Goal: Task Accomplishment & Management: Manage account settings

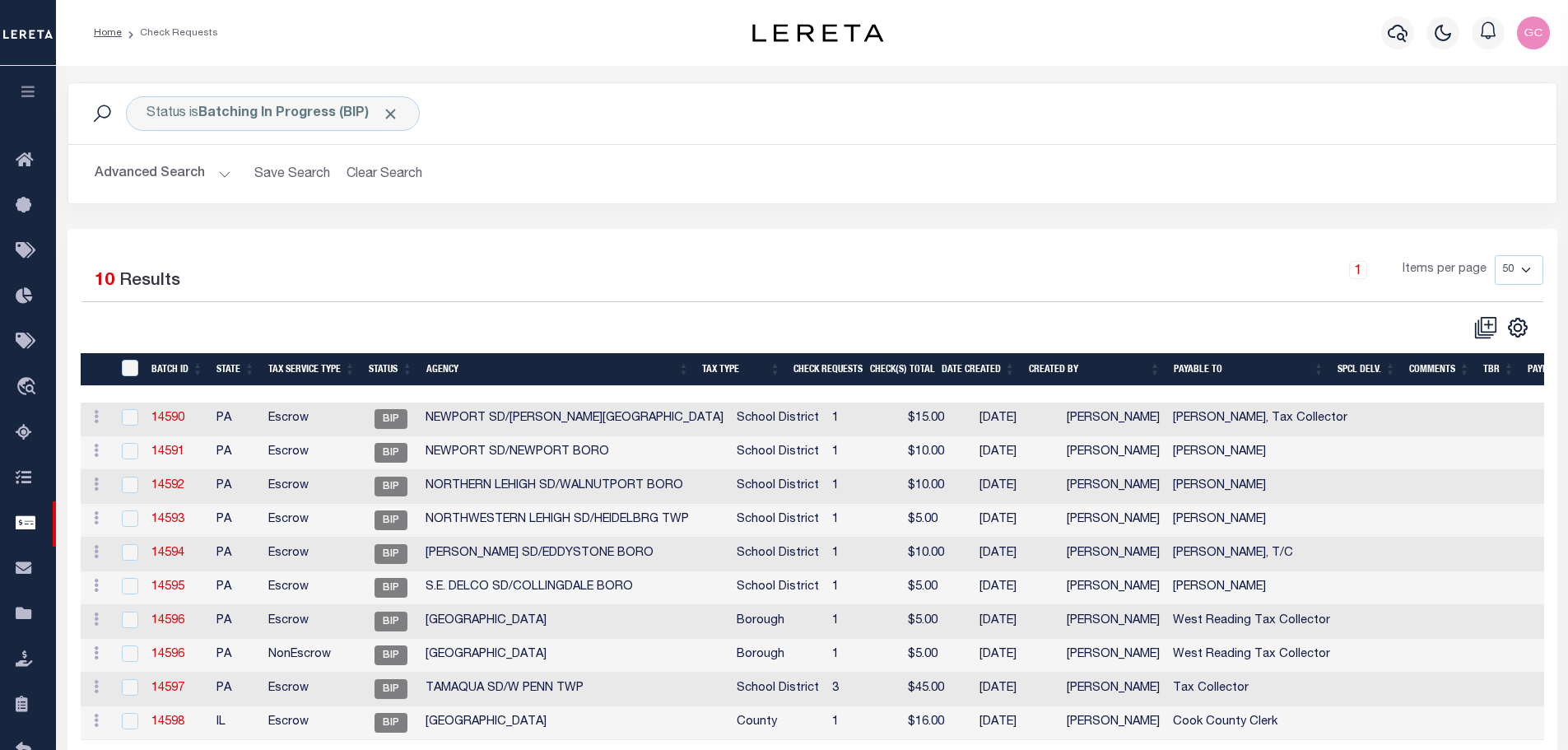
select select "50"
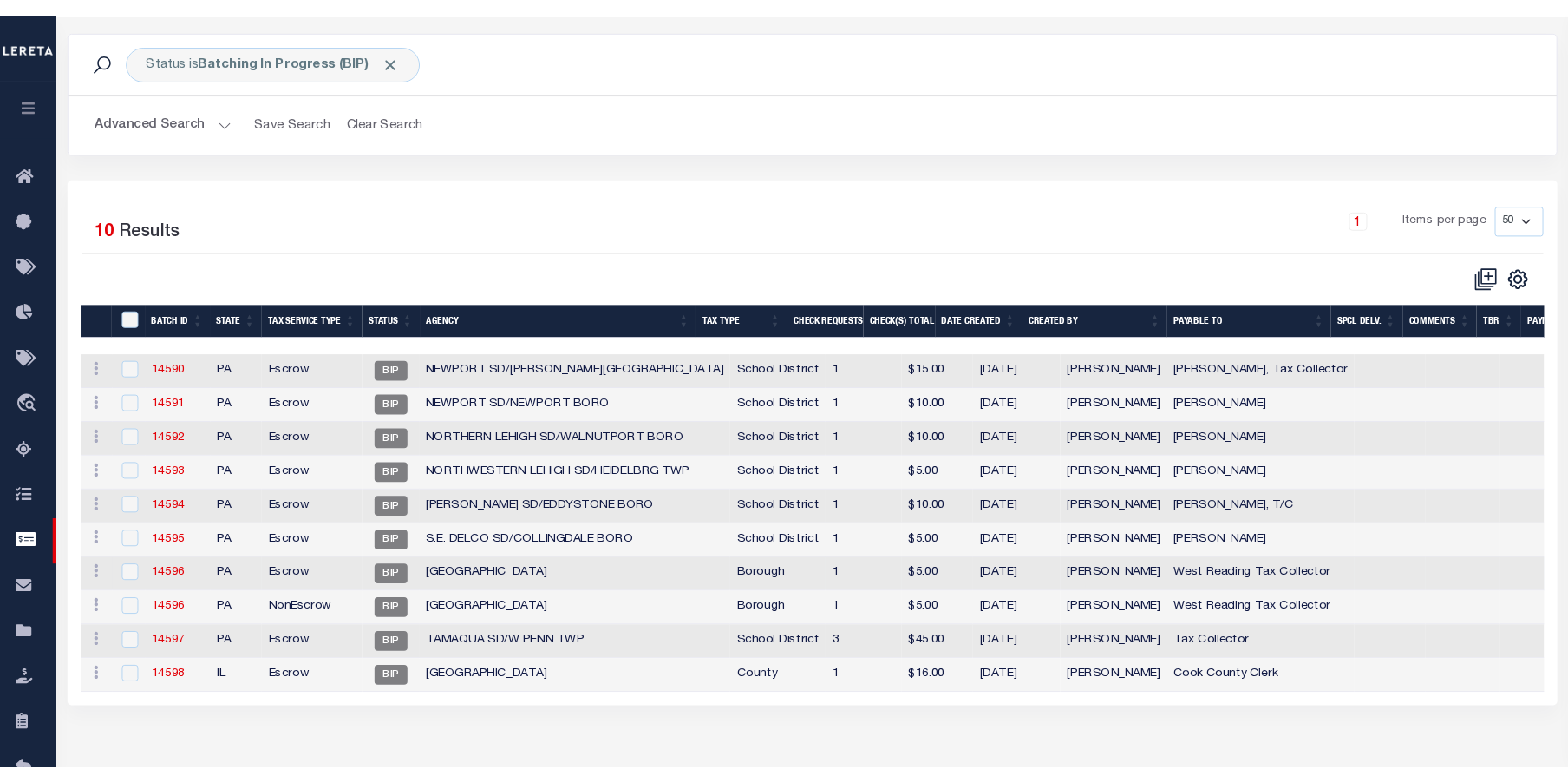
scroll to position [68, 0]
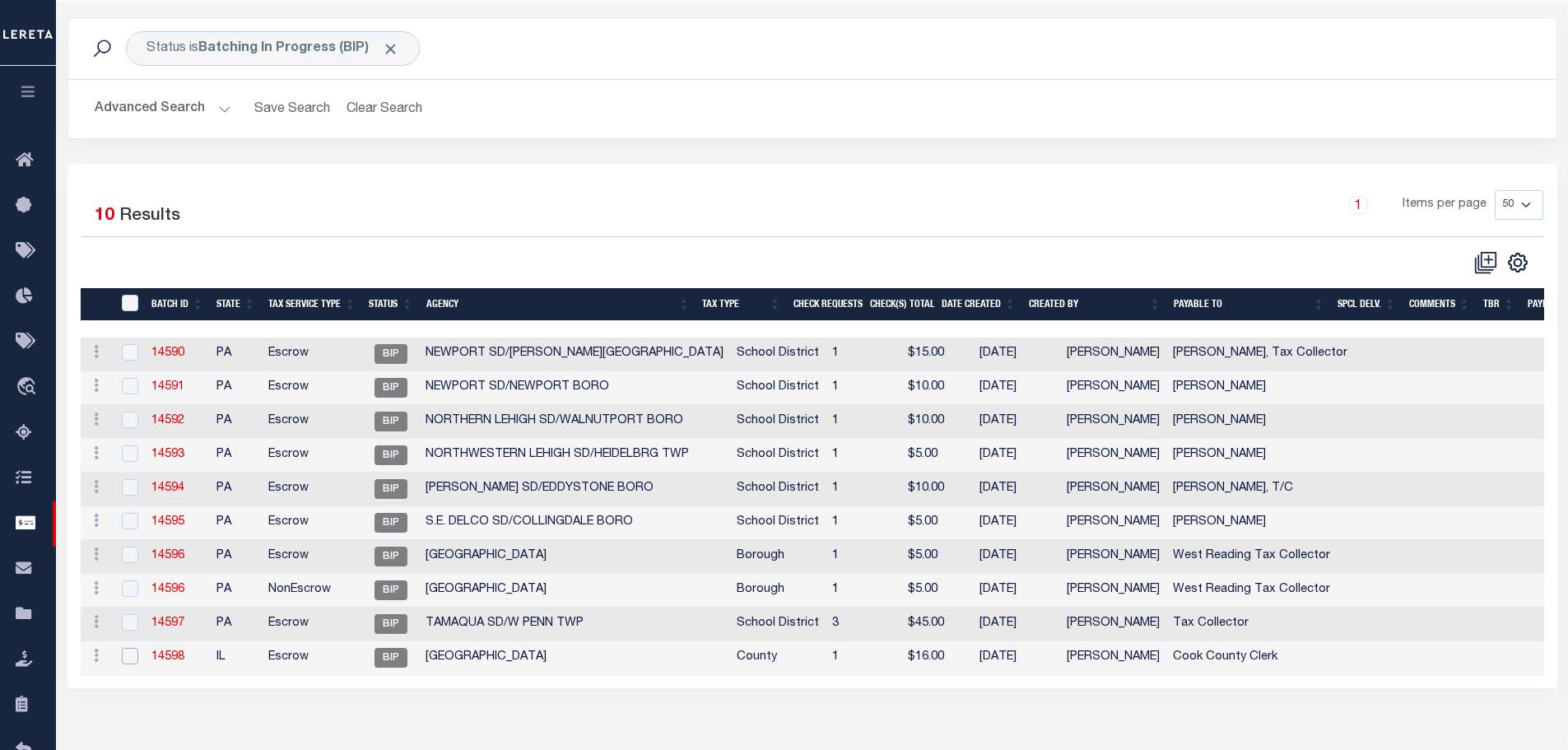
click at [130, 654] on input "checkbox" at bounding box center [130, 656] width 17 height 17
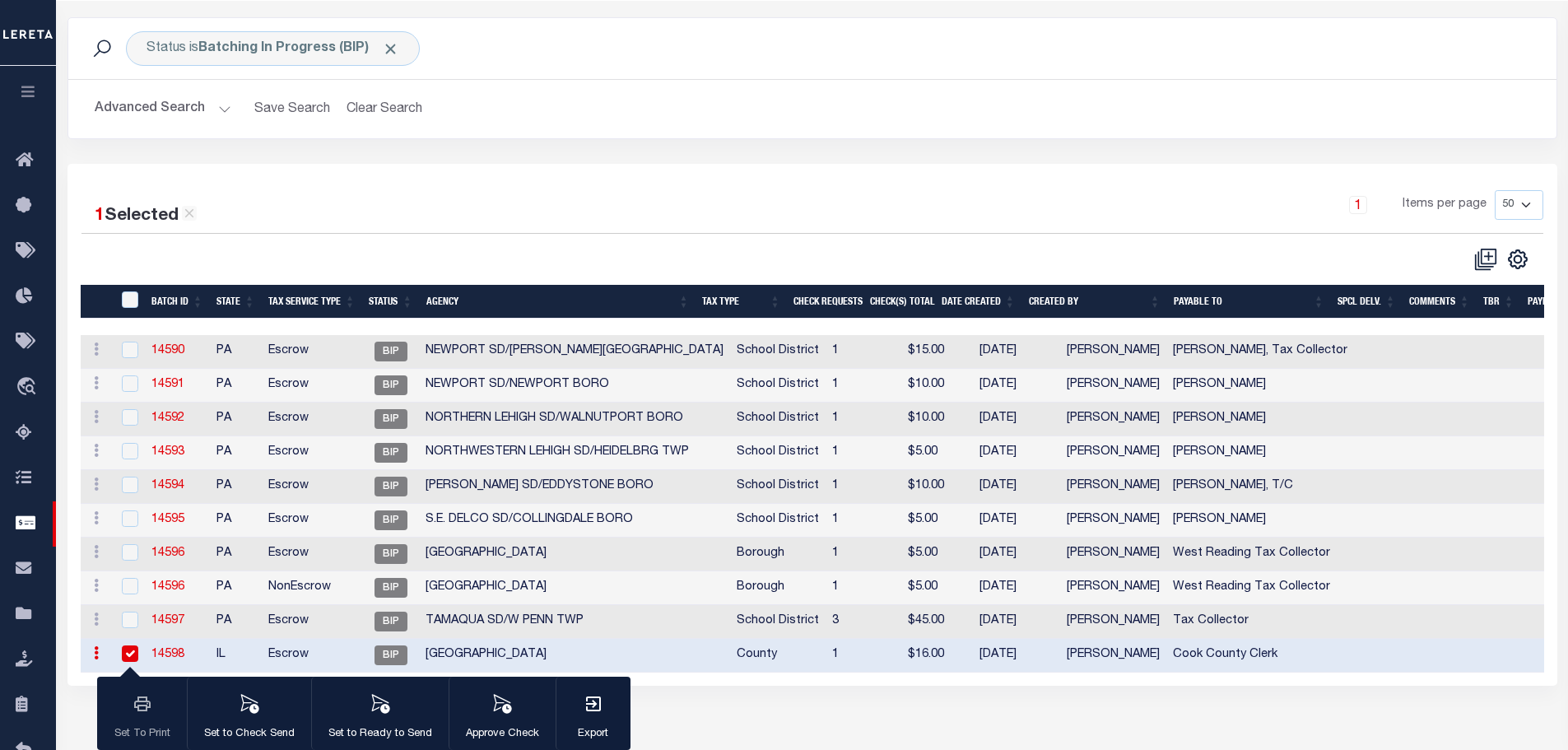
click at [130, 655] on input "checkbox" at bounding box center [130, 654] width 17 height 17
checkbox input "false"
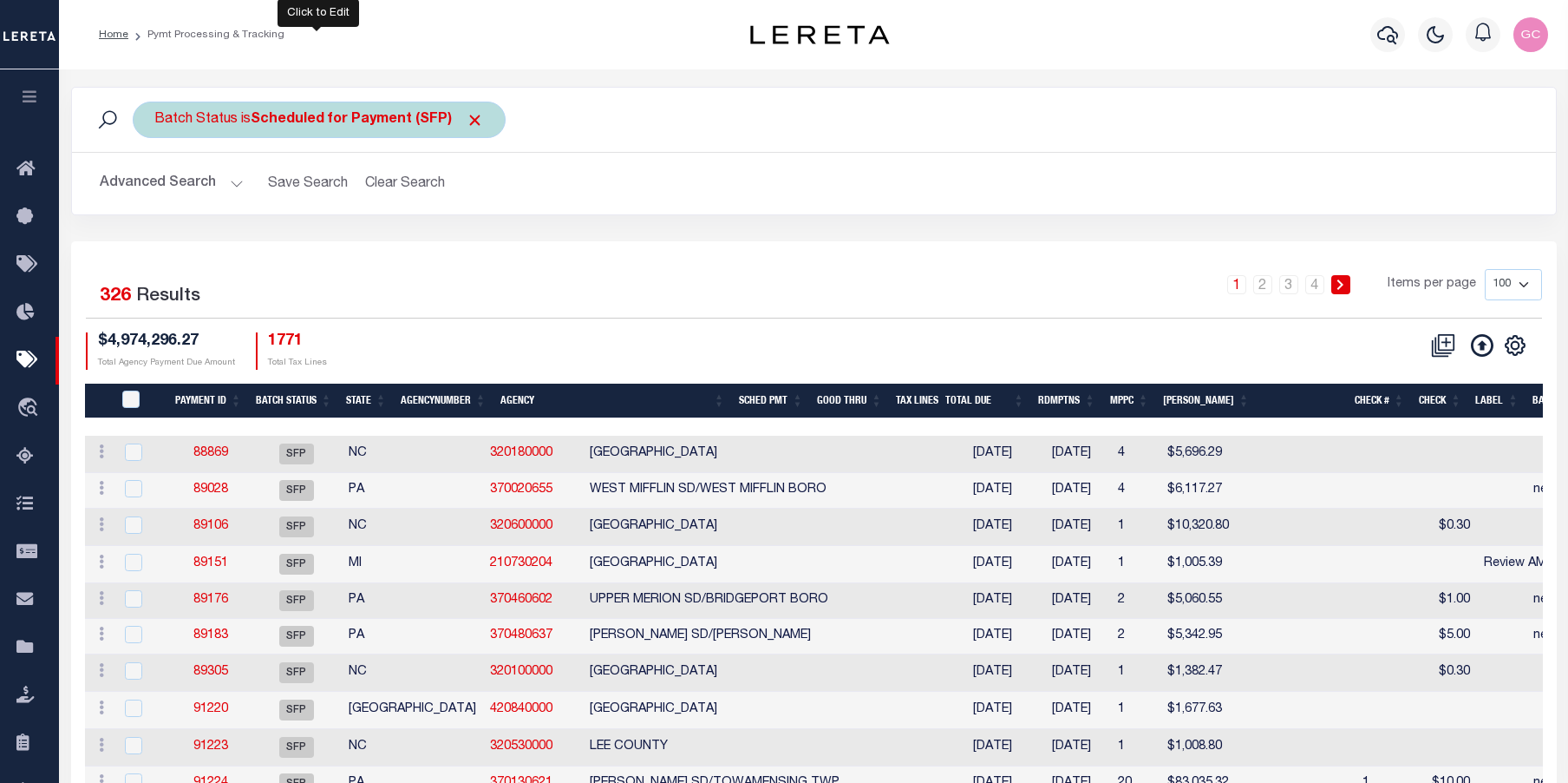
click at [324, 117] on b "Scheduled for Payment (SFP)" at bounding box center [367, 120] width 233 height 14
select select "SFP"
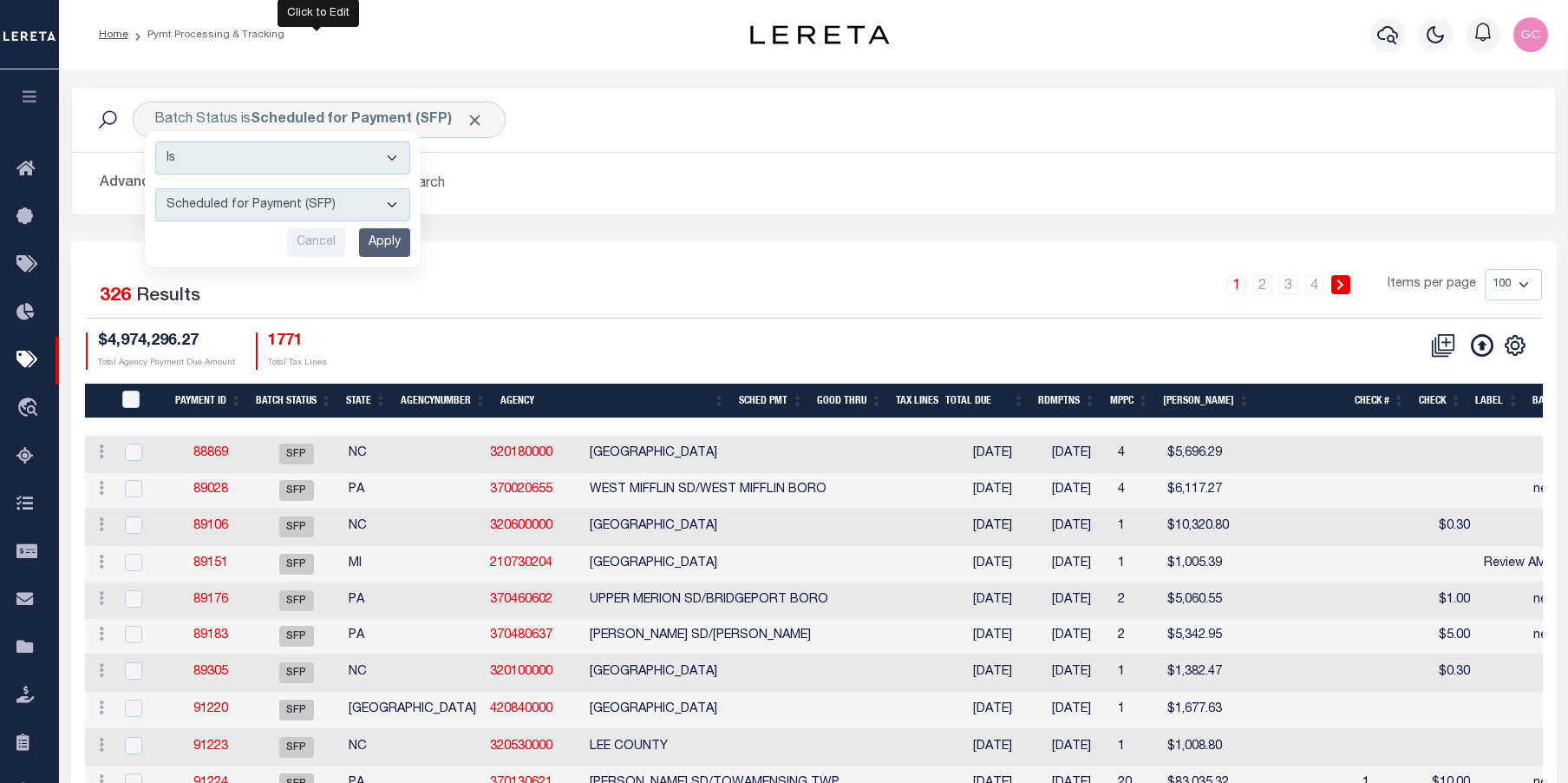
click at [805, 179] on h2 "Advanced Search Save Search Clear Search" at bounding box center [814, 183] width 1457 height 34
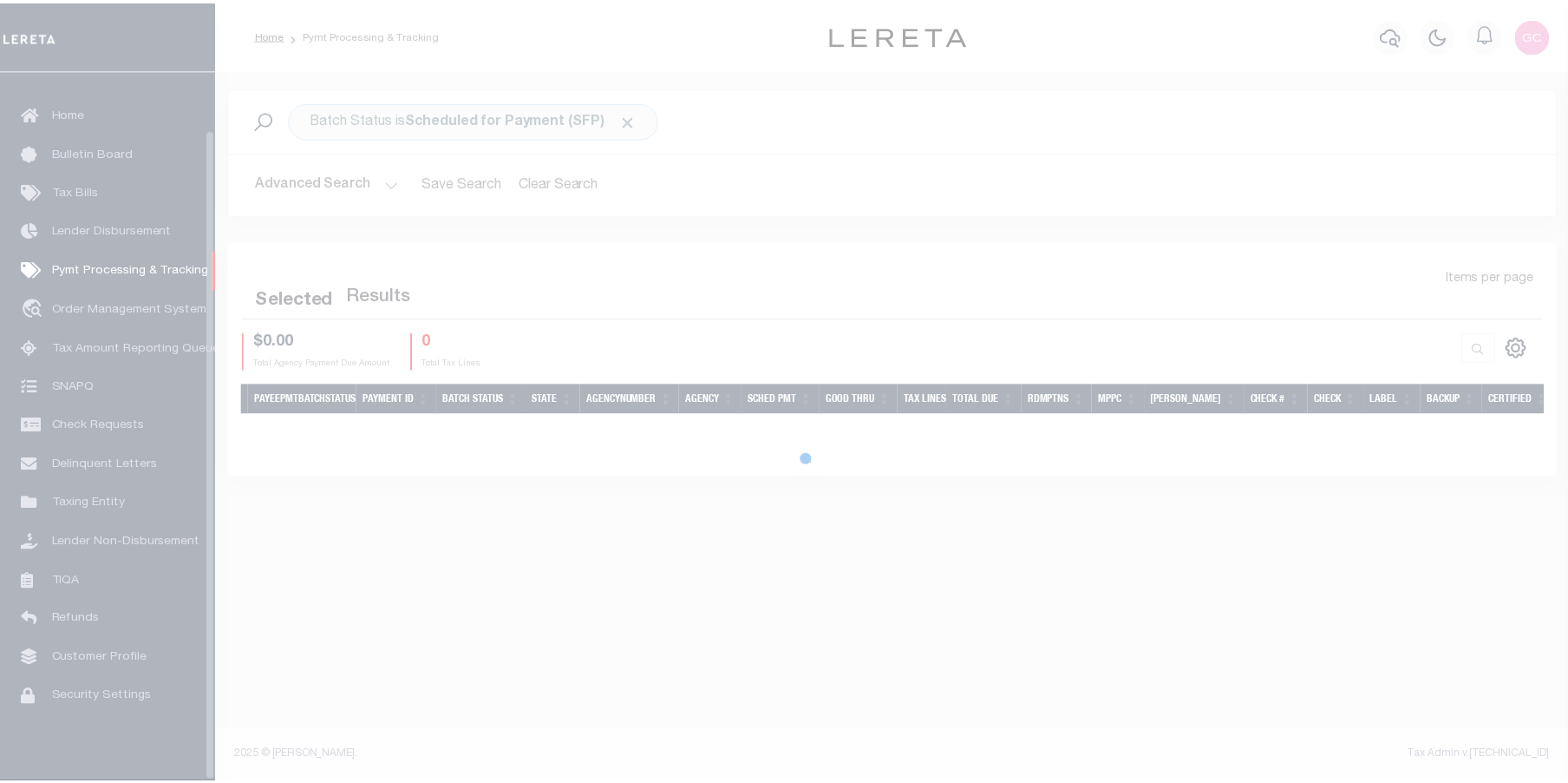
scroll to position [62, 0]
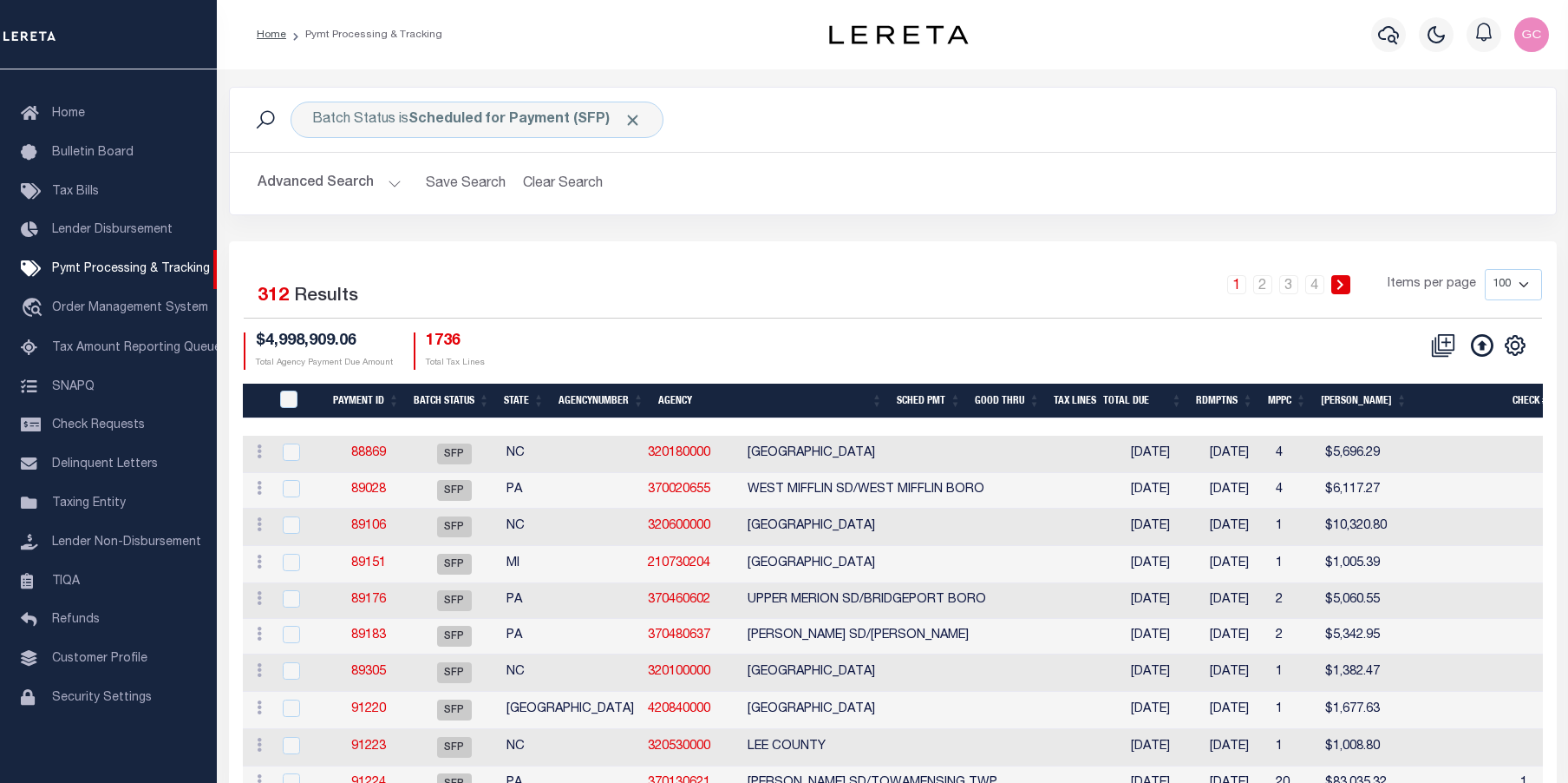
click at [1531, 285] on select "100 200 500 1000" at bounding box center [1513, 285] width 57 height 32
select select "1000"
click at [1485, 269] on select "100 200 500 1000" at bounding box center [1513, 285] width 57 height 32
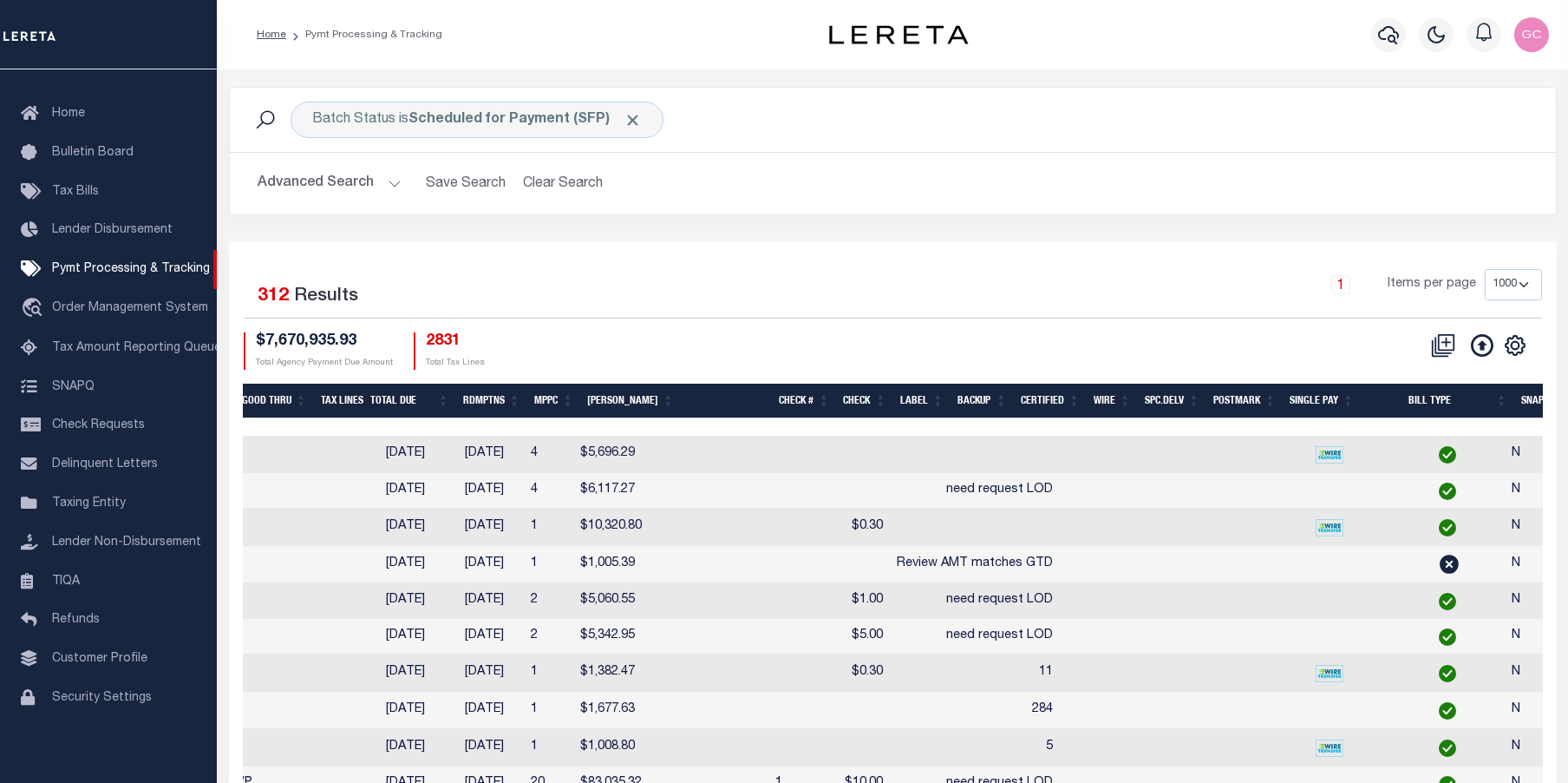
scroll to position [0, 756]
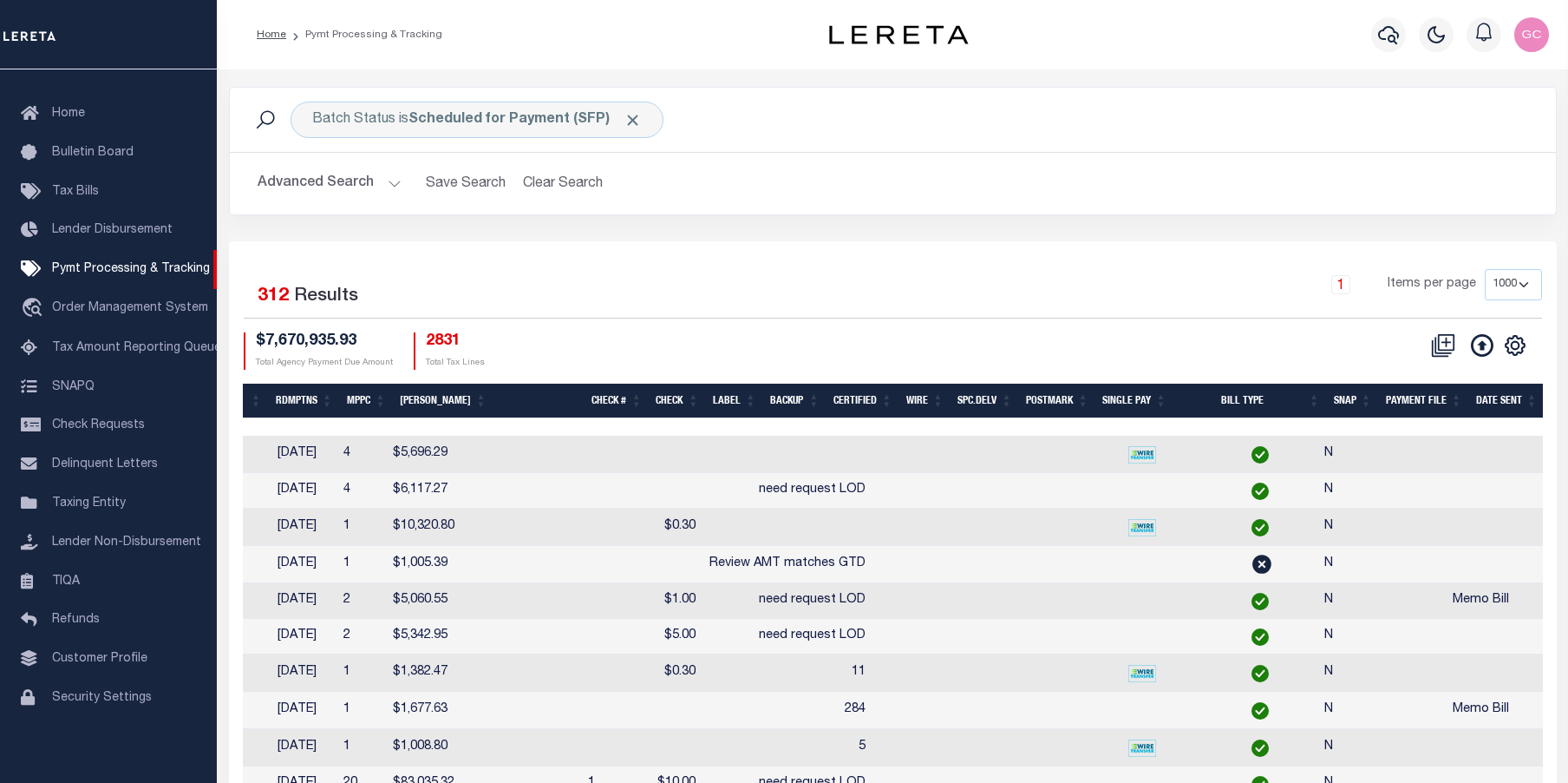
click at [1349, 405] on th "SNAP" at bounding box center [1352, 401] width 52 height 36
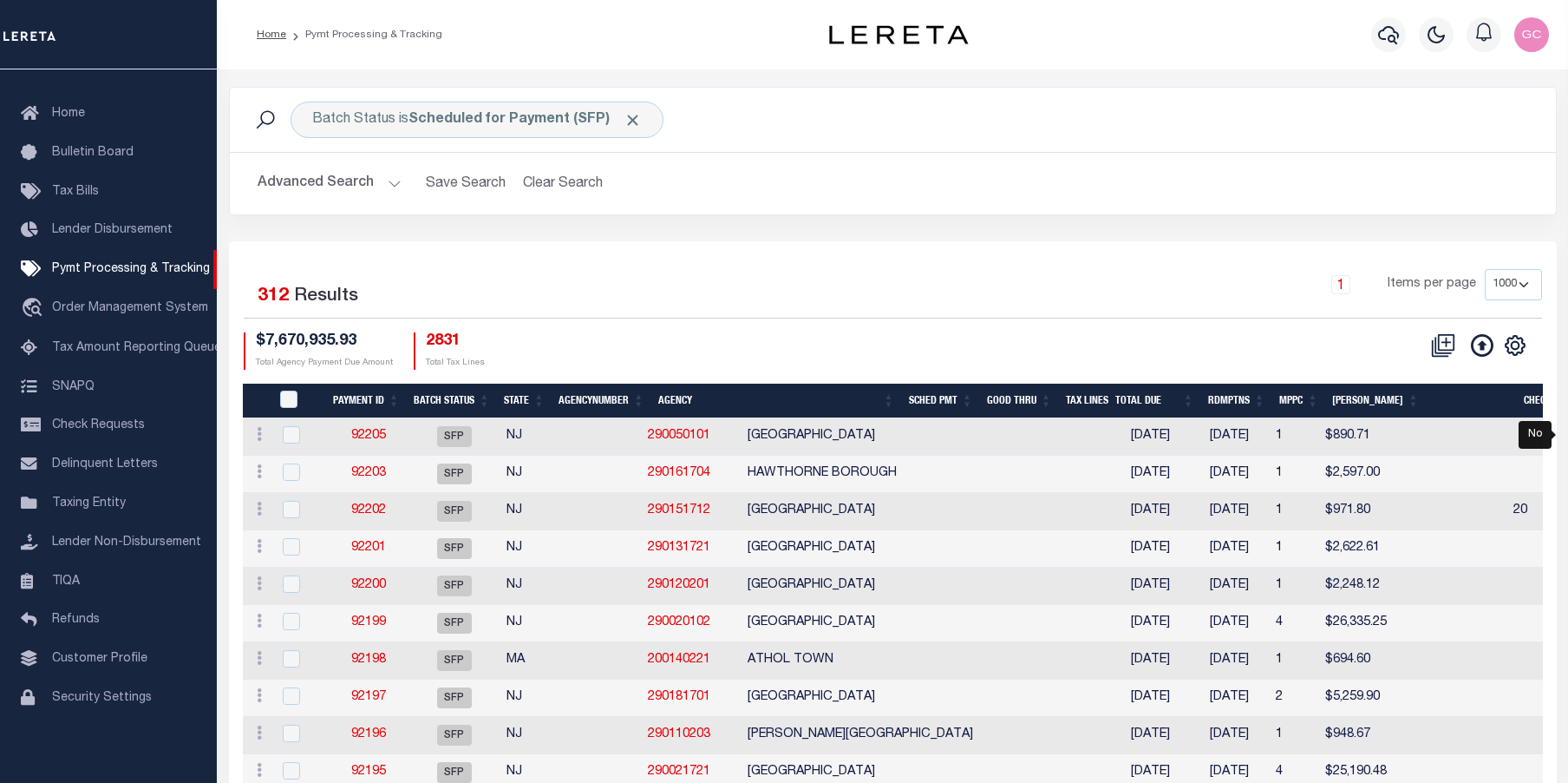
click at [394, 187] on button "Advanced Search" at bounding box center [330, 183] width 144 height 34
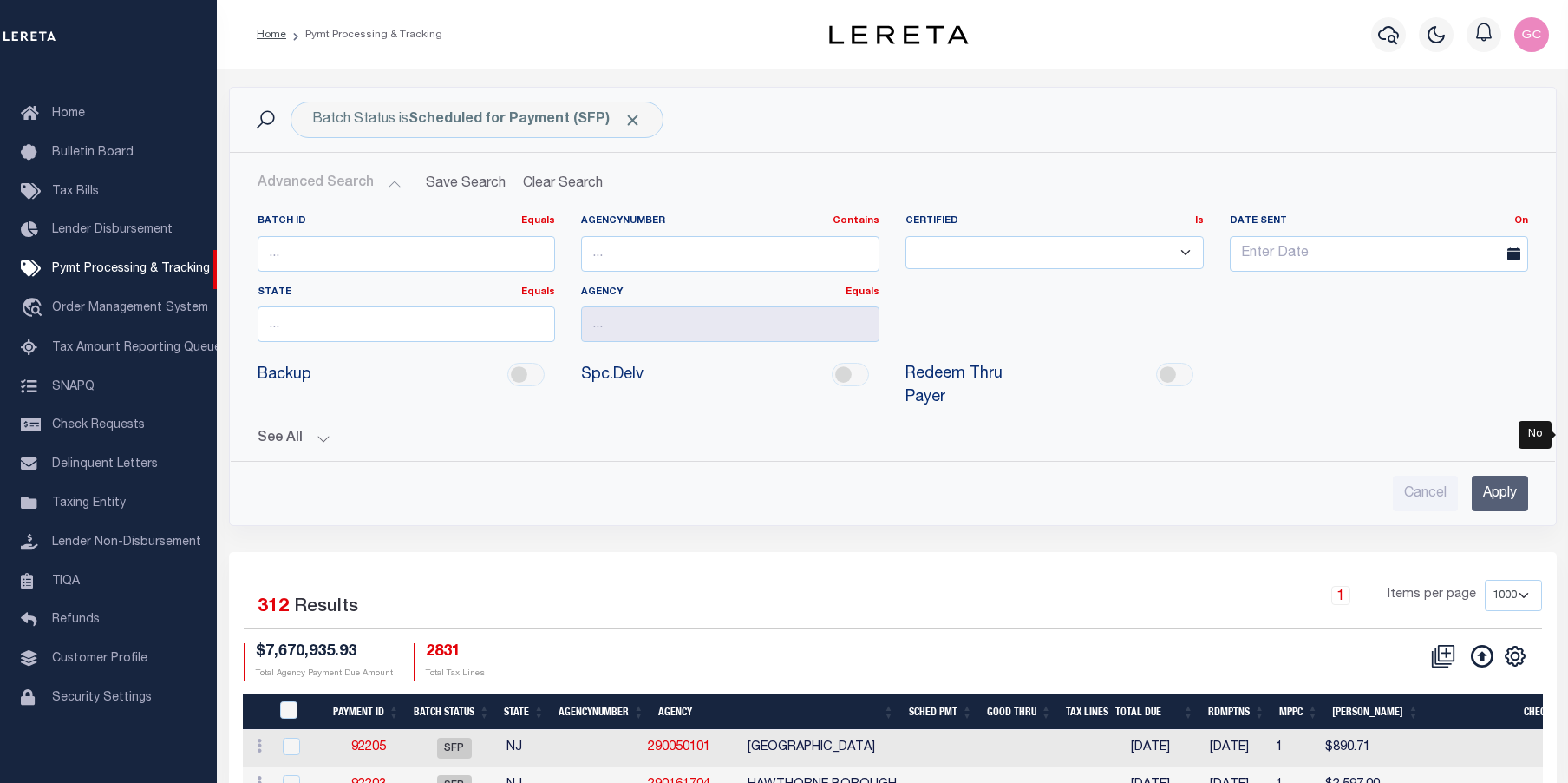
click at [323, 438] on button "See All" at bounding box center [893, 438] width 1271 height 17
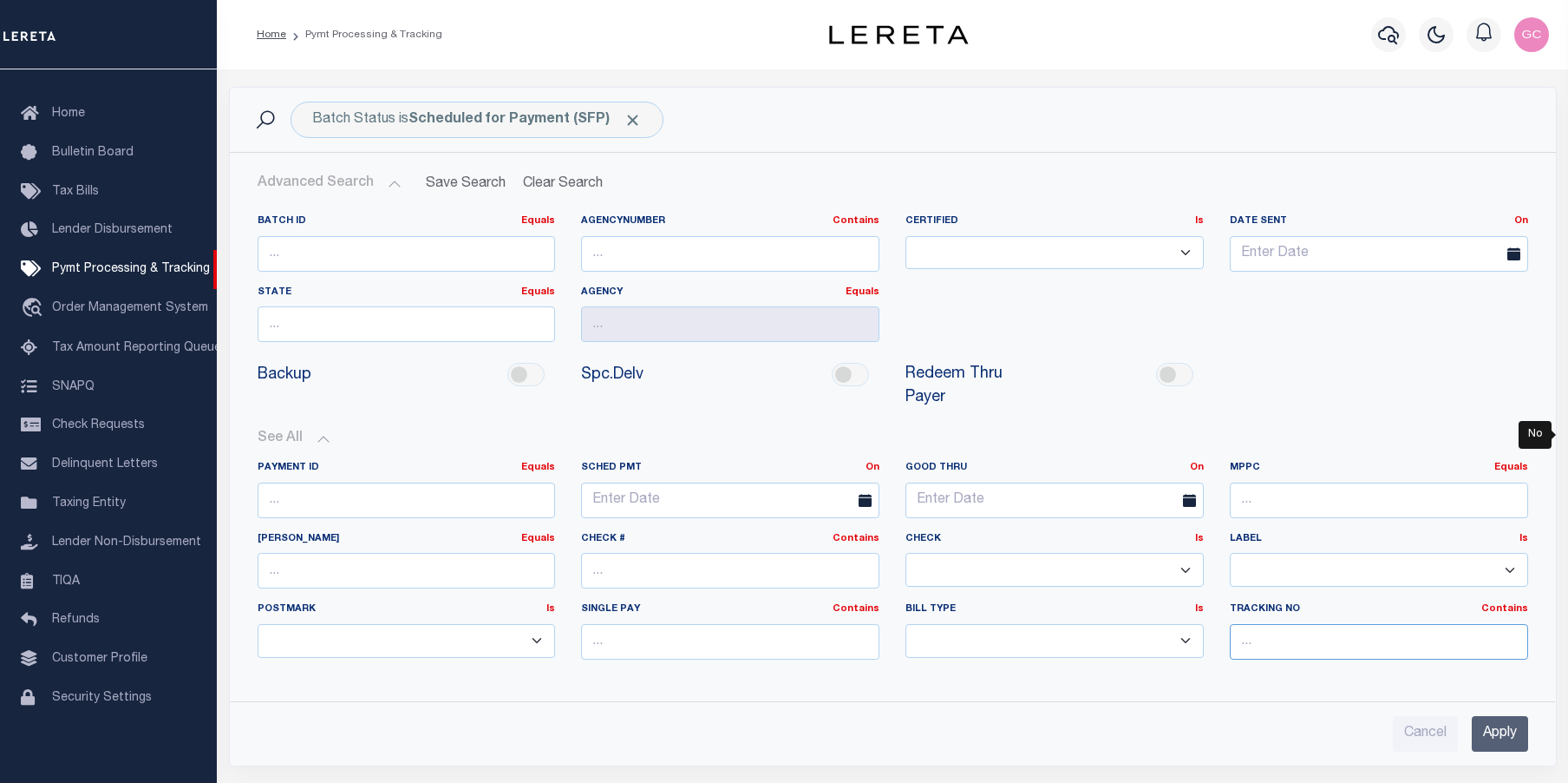
click at [1324, 642] on input "text" at bounding box center [1379, 642] width 298 height 36
type input "[PERSON_NAME]"
click at [1516, 730] on input "Apply" at bounding box center [1501, 734] width 56 height 36
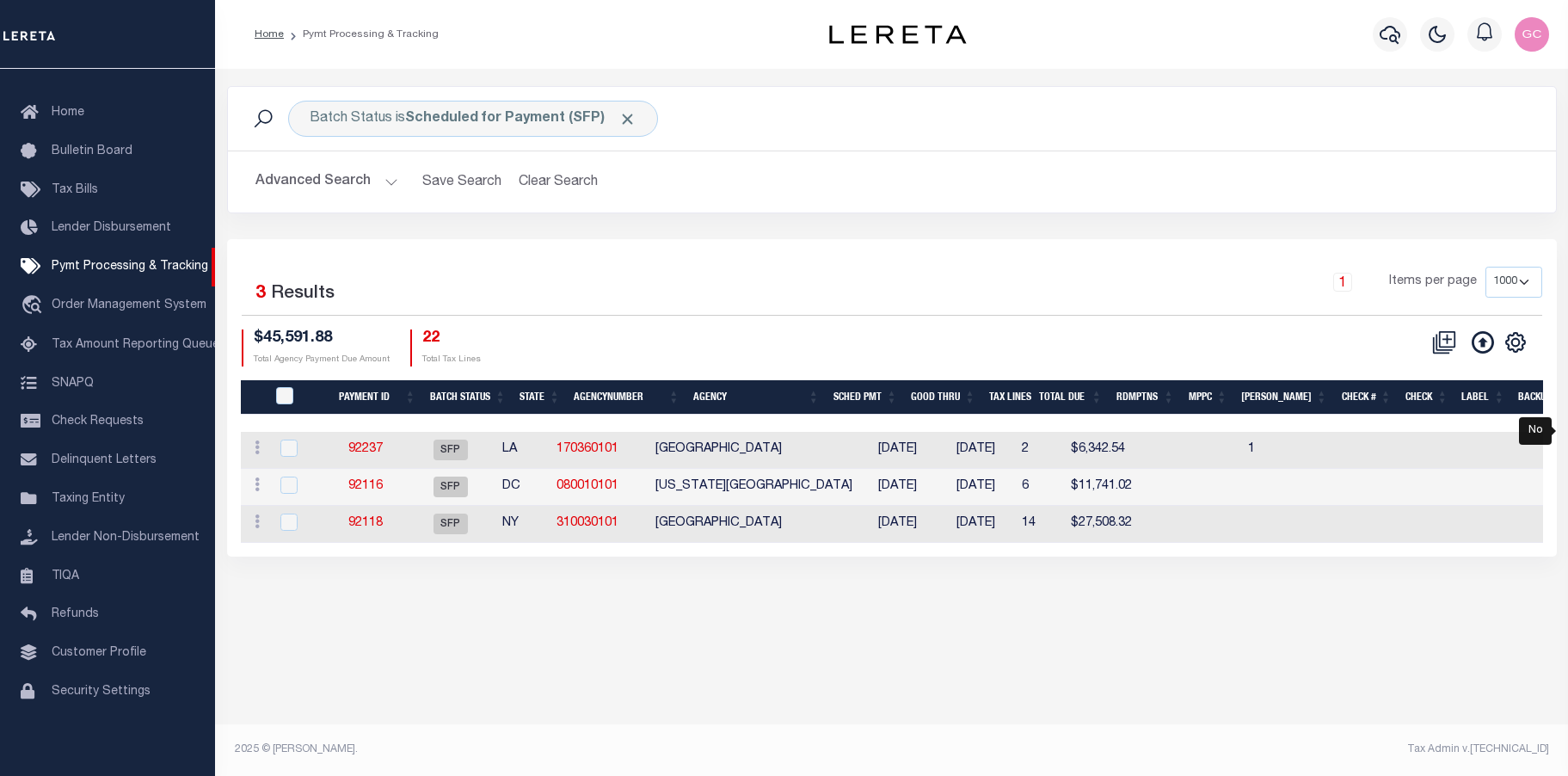
click at [388, 182] on button "Advanced Search" at bounding box center [327, 182] width 143 height 34
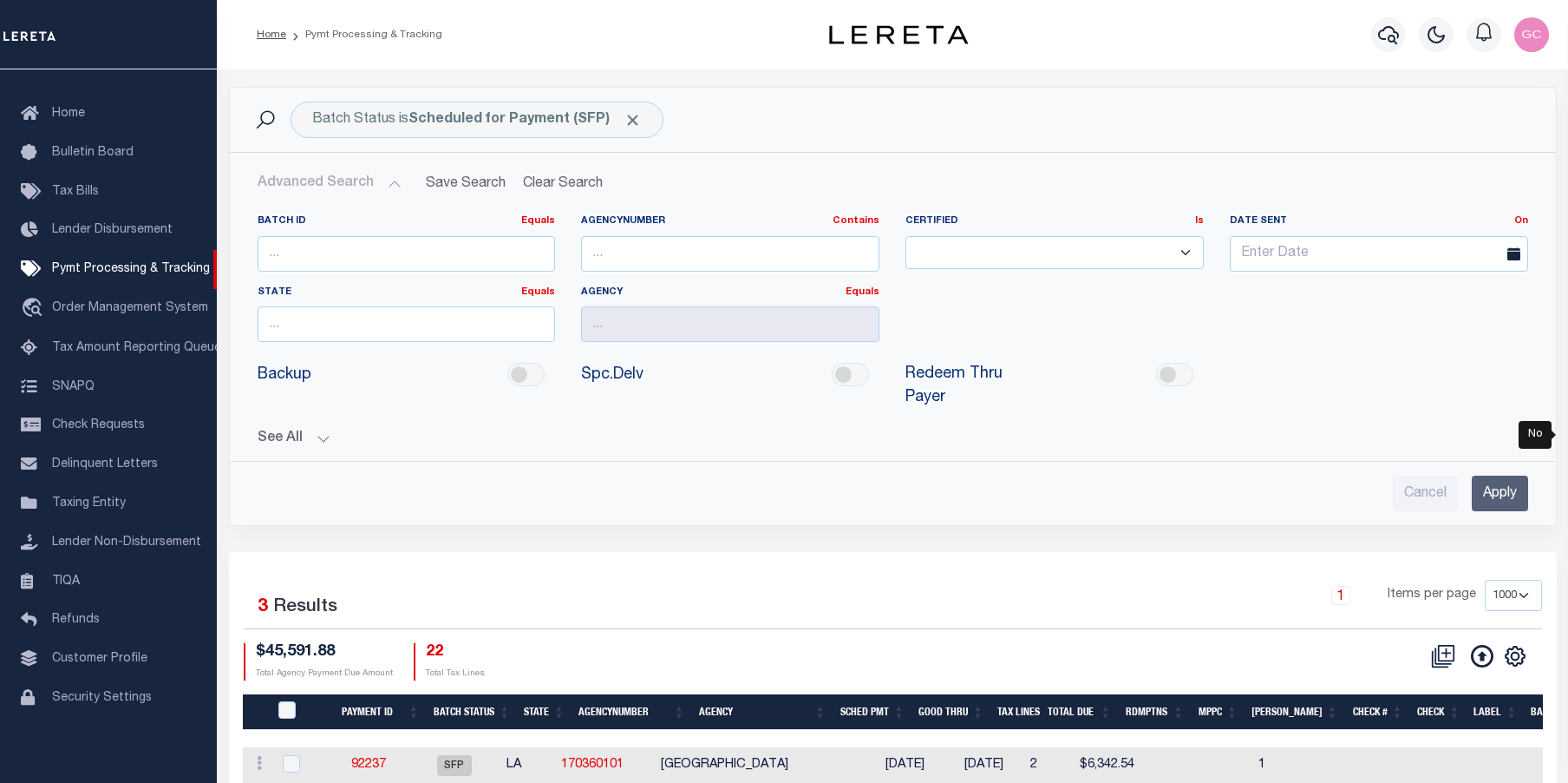
drag, startPoint x: 323, startPoint y: 436, endPoint x: 367, endPoint y: 462, distance: 51.1
click at [321, 436] on button "See All" at bounding box center [893, 438] width 1271 height 17
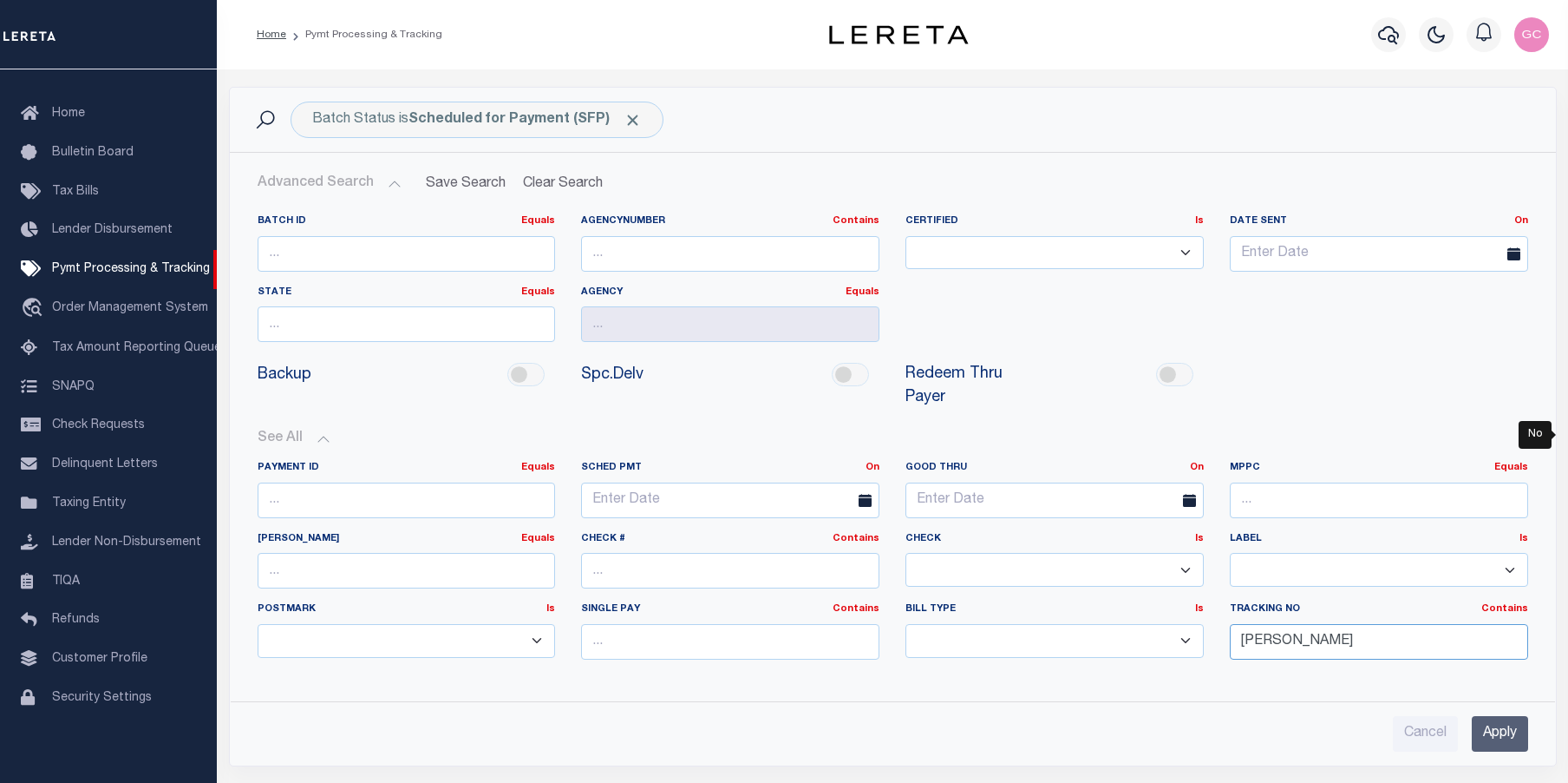
drag, startPoint x: 1292, startPoint y: 647, endPoint x: 1172, endPoint y: 641, distance: 120.1
click at [1172, 641] on div "Payment ID Equals Equals Is Not Equal To Is Greater Than Is Less Than SCHED PMT…" at bounding box center [893, 567] width 1297 height 212
click at [1510, 734] on input "Apply" at bounding box center [1501, 734] width 56 height 36
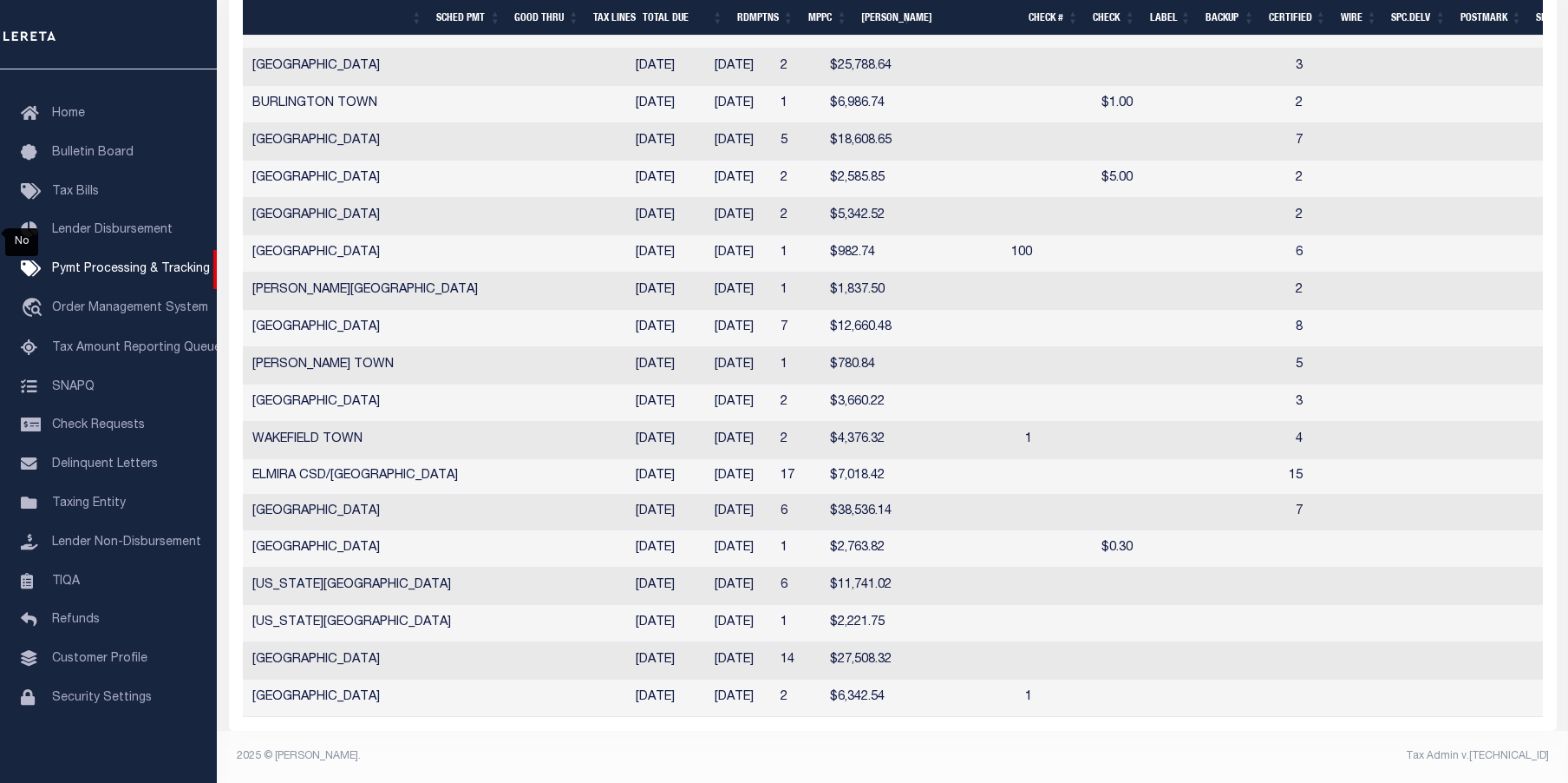
scroll to position [0, 748]
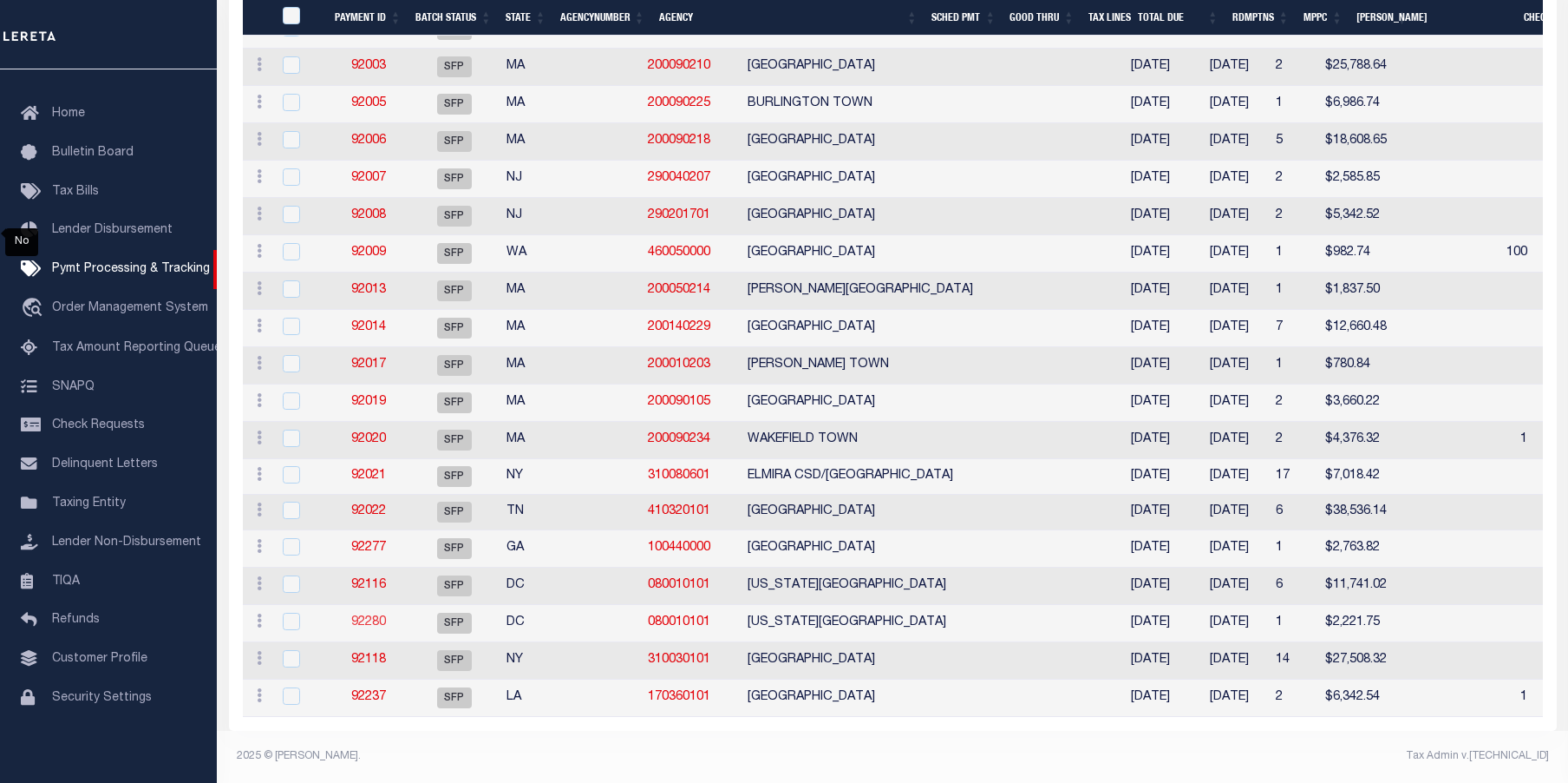
click at [367, 616] on link "92280" at bounding box center [369, 623] width 35 height 12
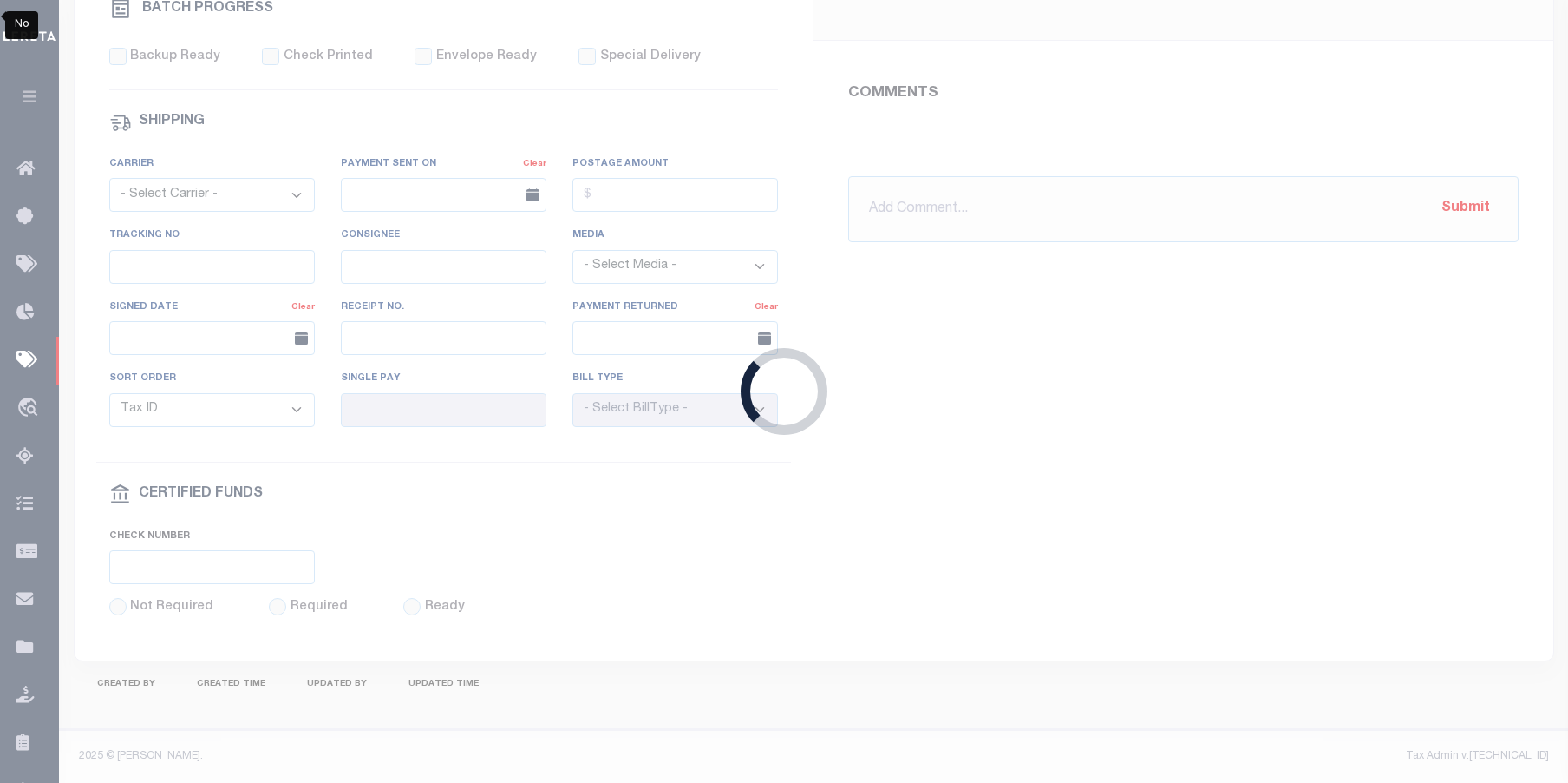
select select "SFP"
type input "[DATE]"
type input "N"
radio input "true"
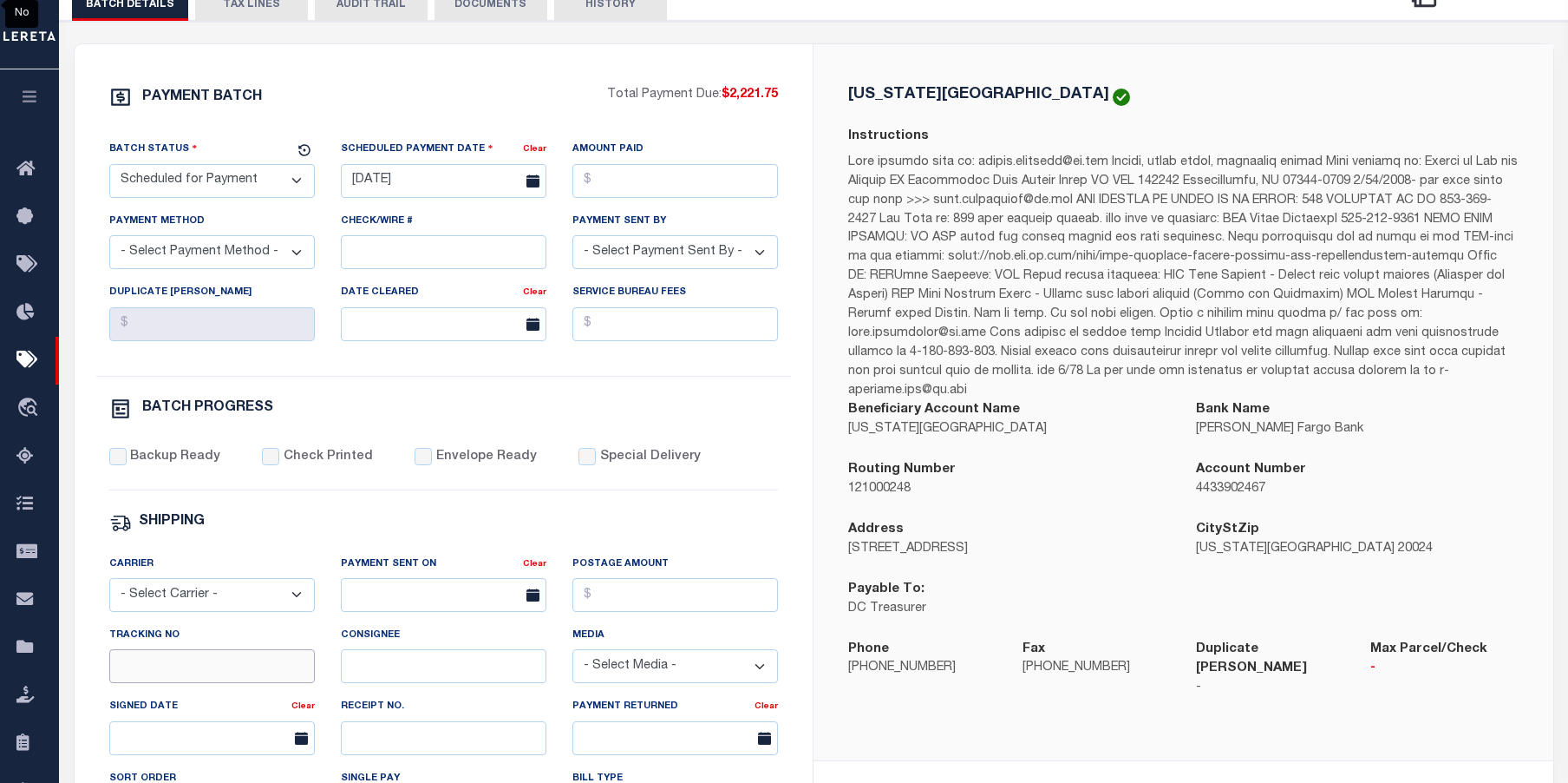
click at [229, 673] on input "Tracking No" at bounding box center [212, 666] width 206 height 34
type input "[PERSON_NAME]"
click at [749, 513] on div "PAYMENT BATCH Total Payment Due: $2,221.75 Batch Status - Select Status -" at bounding box center [444, 552] width 698 height 932
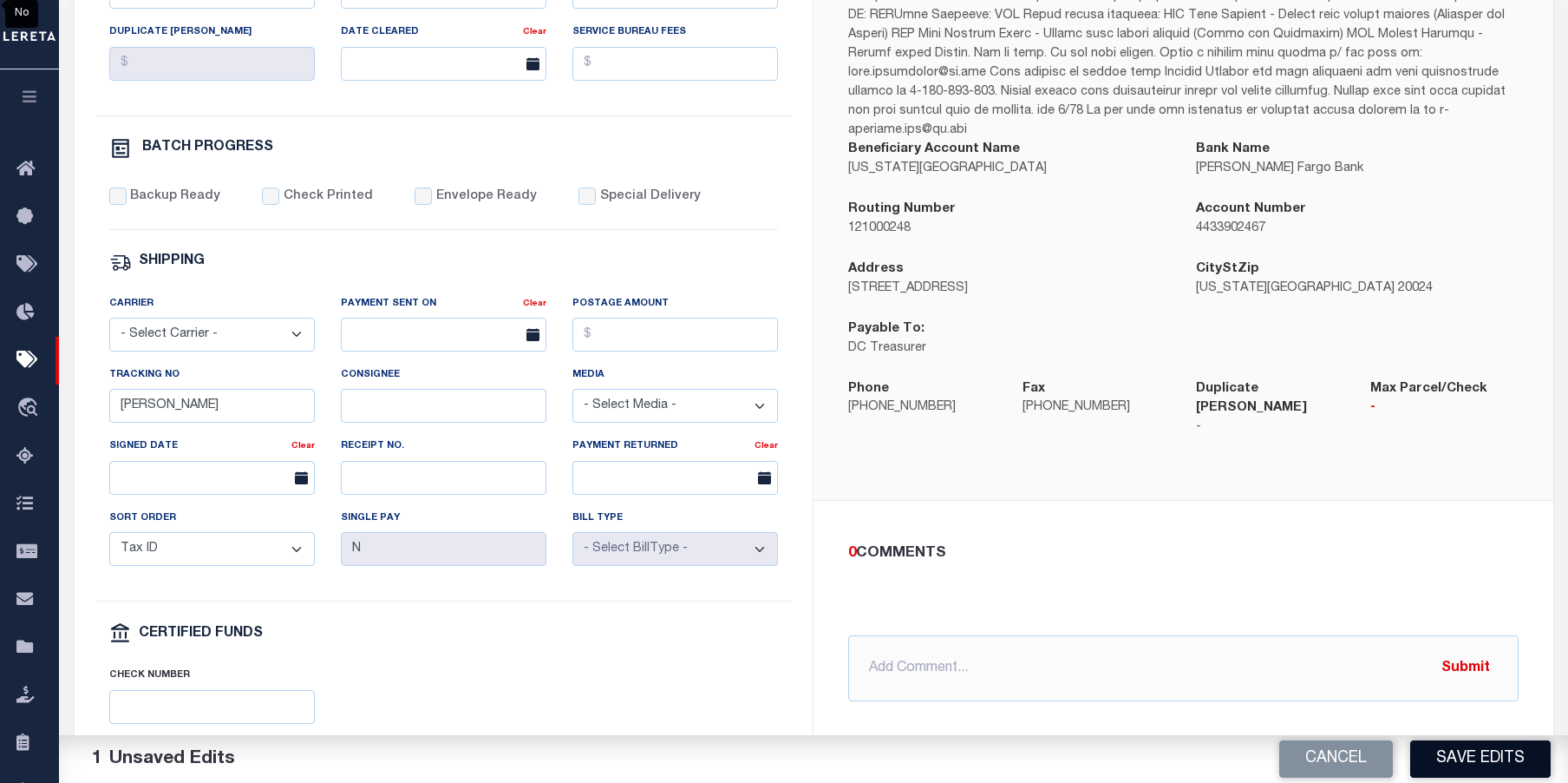
click at [1496, 766] on button "Save Edits" at bounding box center [1480, 758] width 140 height 38
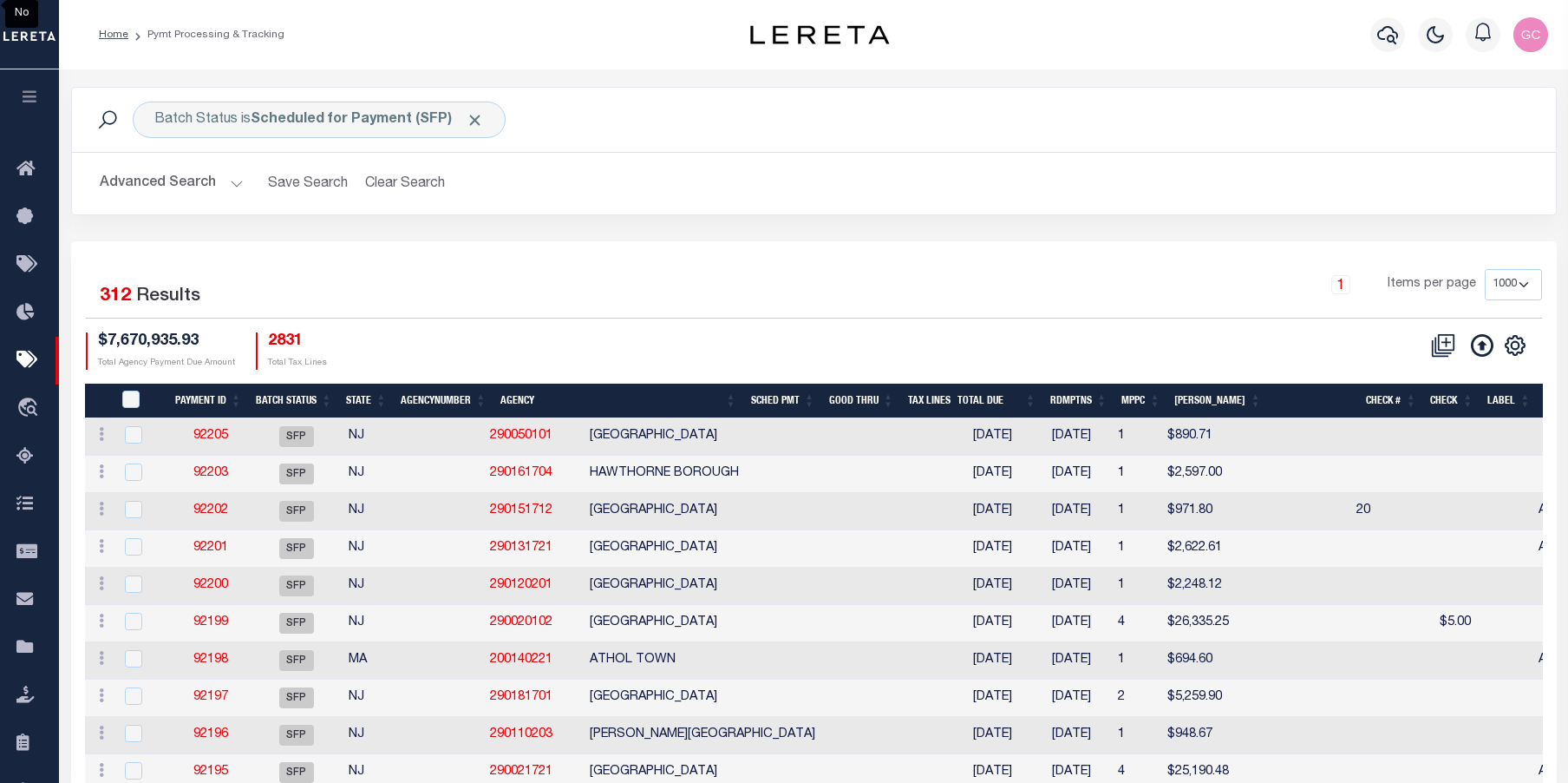
click at [227, 182] on button "Advanced Search" at bounding box center [172, 183] width 144 height 34
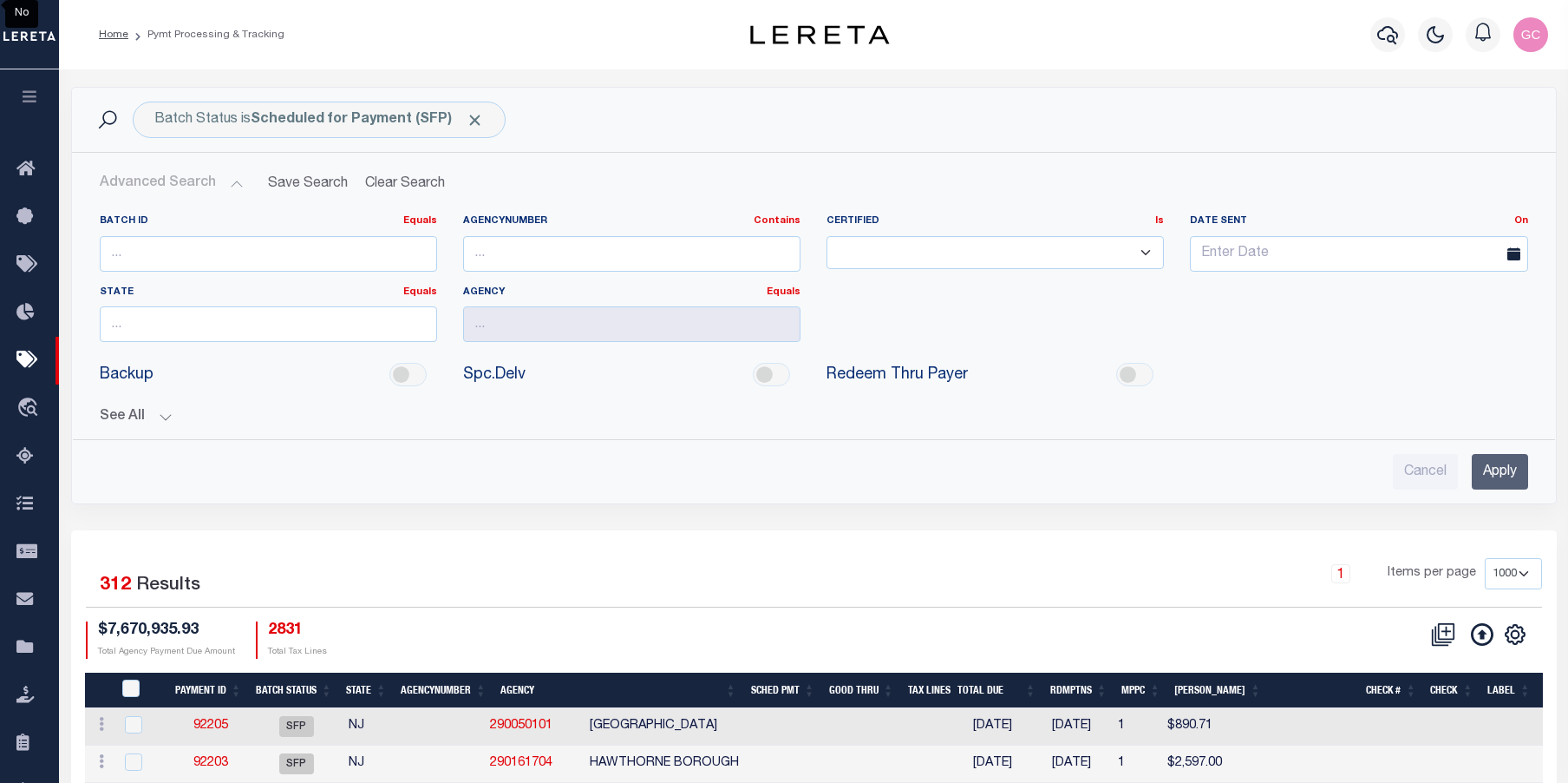
click at [166, 418] on button "See All" at bounding box center [814, 416] width 1429 height 17
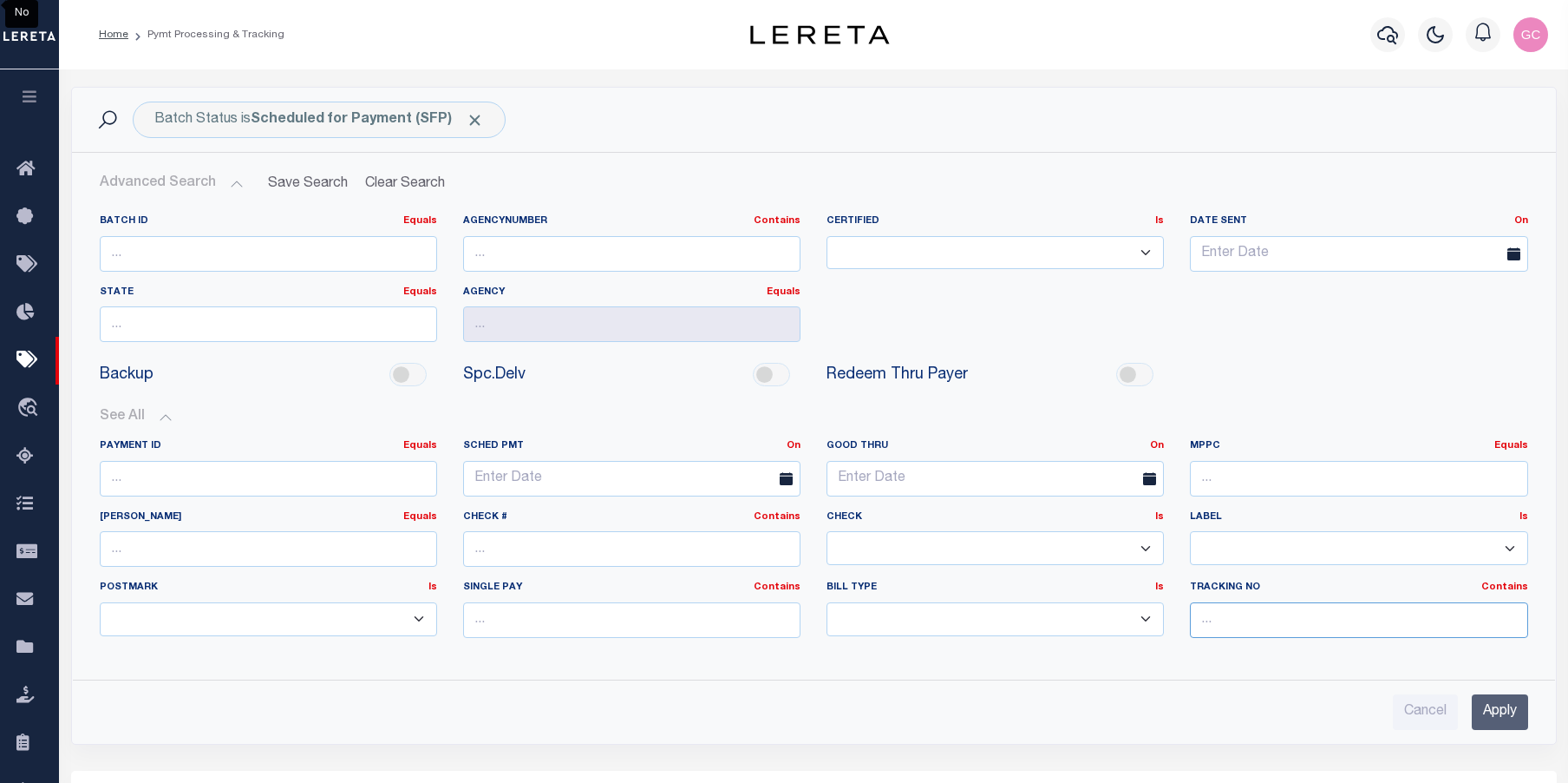
click at [1259, 608] on input "text" at bounding box center [1359, 620] width 337 height 36
type input "[PERSON_NAME]"
click at [1493, 707] on input "Apply" at bounding box center [1501, 712] width 56 height 36
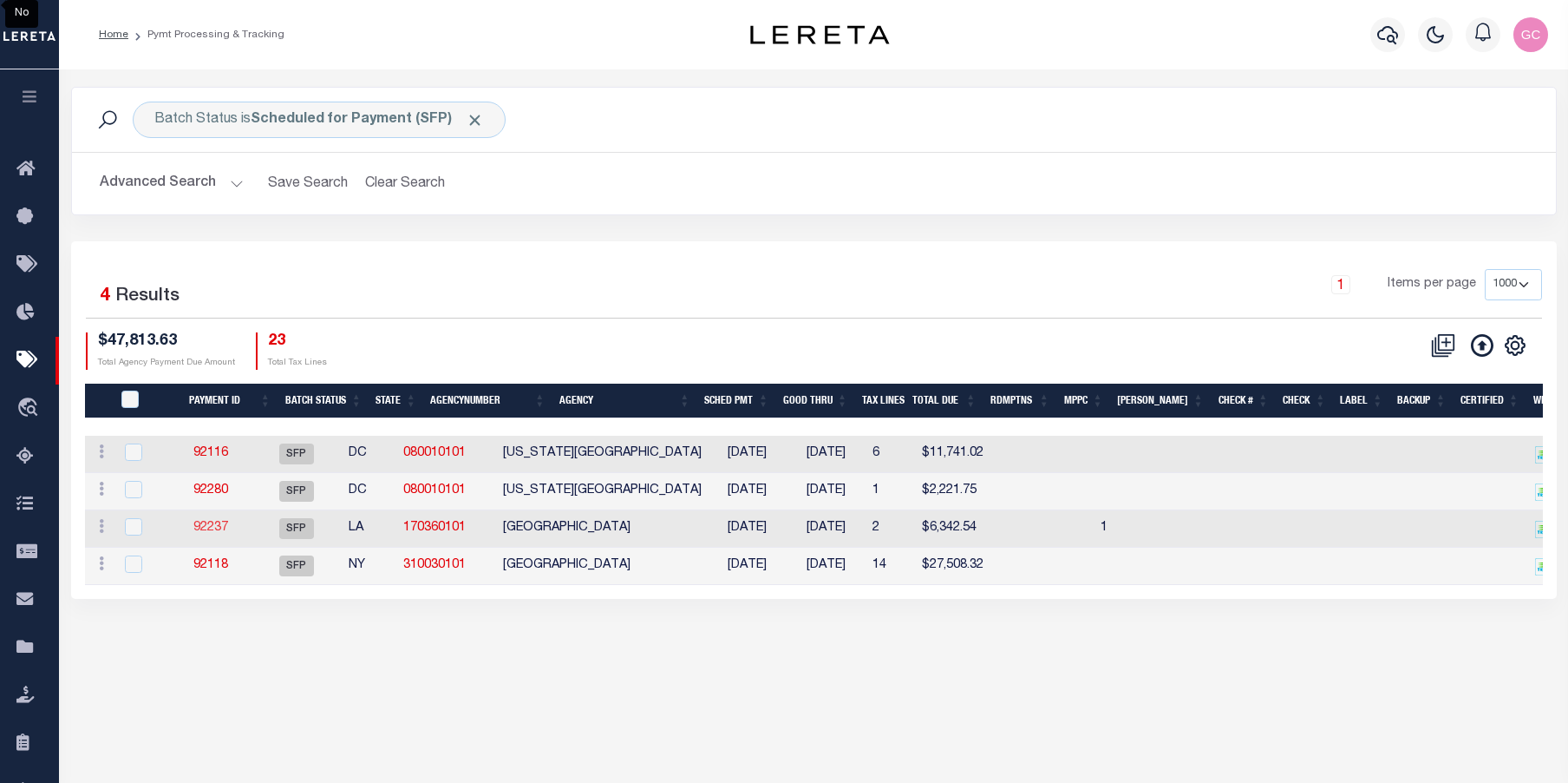
click at [228, 534] on link "92237" at bounding box center [211, 528] width 35 height 12
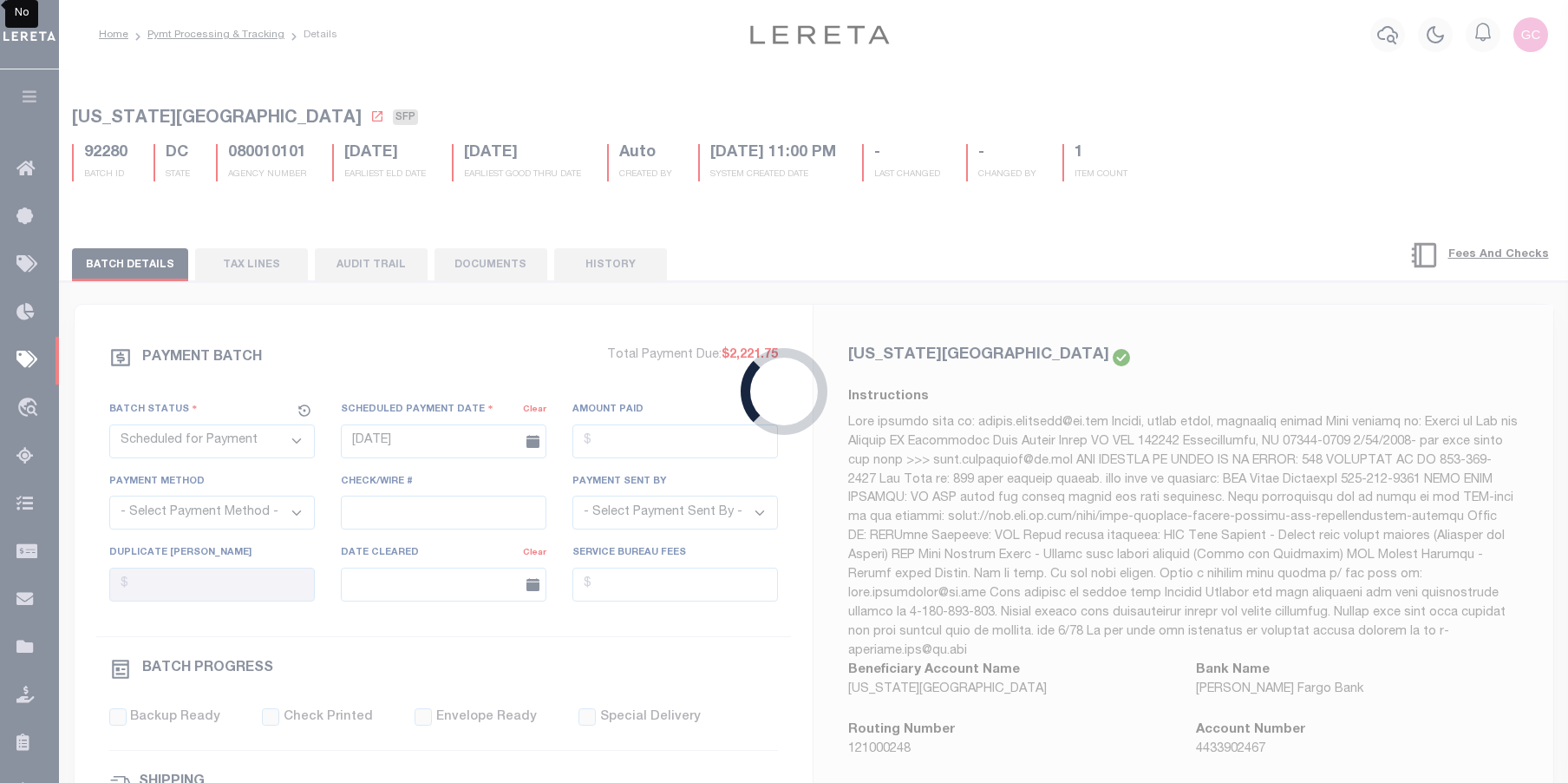
type input "[DATE]"
type input "$6,342.54"
select select "[PERSON_NAME]"
type input "1"
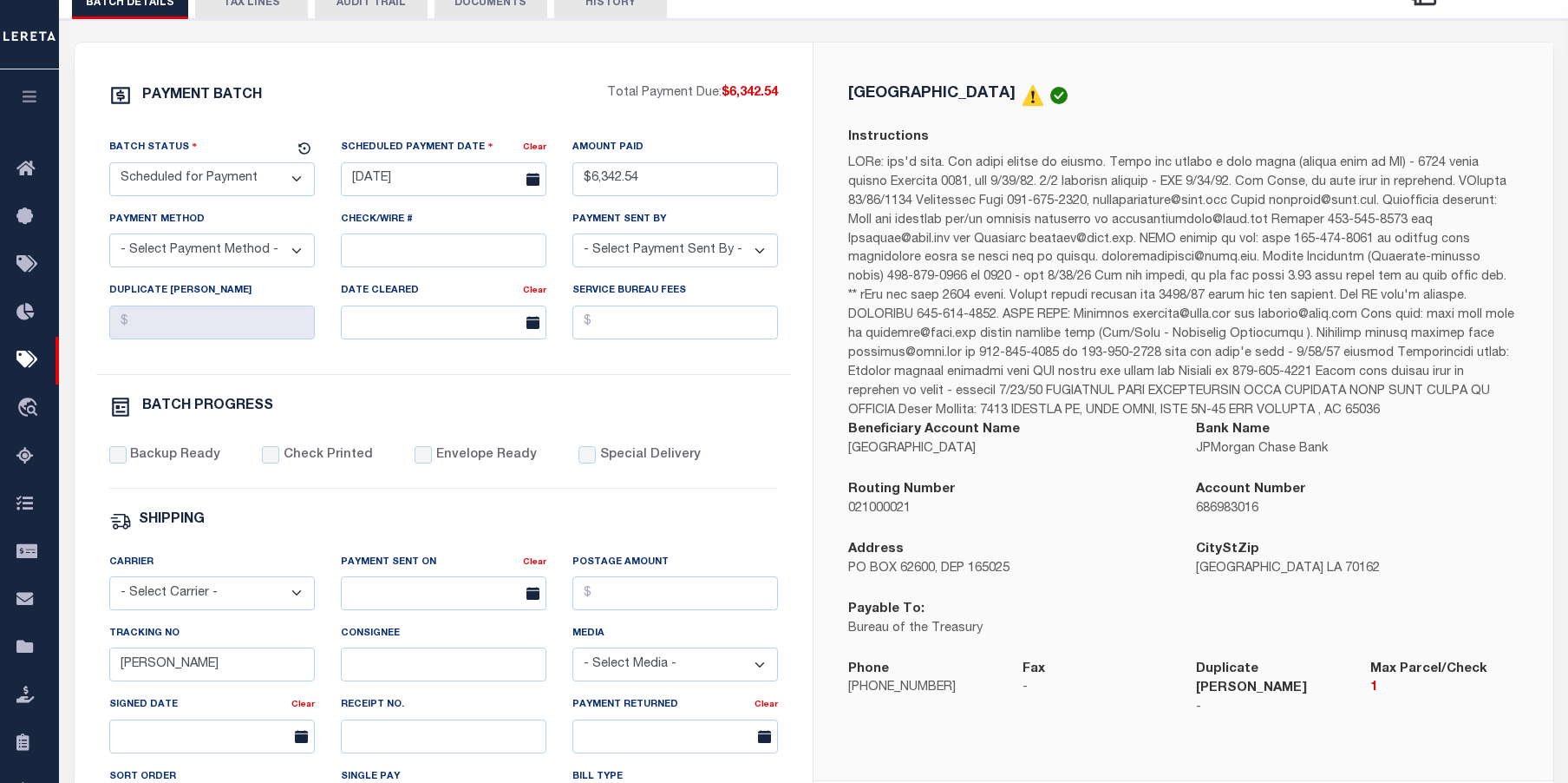
scroll to position [174, 0]
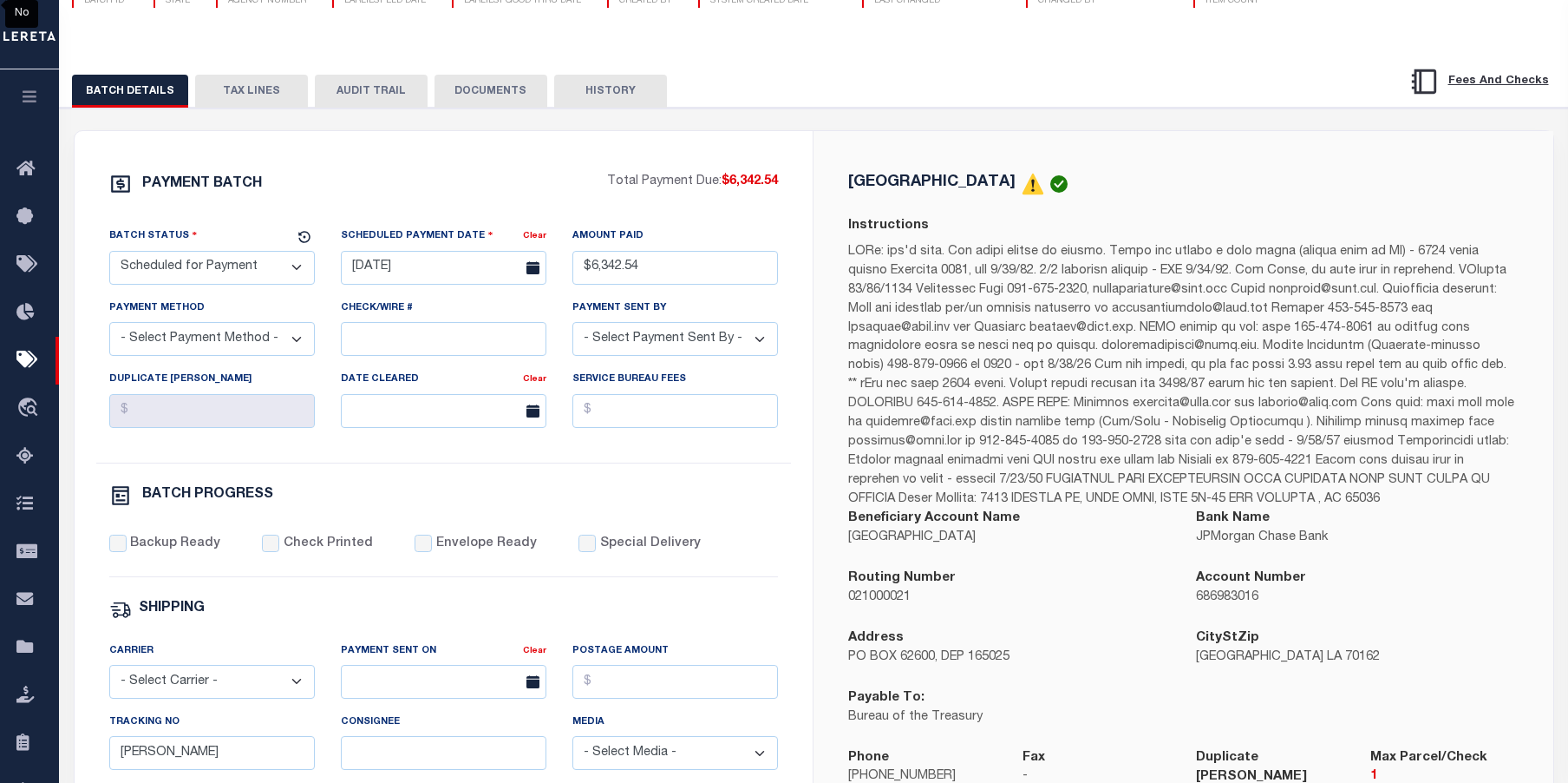
click at [258, 98] on button "TAX LINES" at bounding box center [252, 91] width 113 height 33
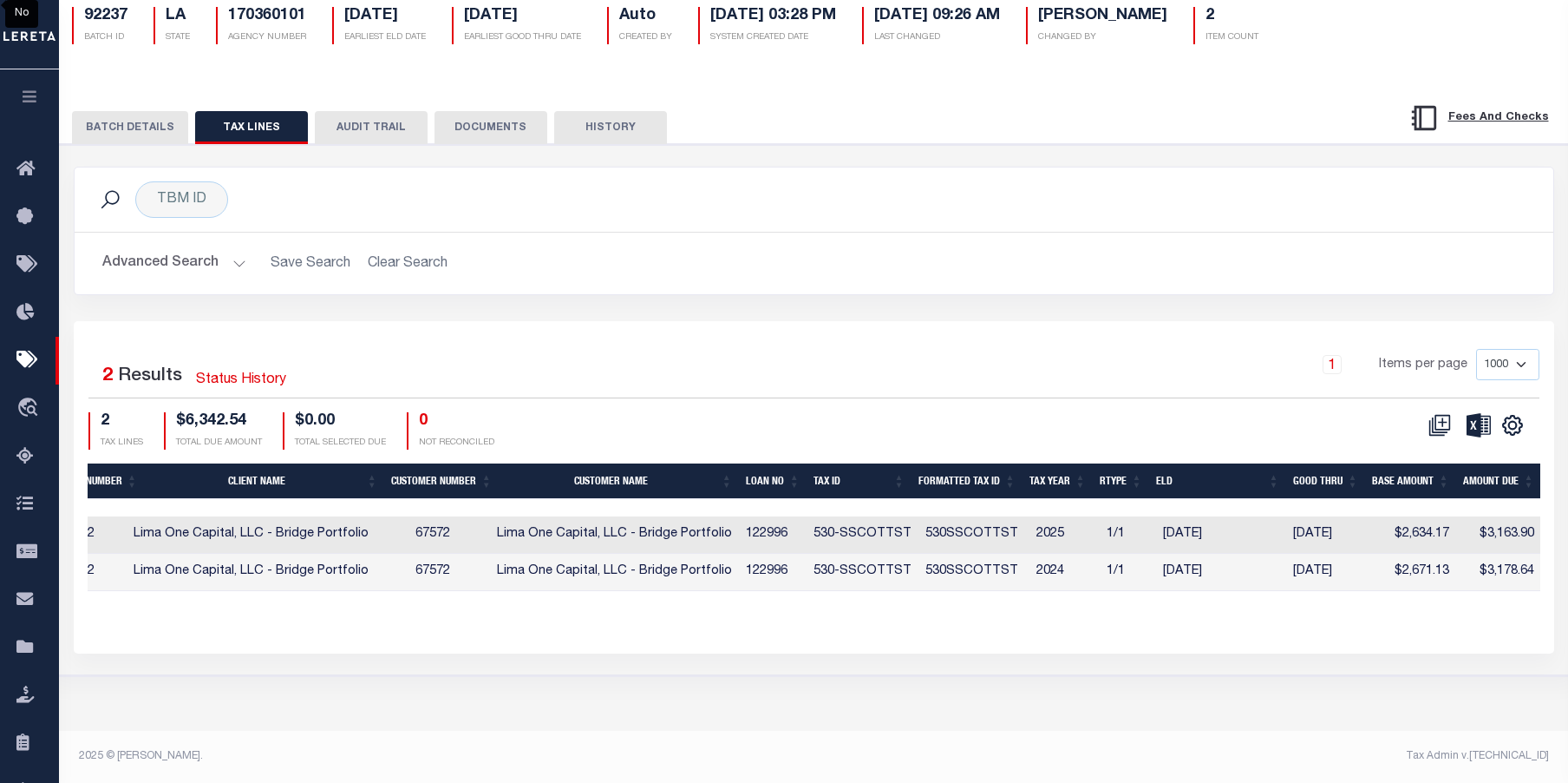
scroll to position [0, 667]
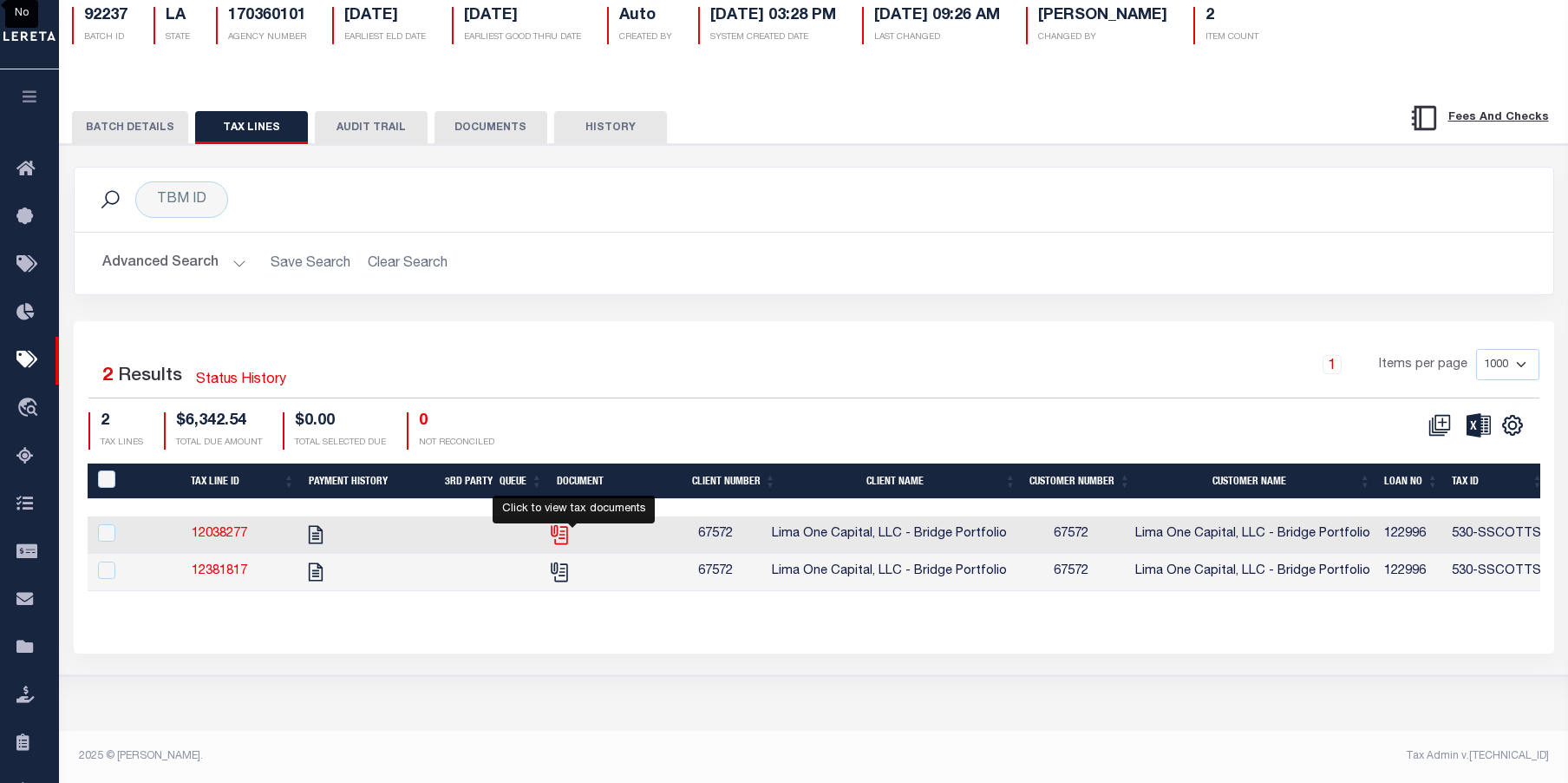
click at [564, 538] on icon "" at bounding box center [557, 531] width 14 height 14
checkbox input "true"
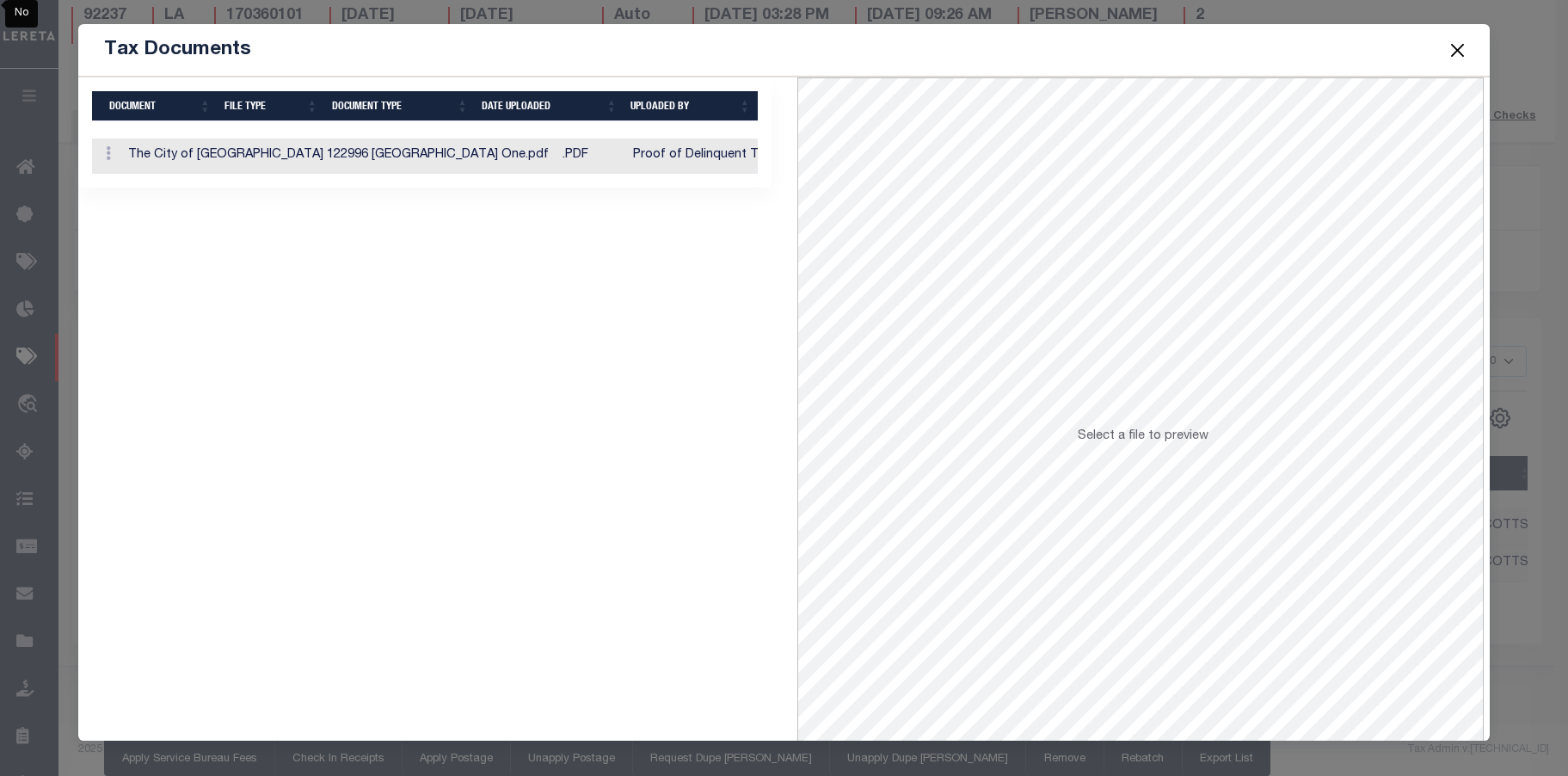
click at [627, 160] on td "Proof of Delinquent Tax Payment" at bounding box center [730, 156] width 208 height 36
click at [1455, 50] on button "Close" at bounding box center [1458, 50] width 23 height 23
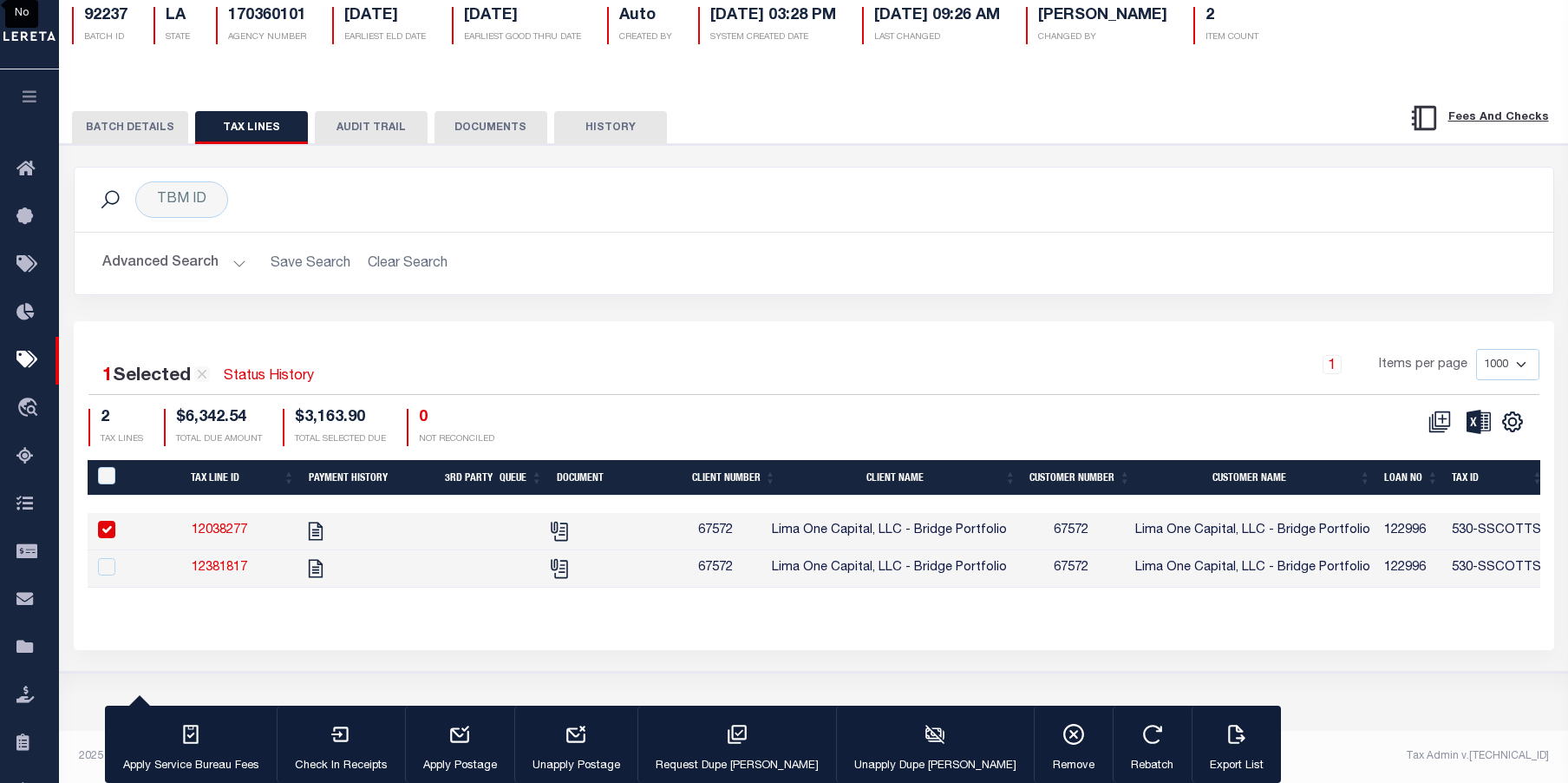
click at [122, 129] on button "BATCH DETAILS" at bounding box center [130, 128] width 117 height 33
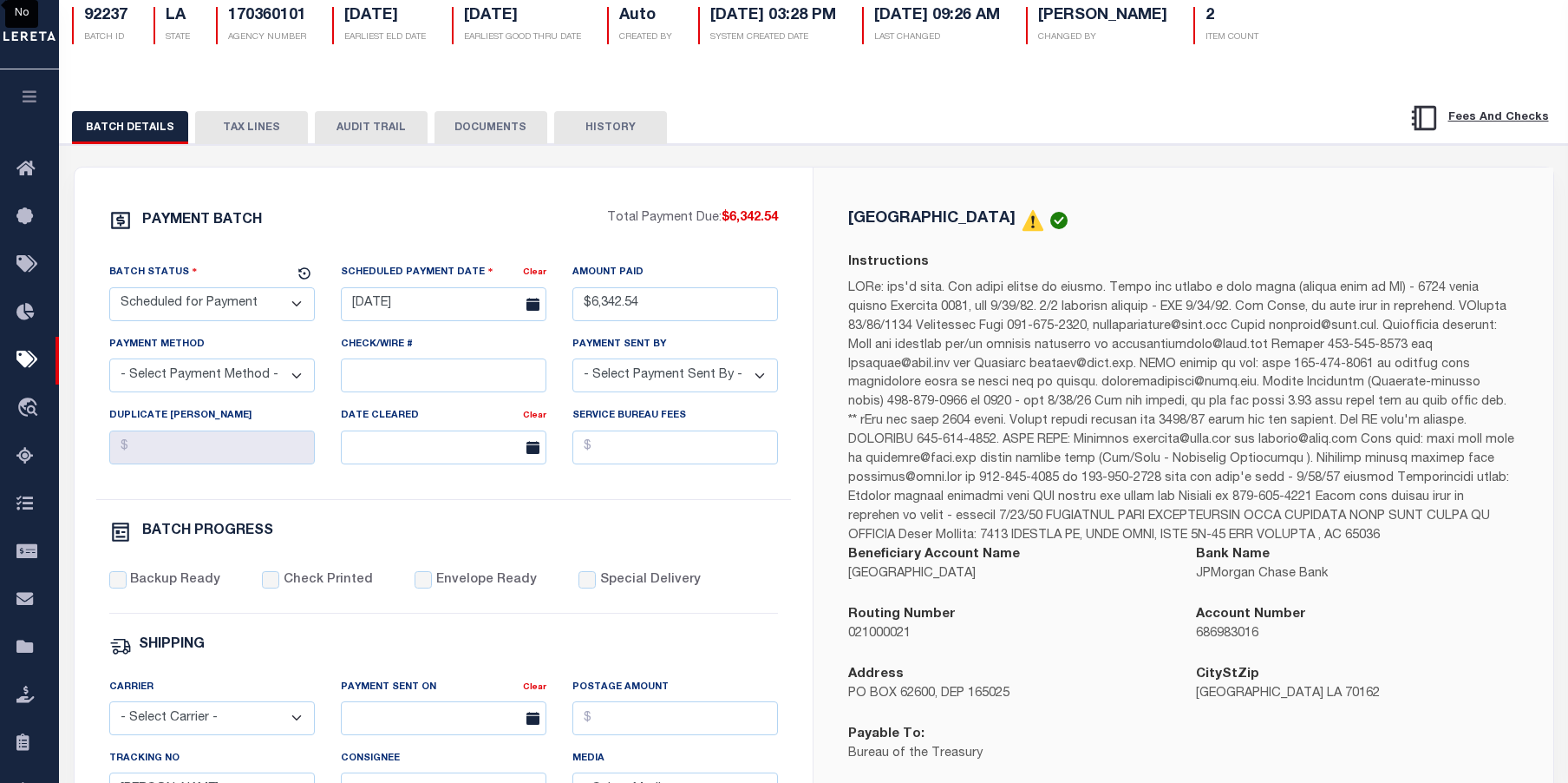
click at [253, 128] on button "TAX LINES" at bounding box center [252, 128] width 113 height 33
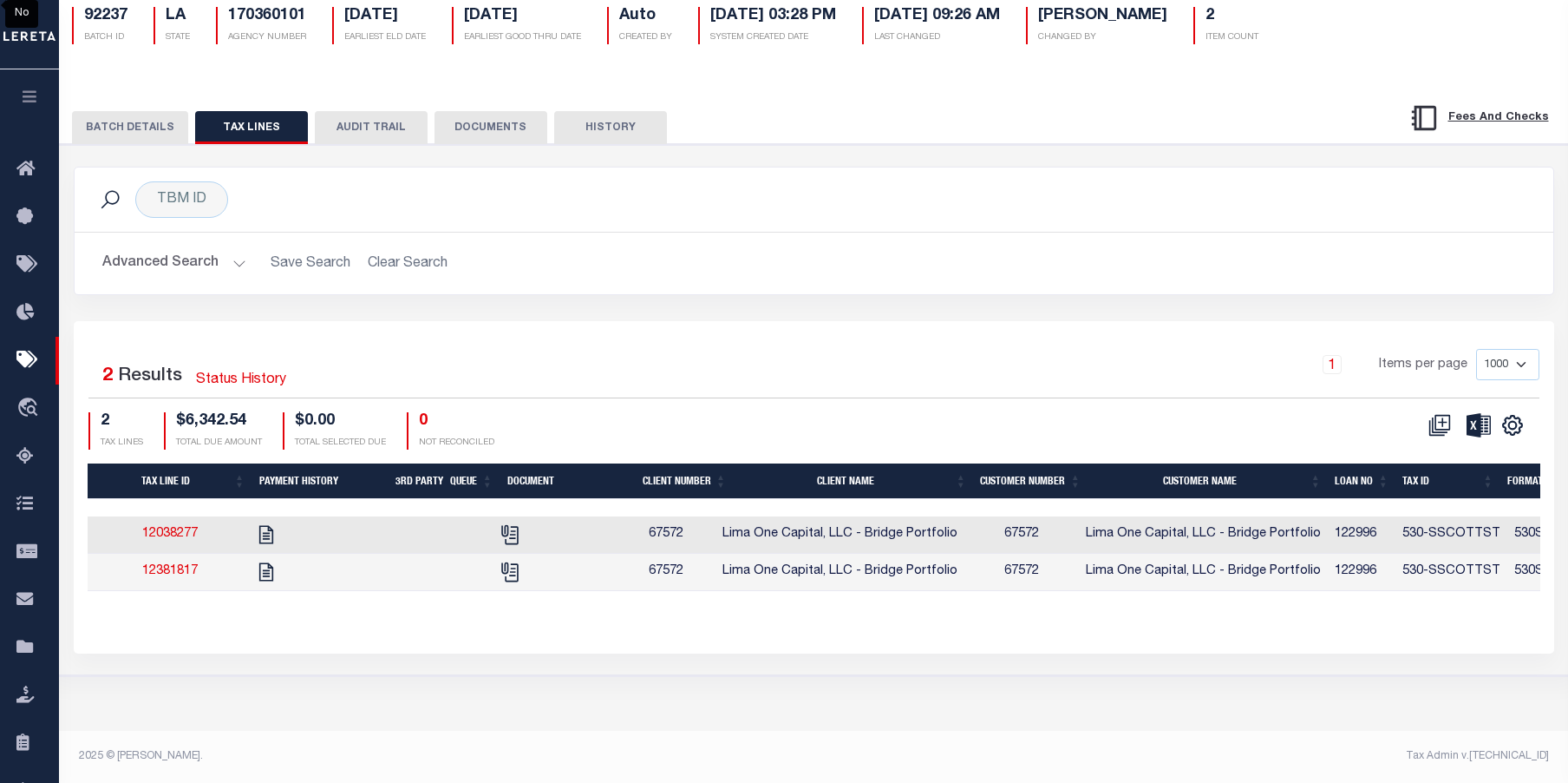
scroll to position [0, 43]
click at [276, 581] on icon "" at bounding box center [273, 572] width 23 height 23
checkbox input "true"
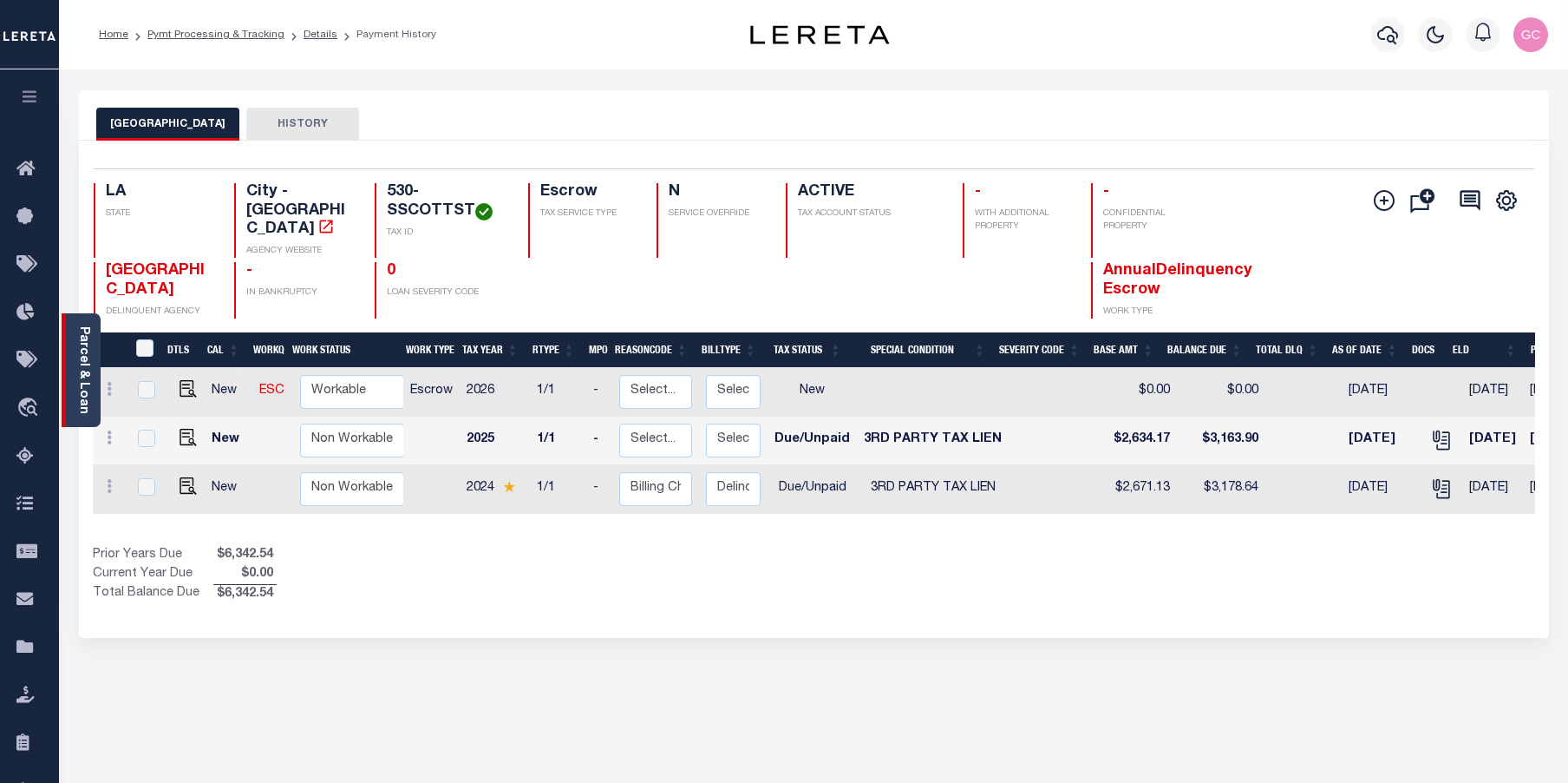
click at [85, 361] on link "Parcel & Loan" at bounding box center [83, 370] width 12 height 88
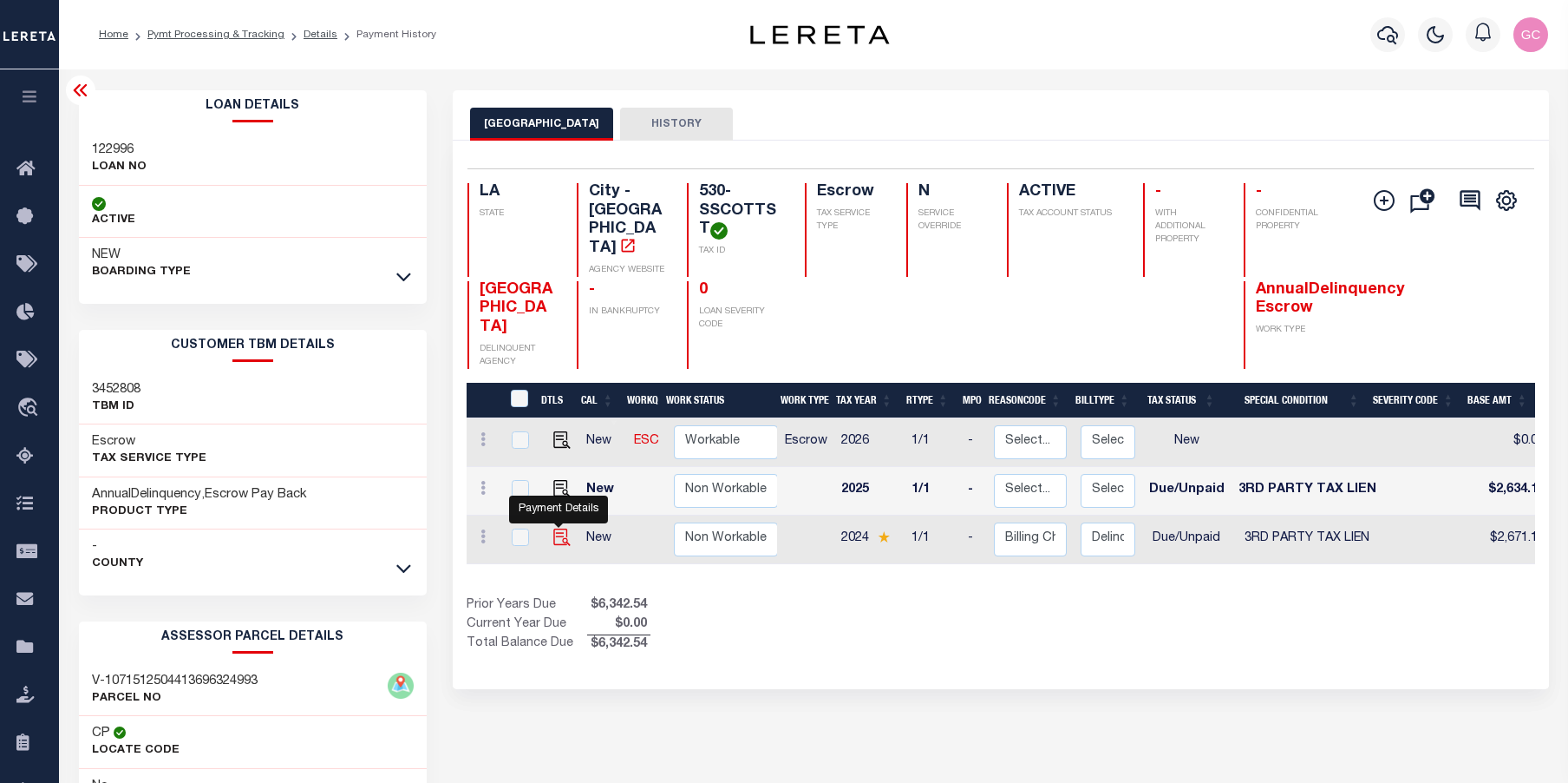
click at [559, 529] on img "" at bounding box center [562, 537] width 18 height 18
checkbox input "true"
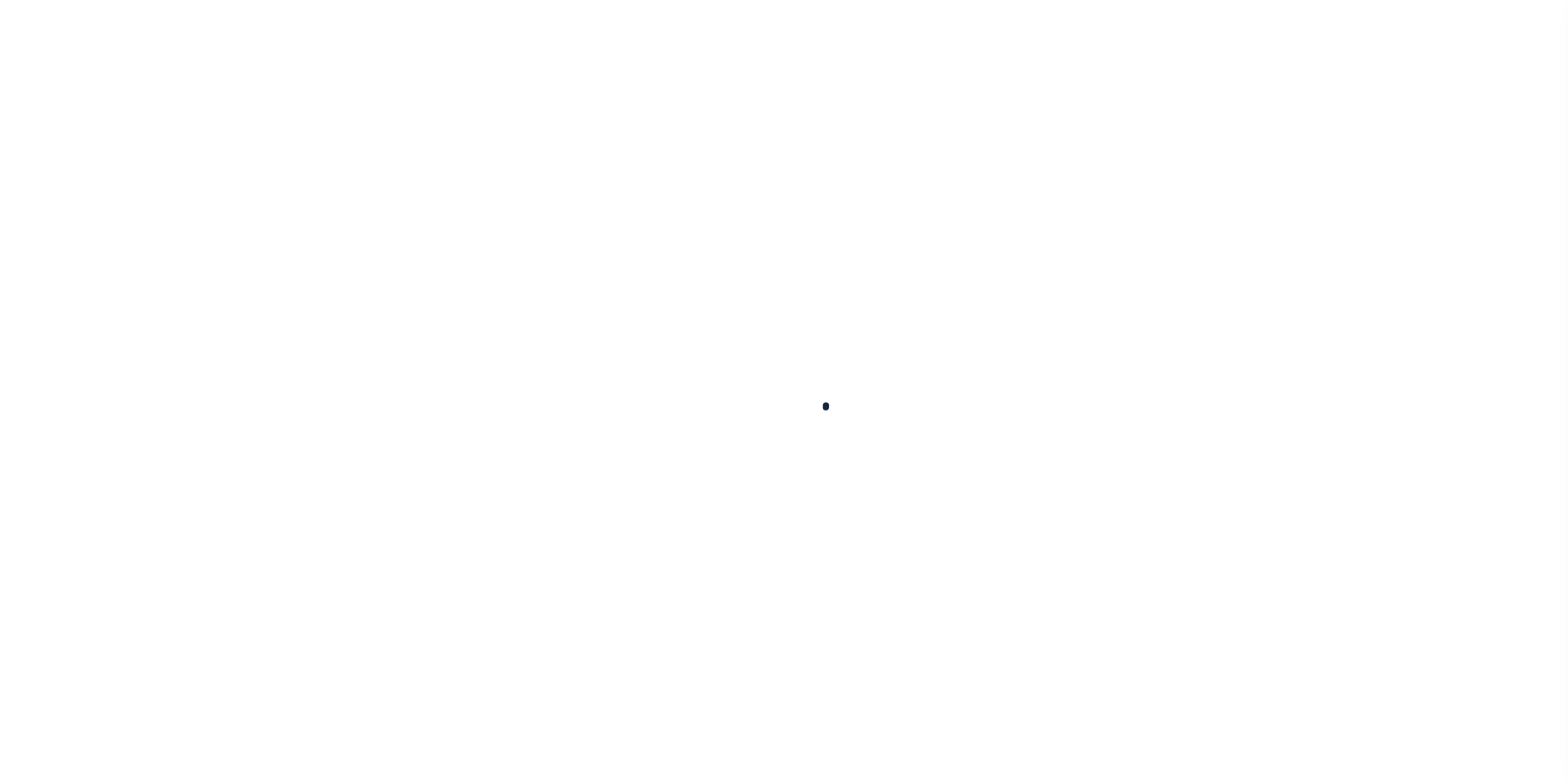
checkbox input "false"
type textarea "[DATE]- verified with [PERSON_NAME] at the city tax office that the property is…"
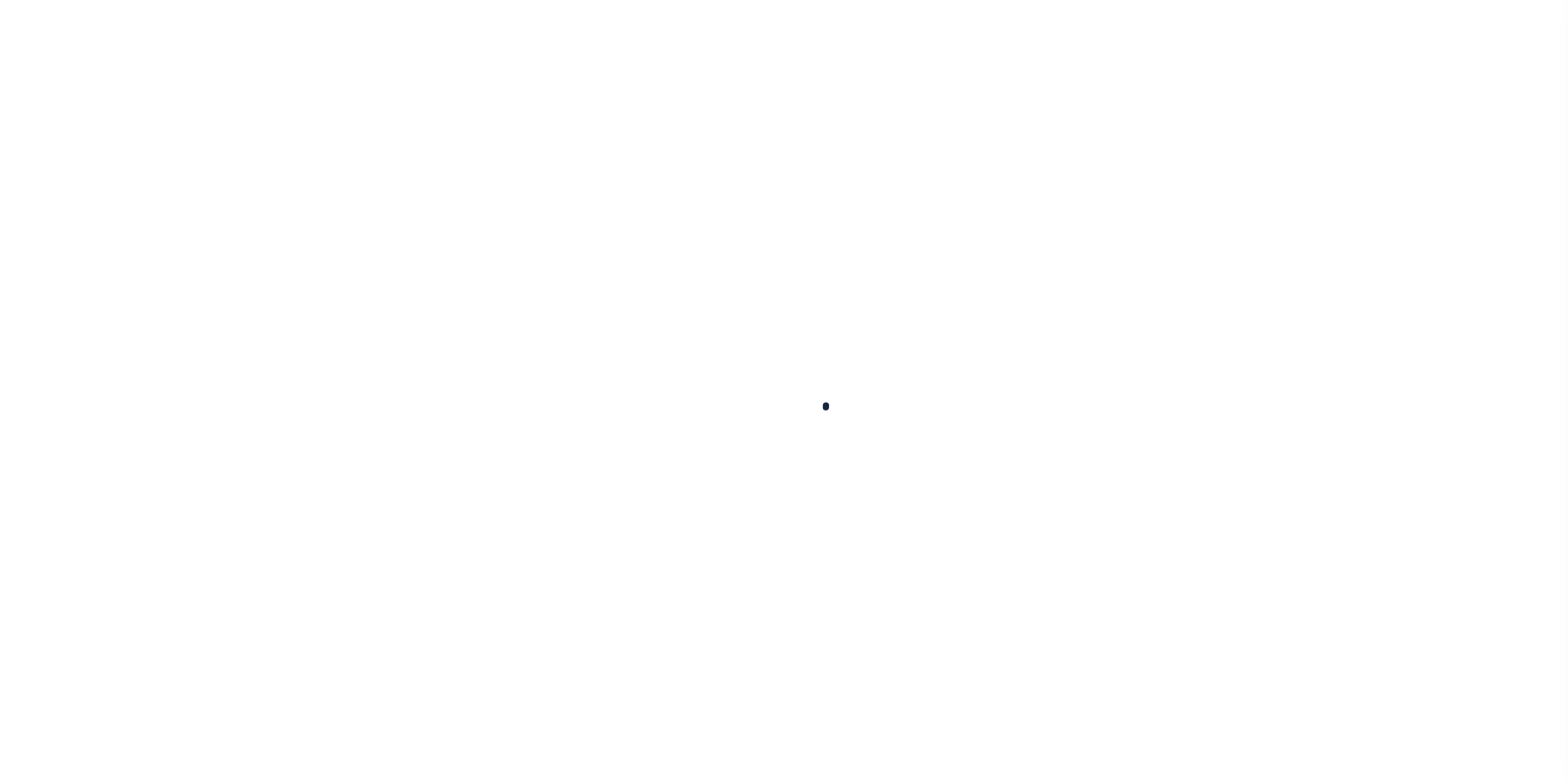
type input "105303118"
type input "[DATE]"
select select "DUE"
select select "20"
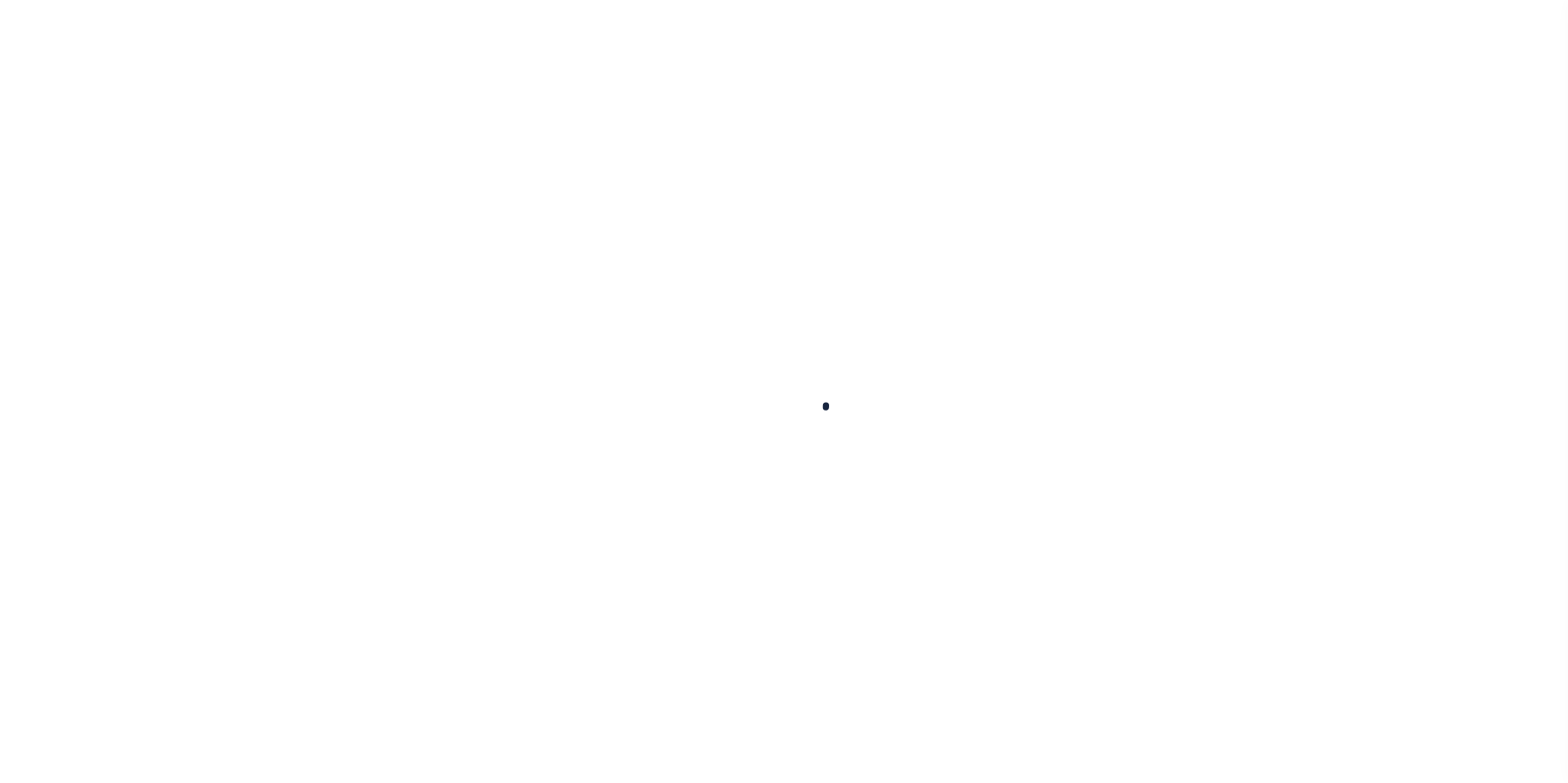
type input "0"
type input "$2,671.13"
type input "$507.51"
type input "$3,178.64"
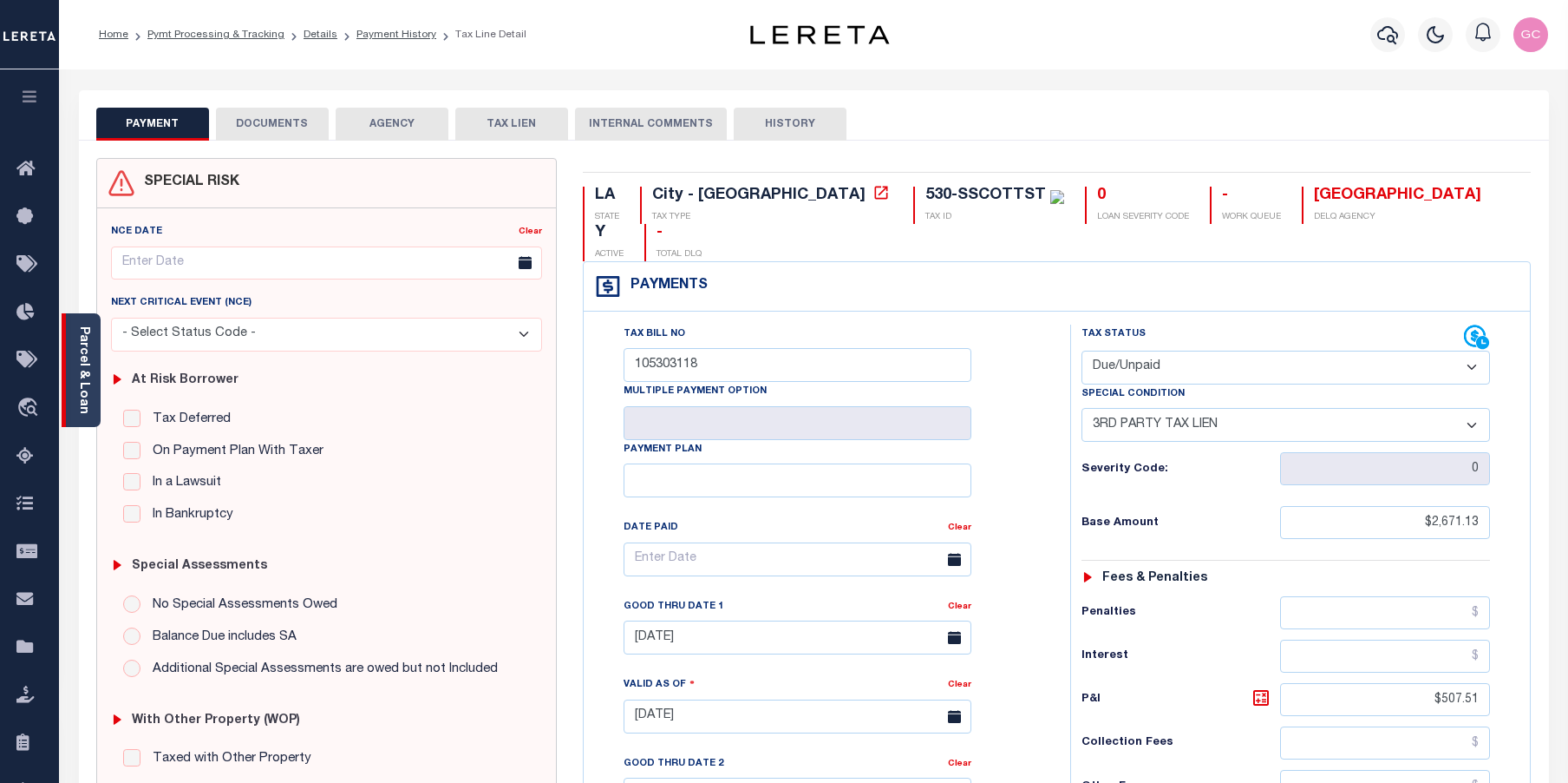
click at [84, 375] on link "Parcel & Loan" at bounding box center [83, 370] width 12 height 88
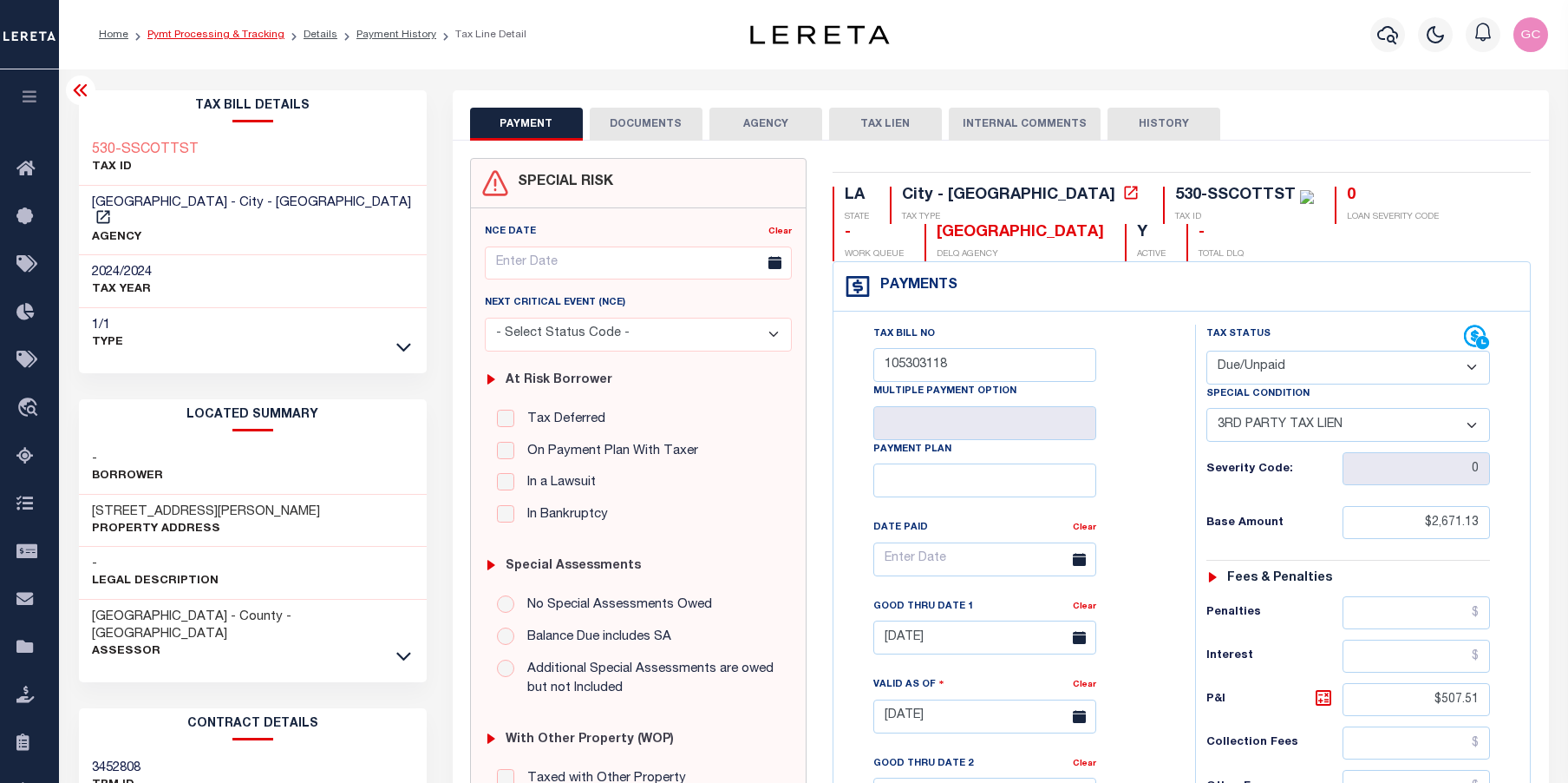
click at [206, 38] on link "Pymt Processing & Tracking" at bounding box center [216, 35] width 137 height 11
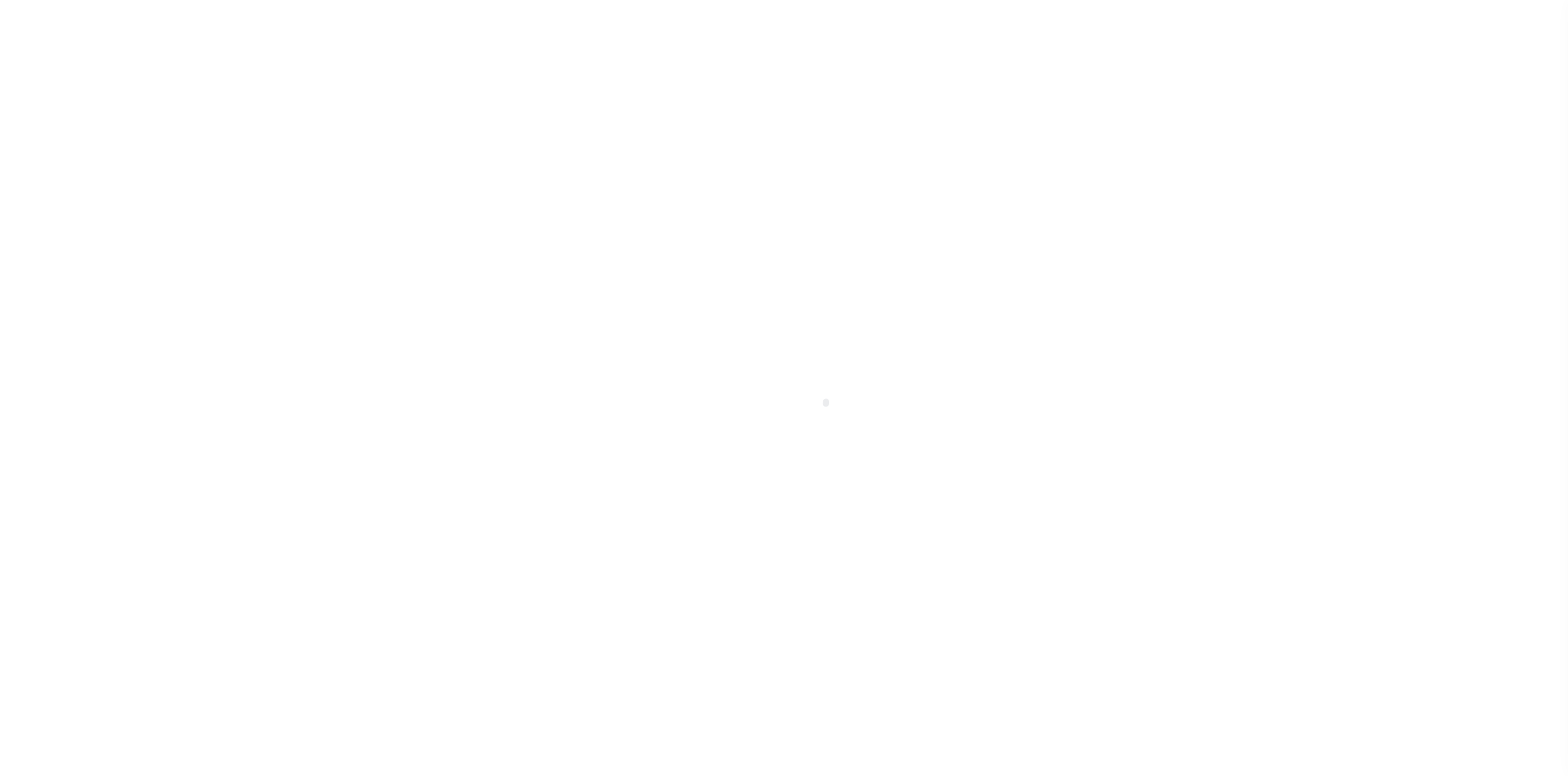
select select "1000"
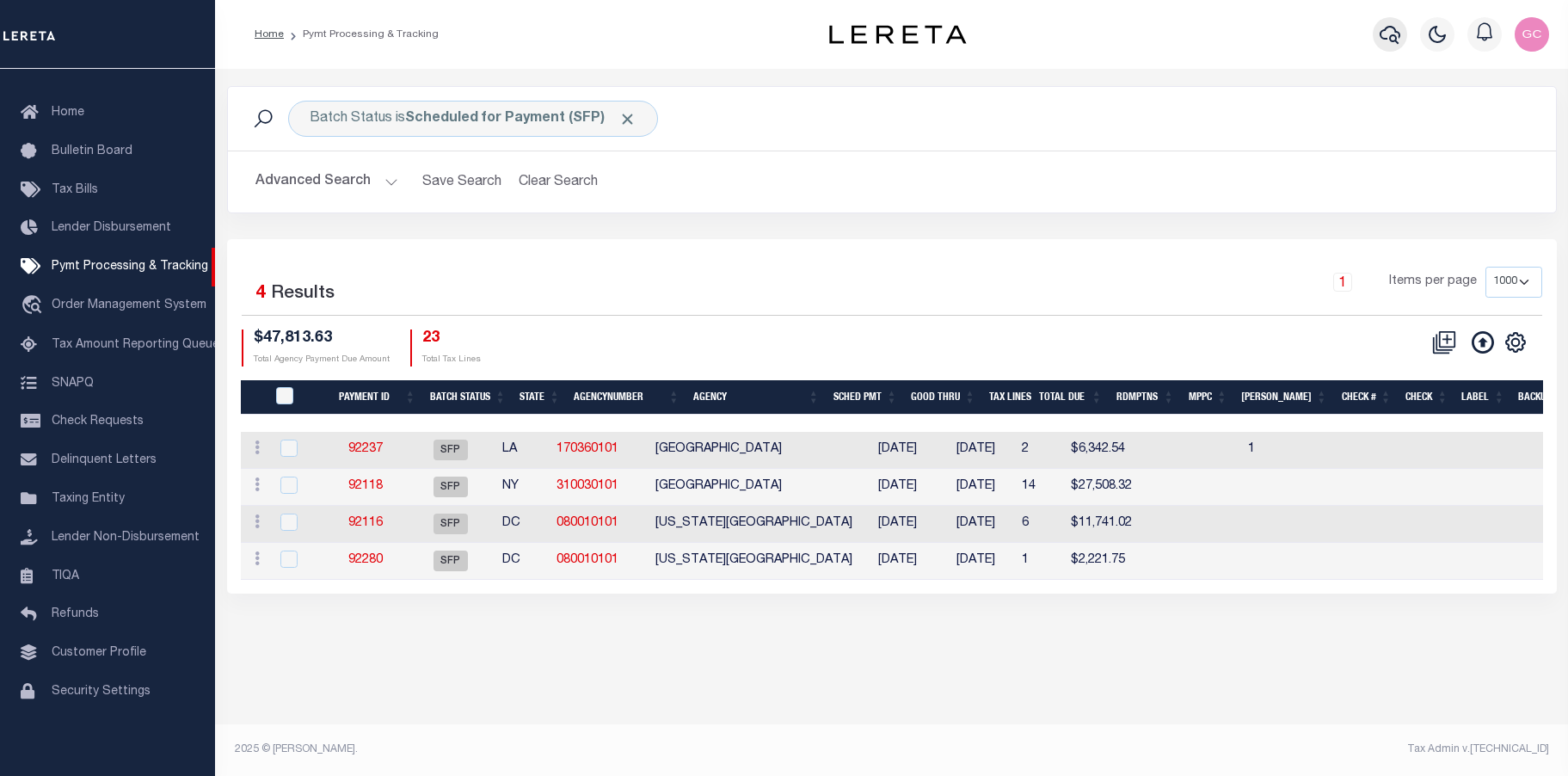
click at [1391, 36] on icon "button" at bounding box center [1391, 35] width 21 height 18
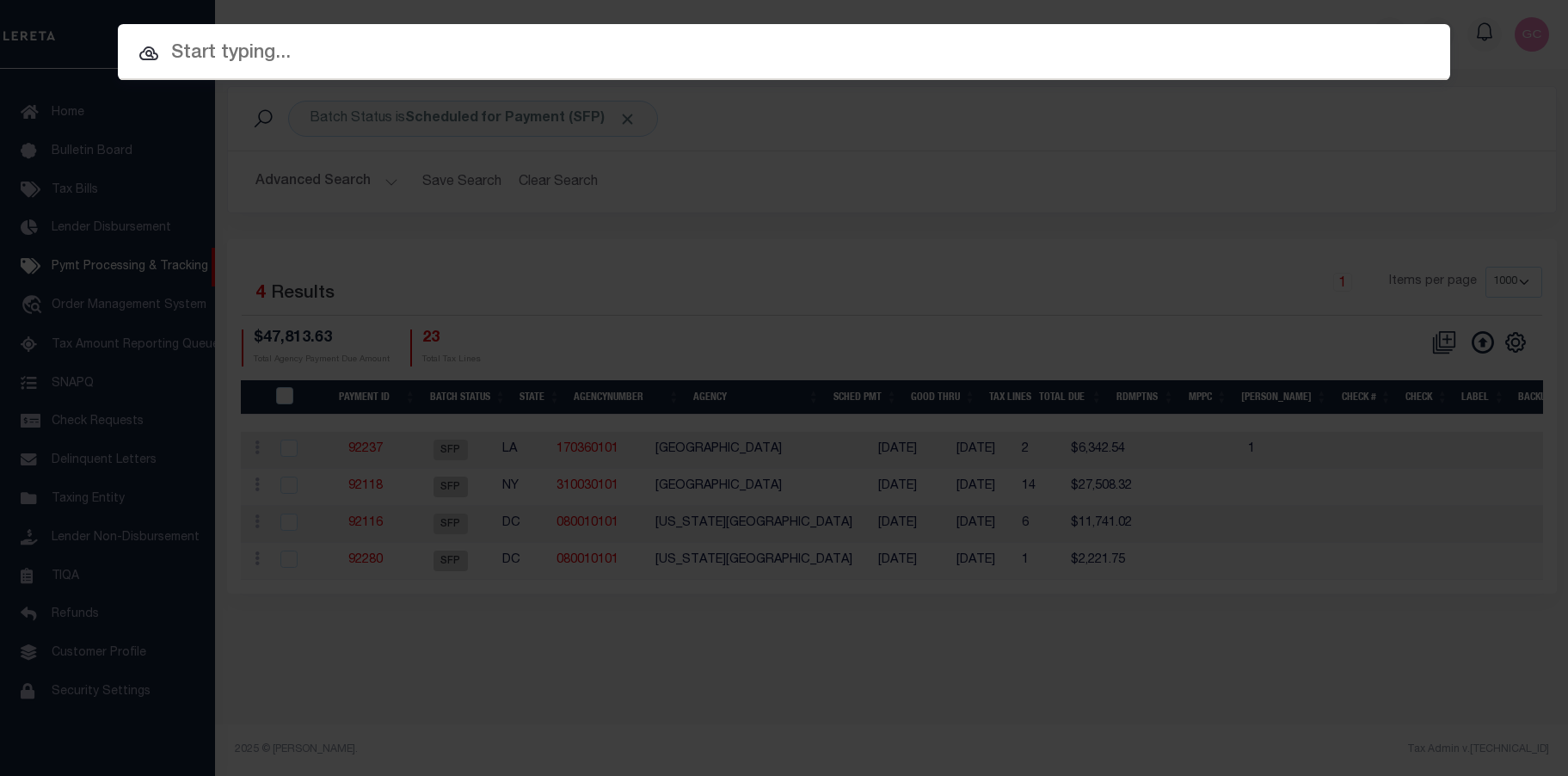
click at [669, 54] on input "text" at bounding box center [784, 54] width 1332 height 30
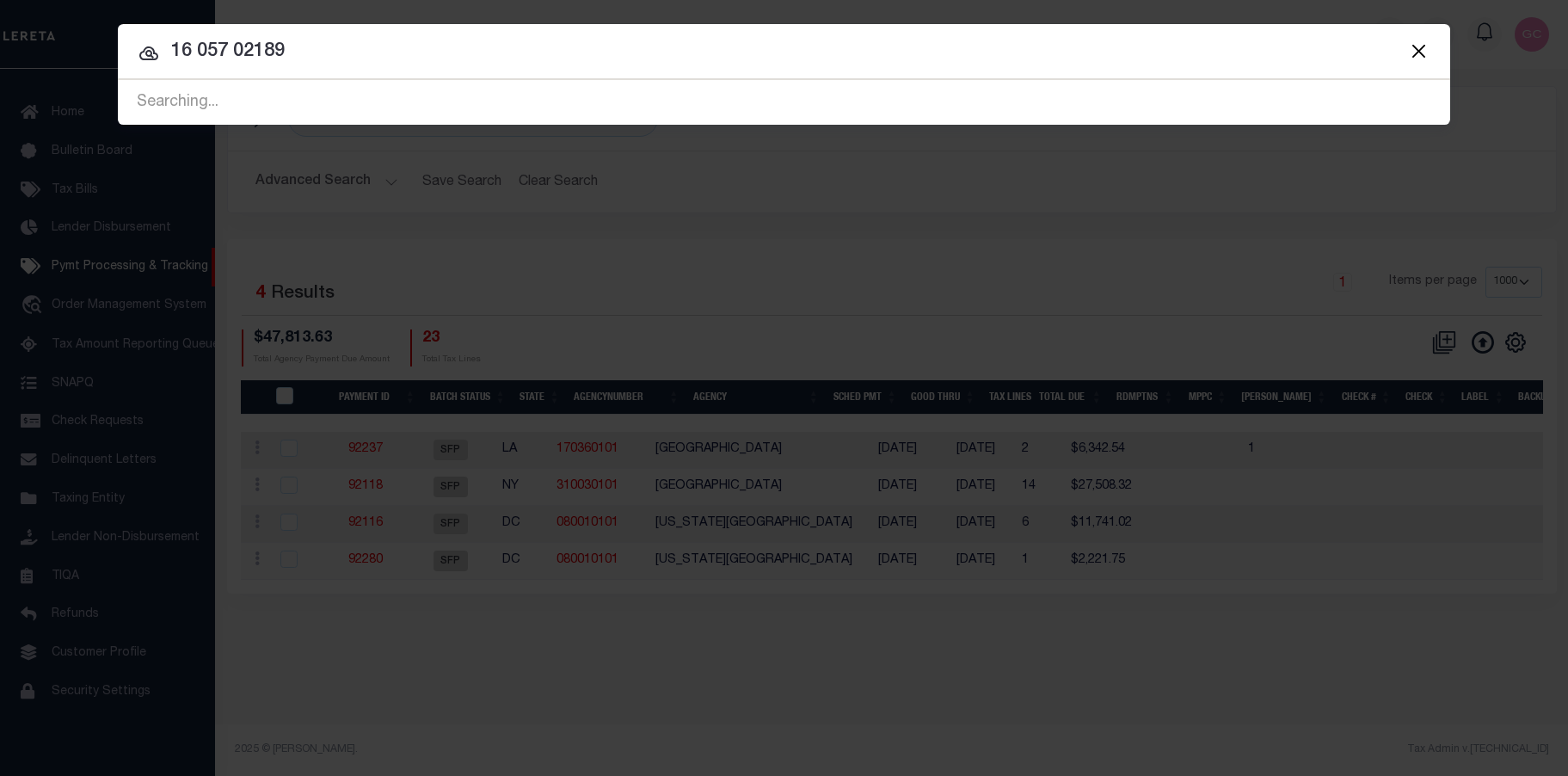
click at [347, 97] on div "Searching..." at bounding box center [784, 103] width 1332 height 43
drag, startPoint x: 304, startPoint y: 50, endPoint x: 142, endPoint y: 12, distance: 166.4
click at [123, 47] on input "16 057 02189" at bounding box center [784, 52] width 1332 height 30
type input "131262"
click at [248, 109] on div "Searching..." at bounding box center [784, 103] width 1332 height 43
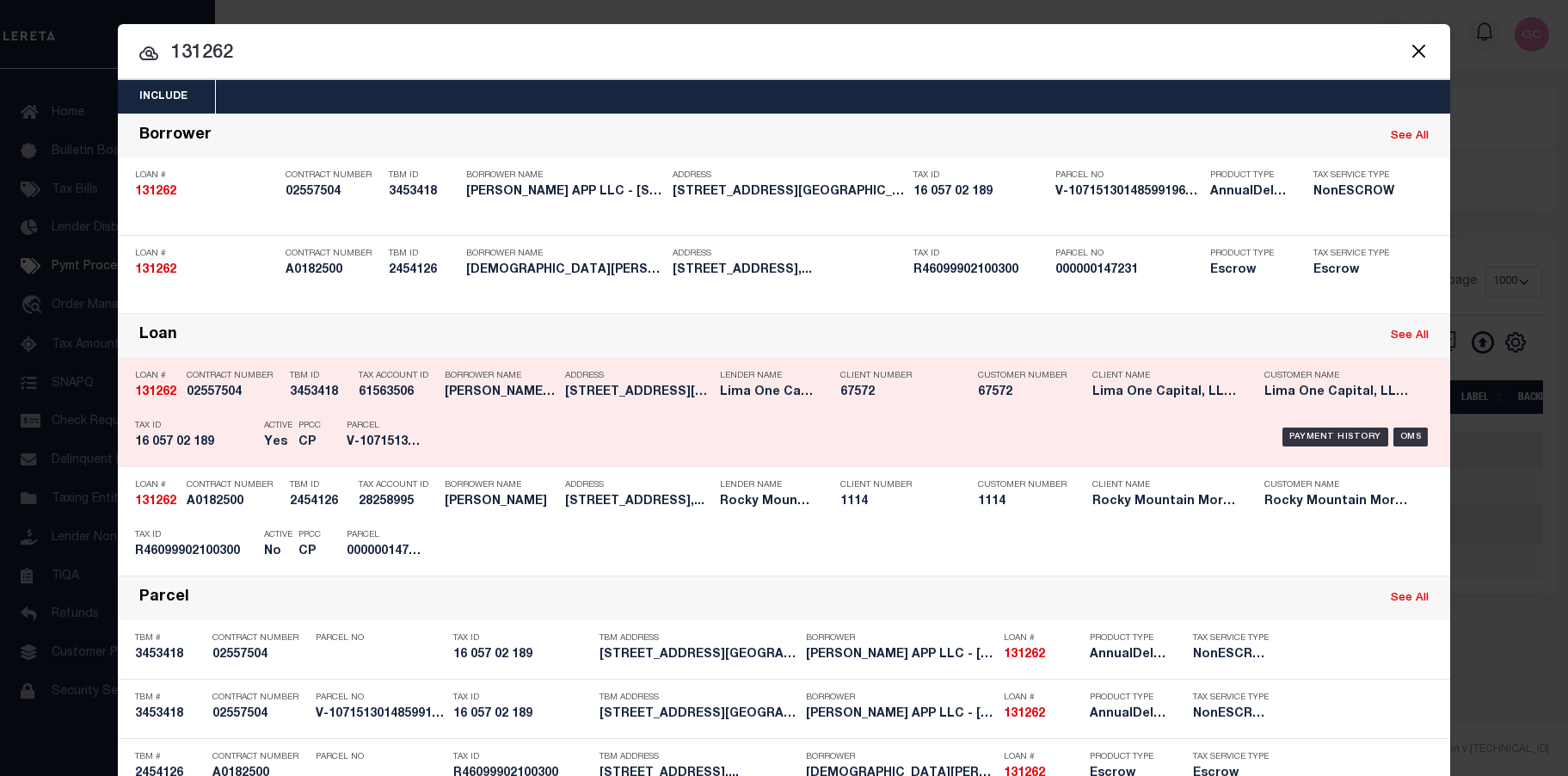
click at [373, 449] on h5 "V-1071513014859919683056" at bounding box center [385, 442] width 77 height 15
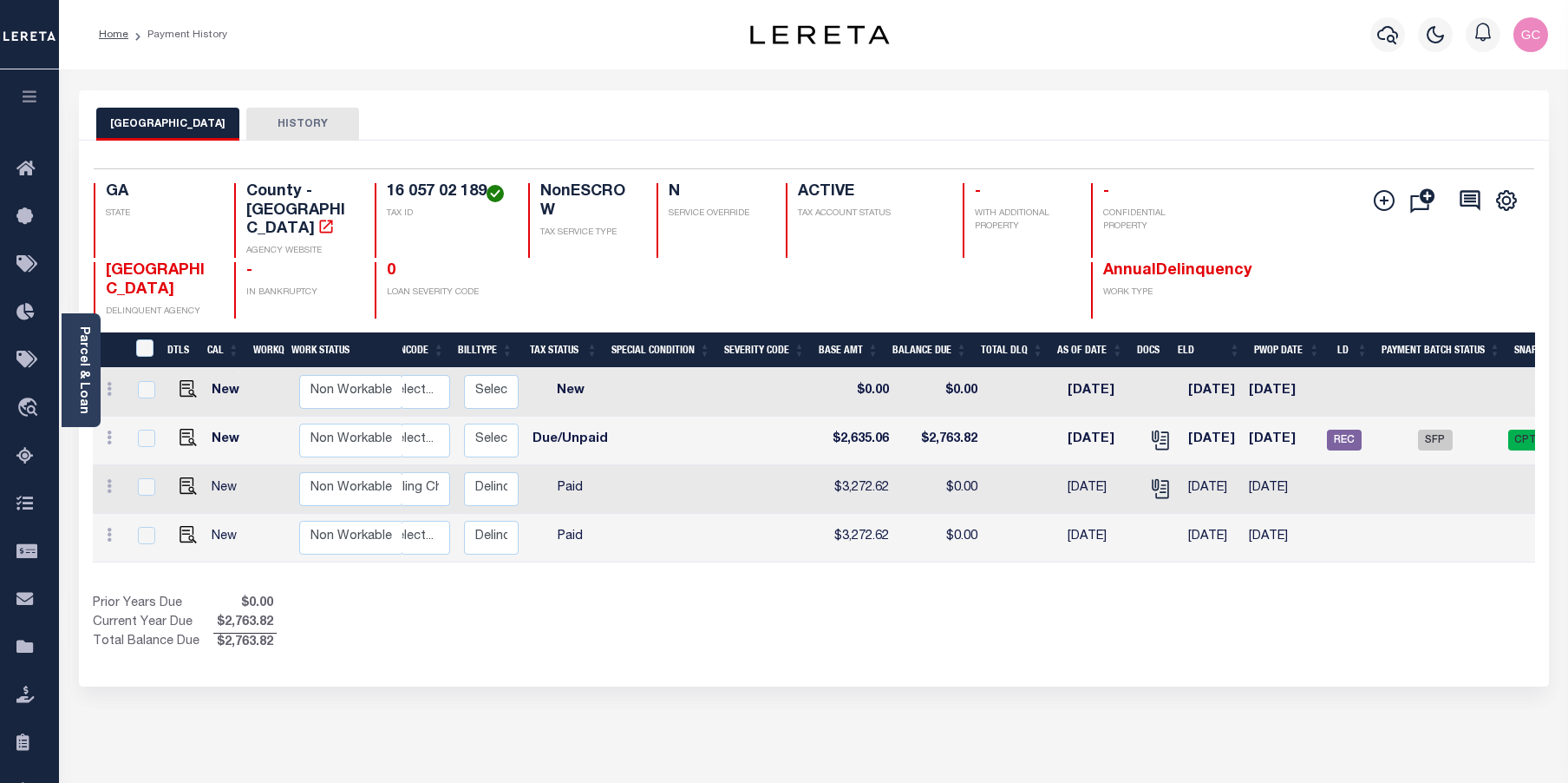
scroll to position [0, 265]
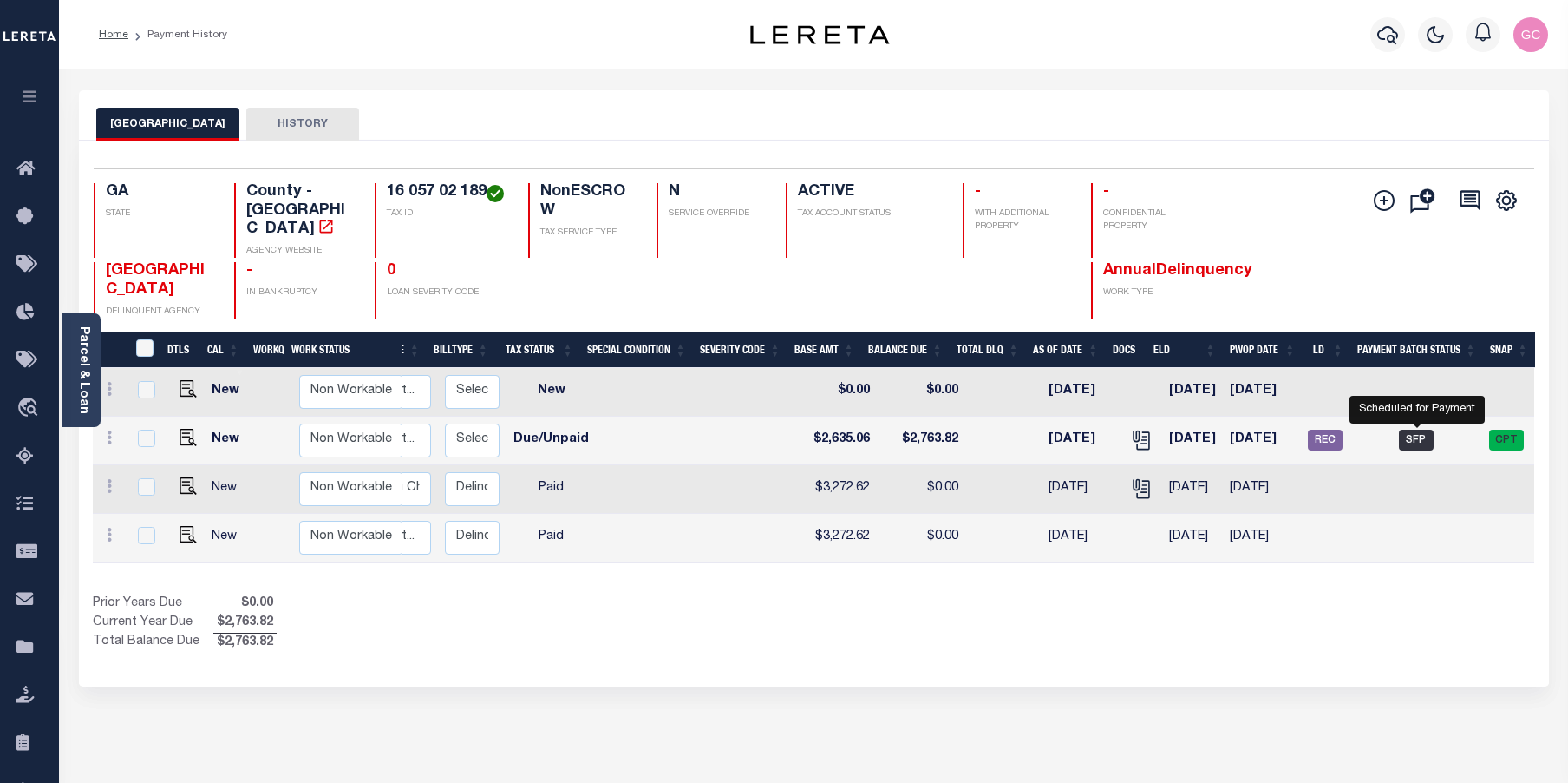
click at [1422, 430] on span "SFP" at bounding box center [1416, 440] width 35 height 21
checkbox input "true"
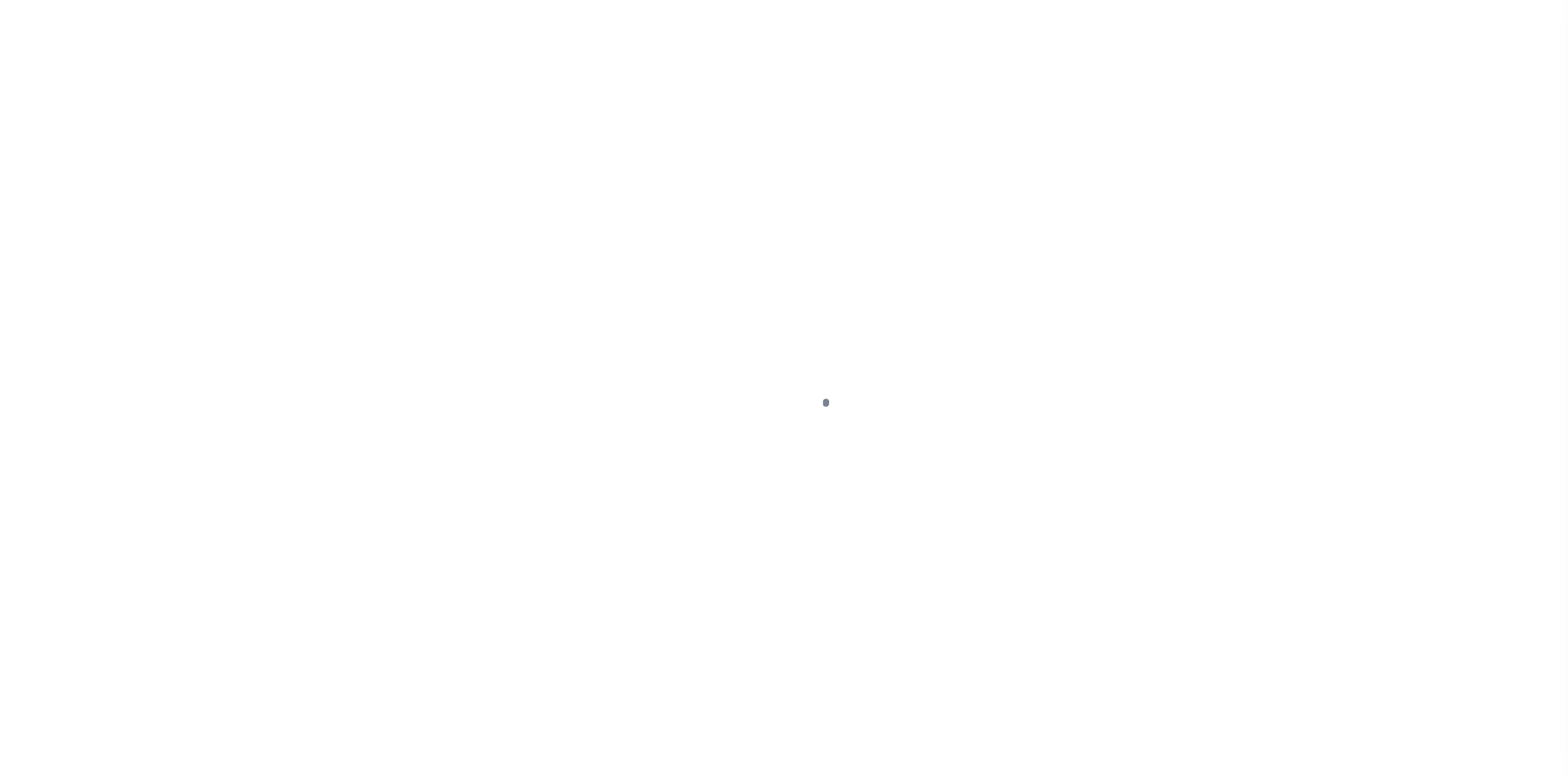
select select "SFP"
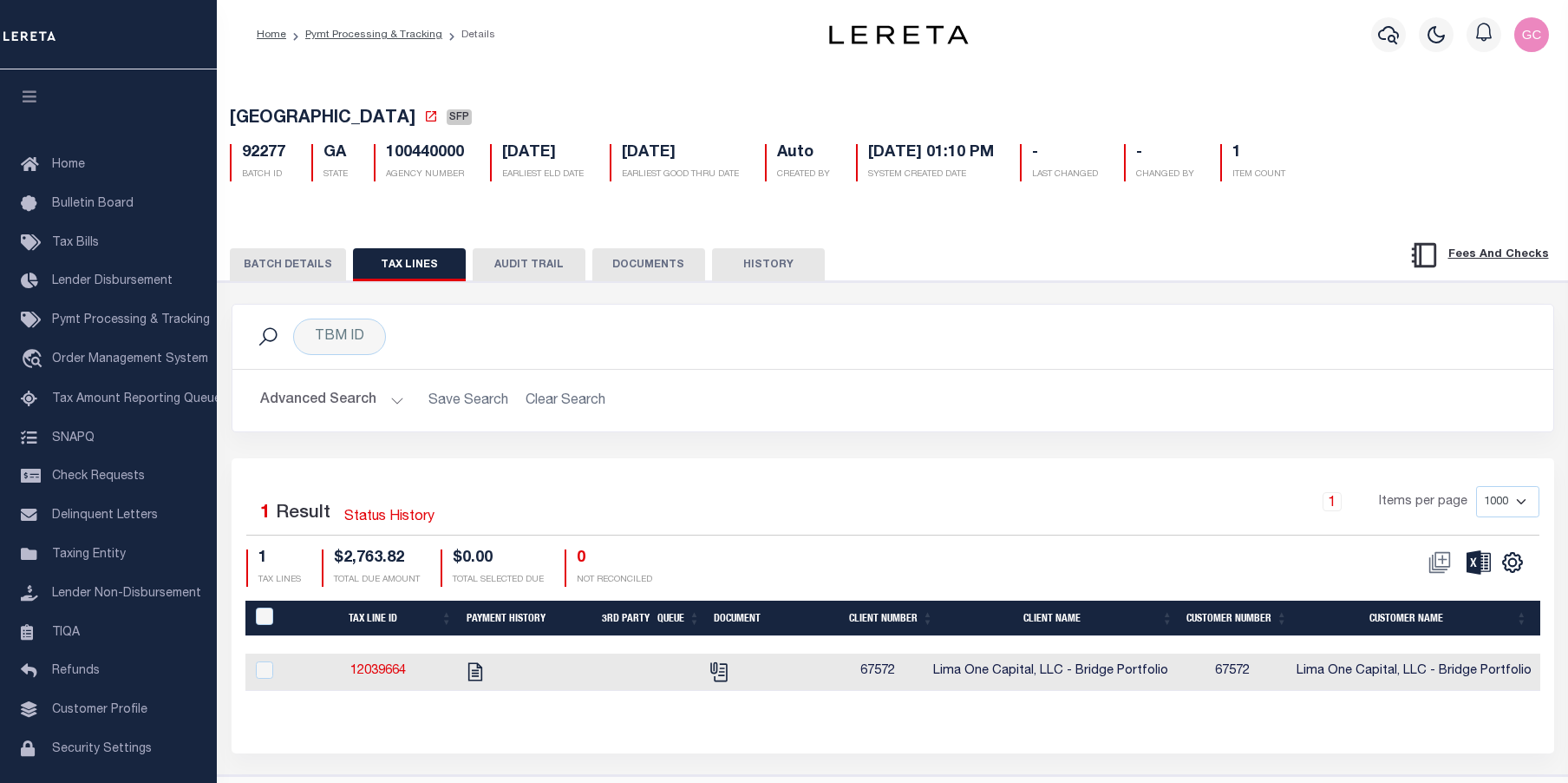
click at [295, 262] on button "BATCH DETAILS" at bounding box center [287, 265] width 117 height 33
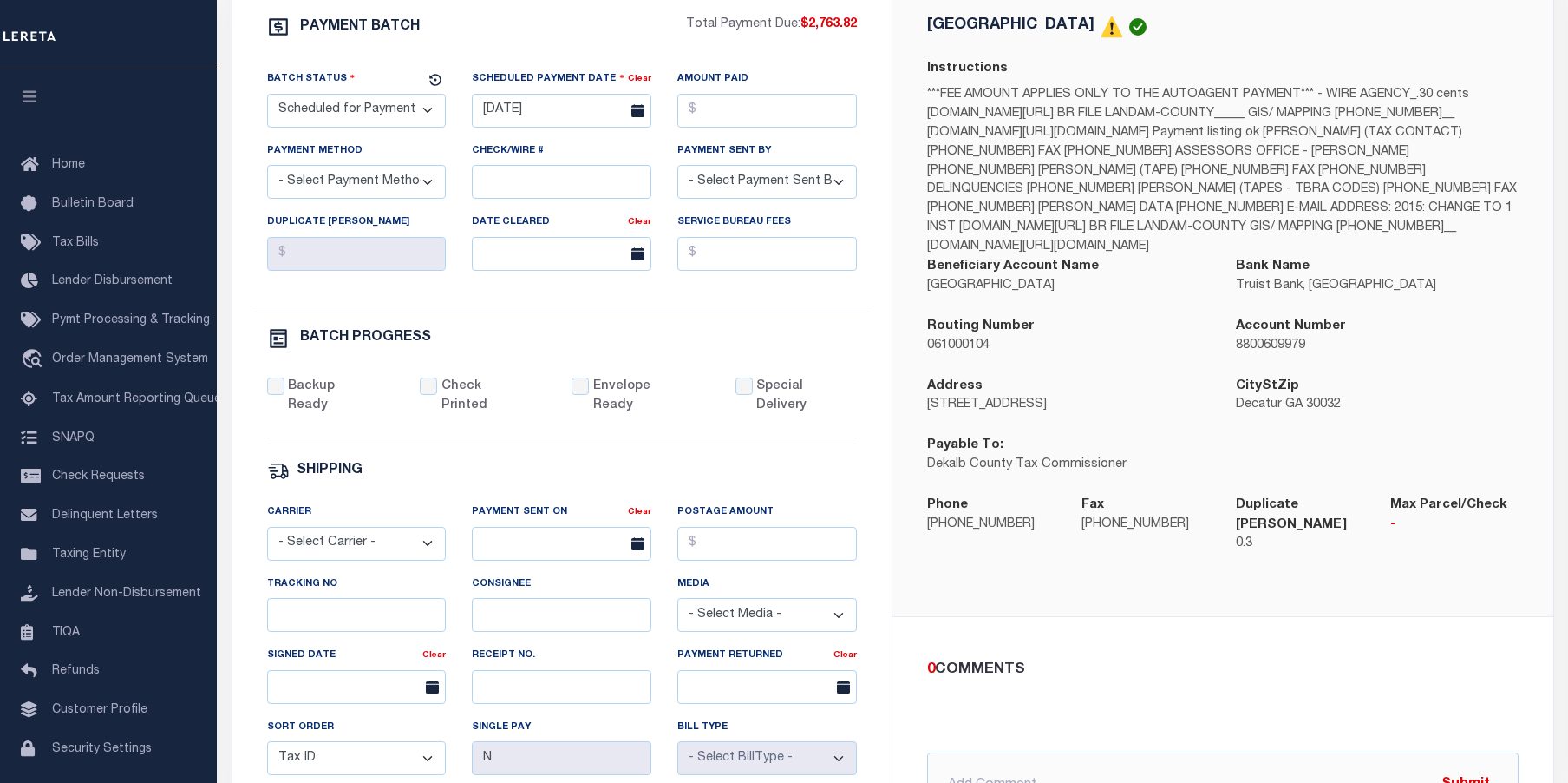
scroll to position [347, 0]
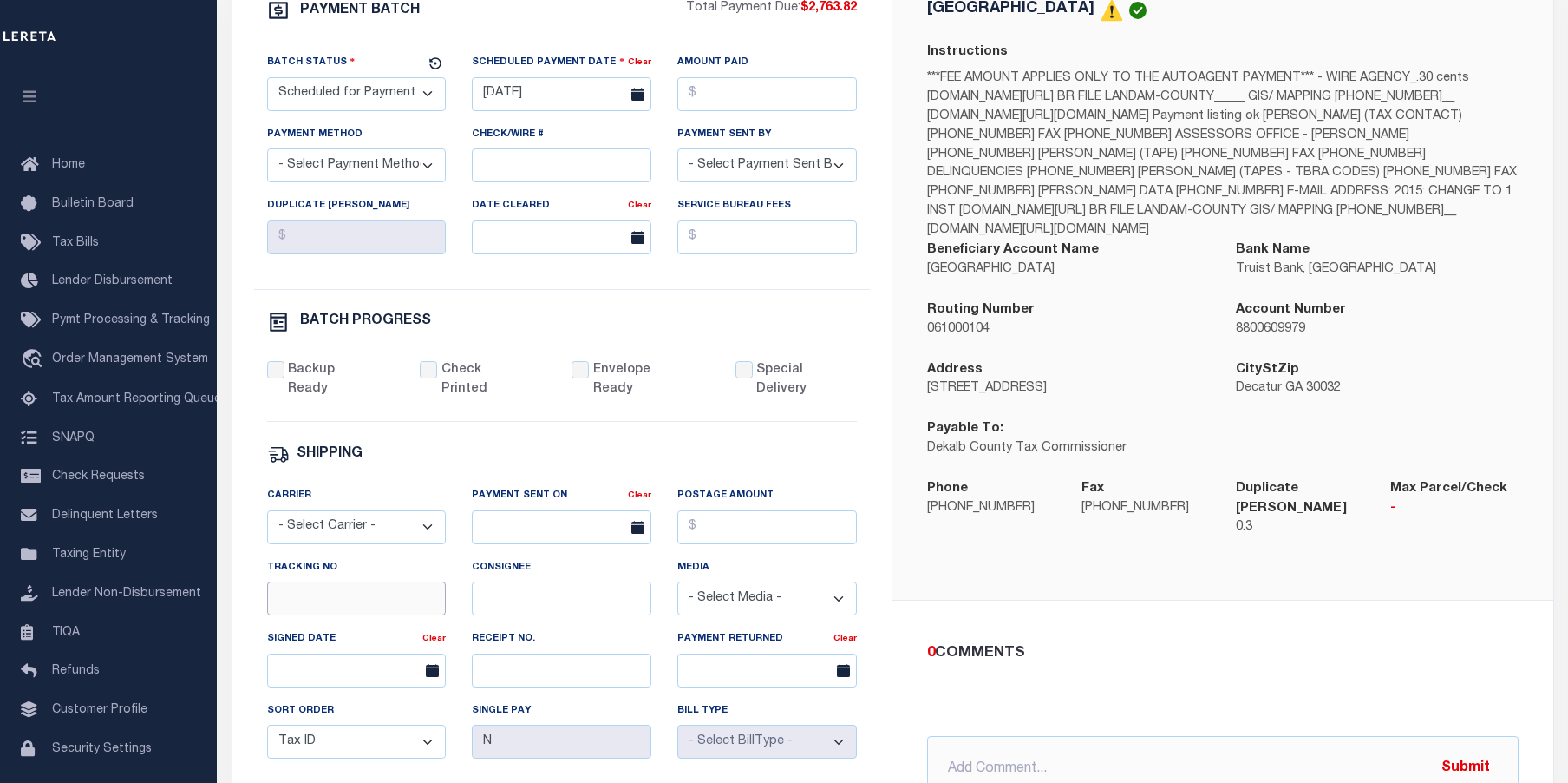
click at [365, 596] on input "Tracking No" at bounding box center [357, 598] width 180 height 34
type input "[PERSON_NAME]"
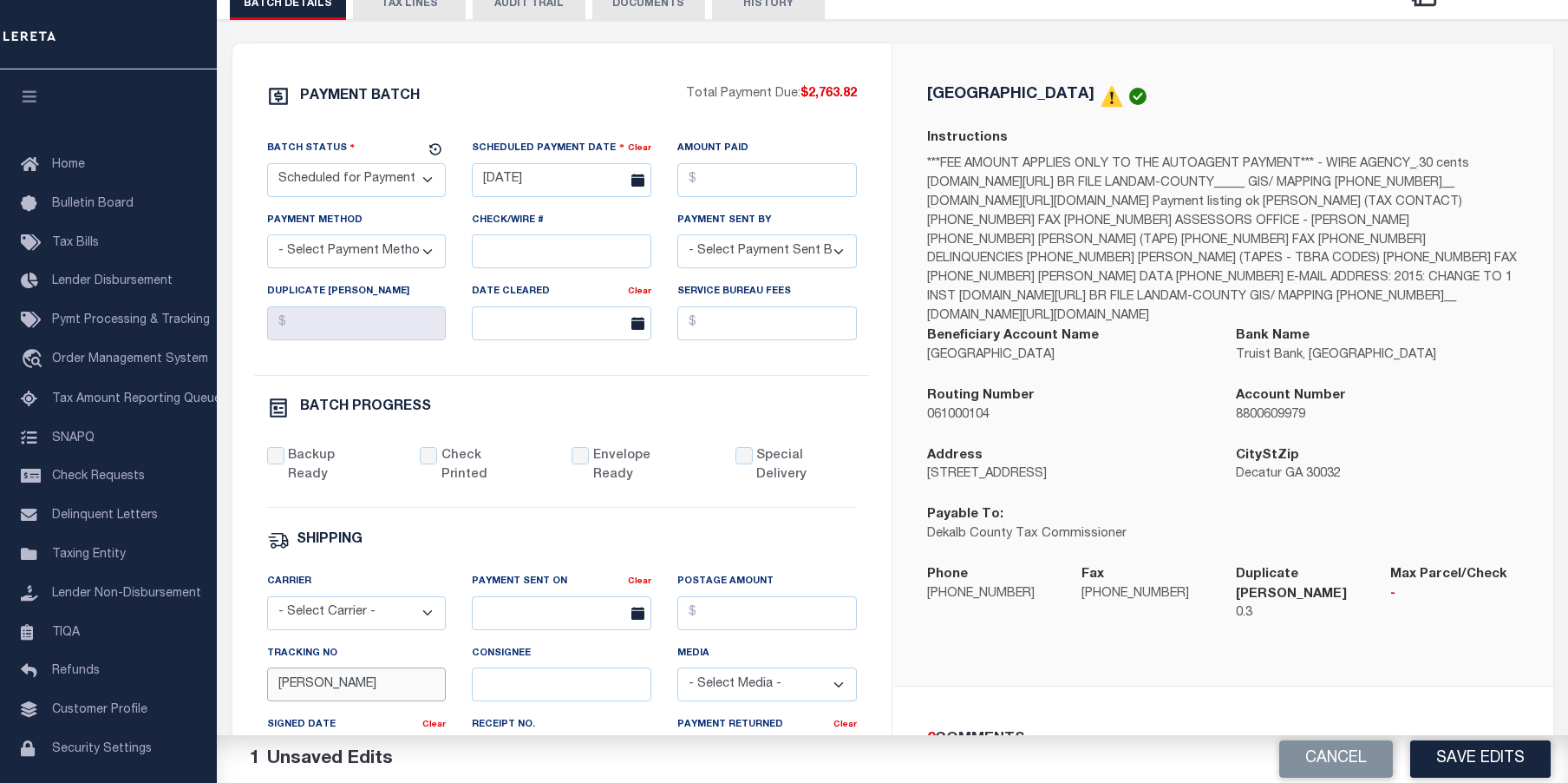
scroll to position [260, 0]
click at [1505, 761] on button "Save Edits" at bounding box center [1480, 758] width 140 height 38
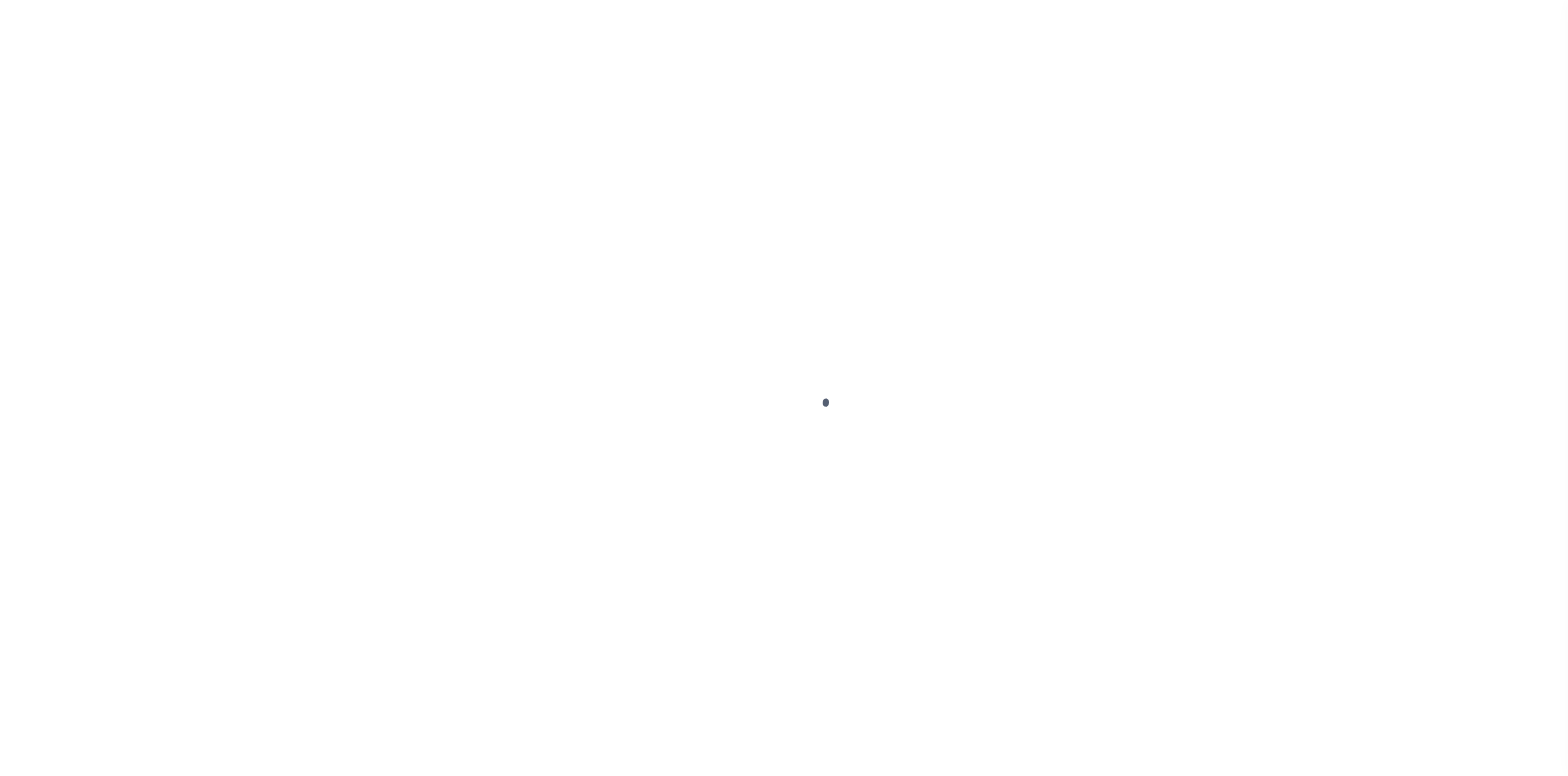
select select "1000"
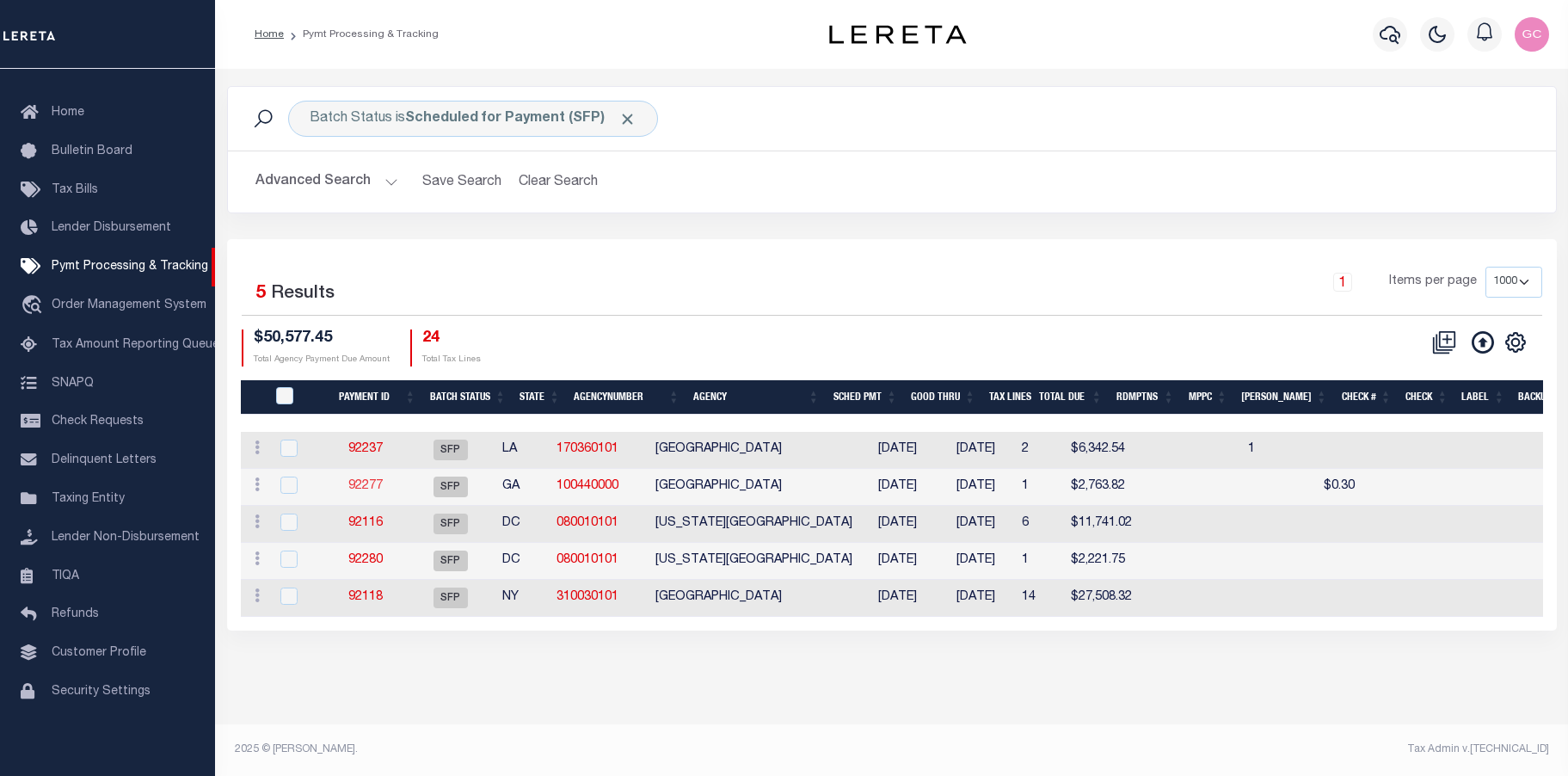
click at [370, 485] on link "92277" at bounding box center [366, 486] width 35 height 12
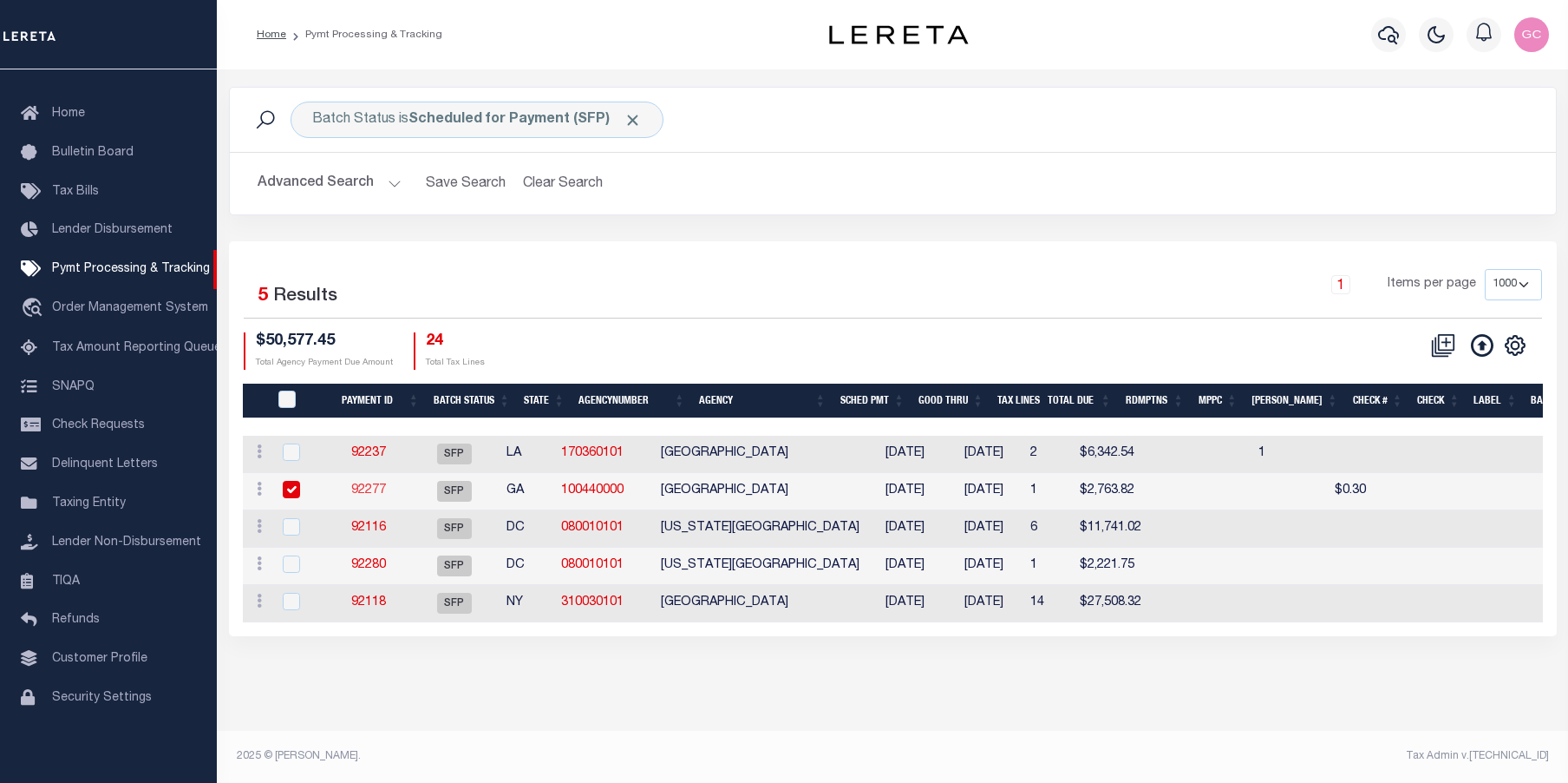
select select "SFP"
type input "[DATE]"
type input "N"
radio input "true"
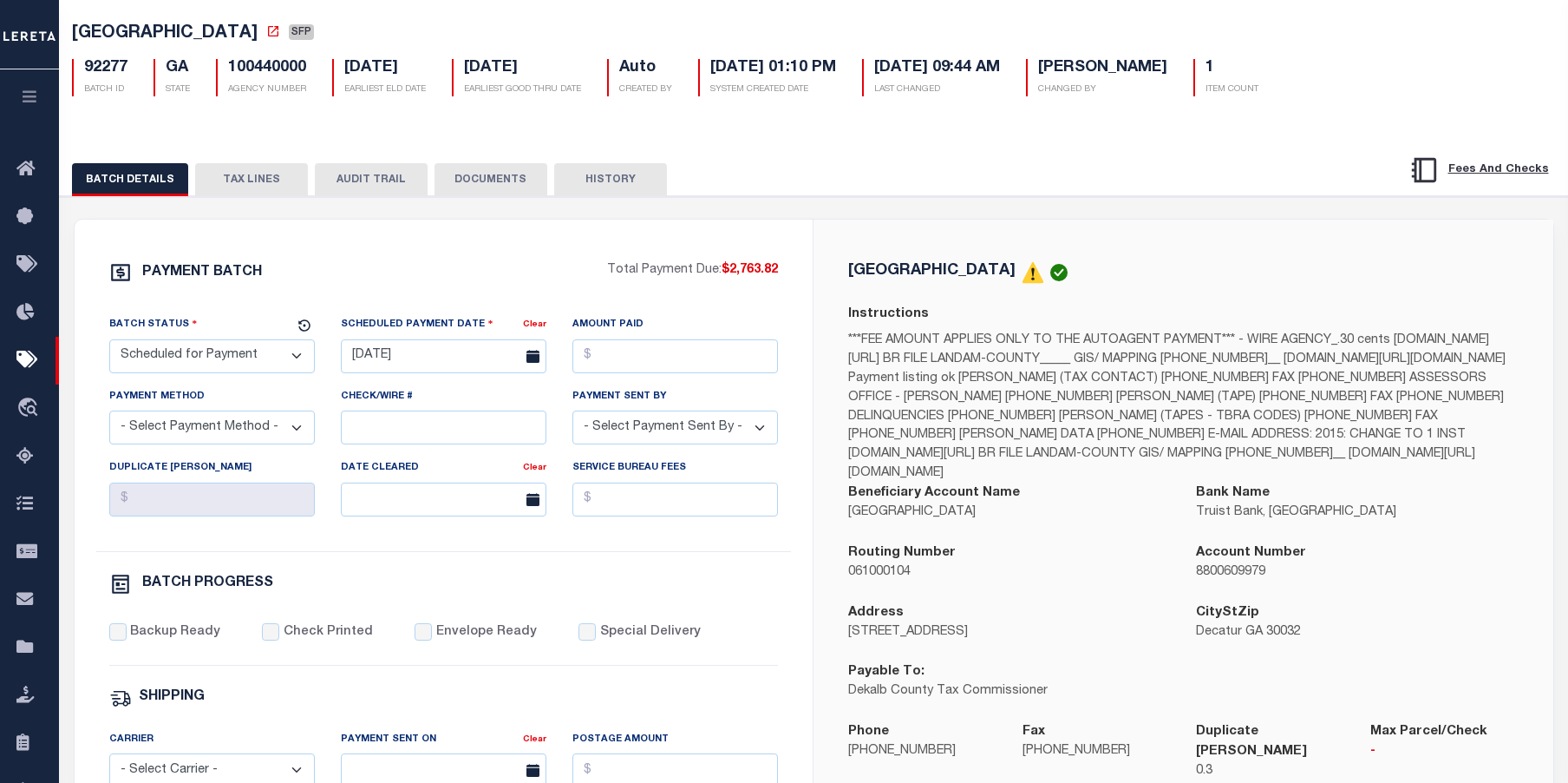
scroll to position [87, 0]
click at [249, 183] on button "TAX LINES" at bounding box center [252, 178] width 113 height 33
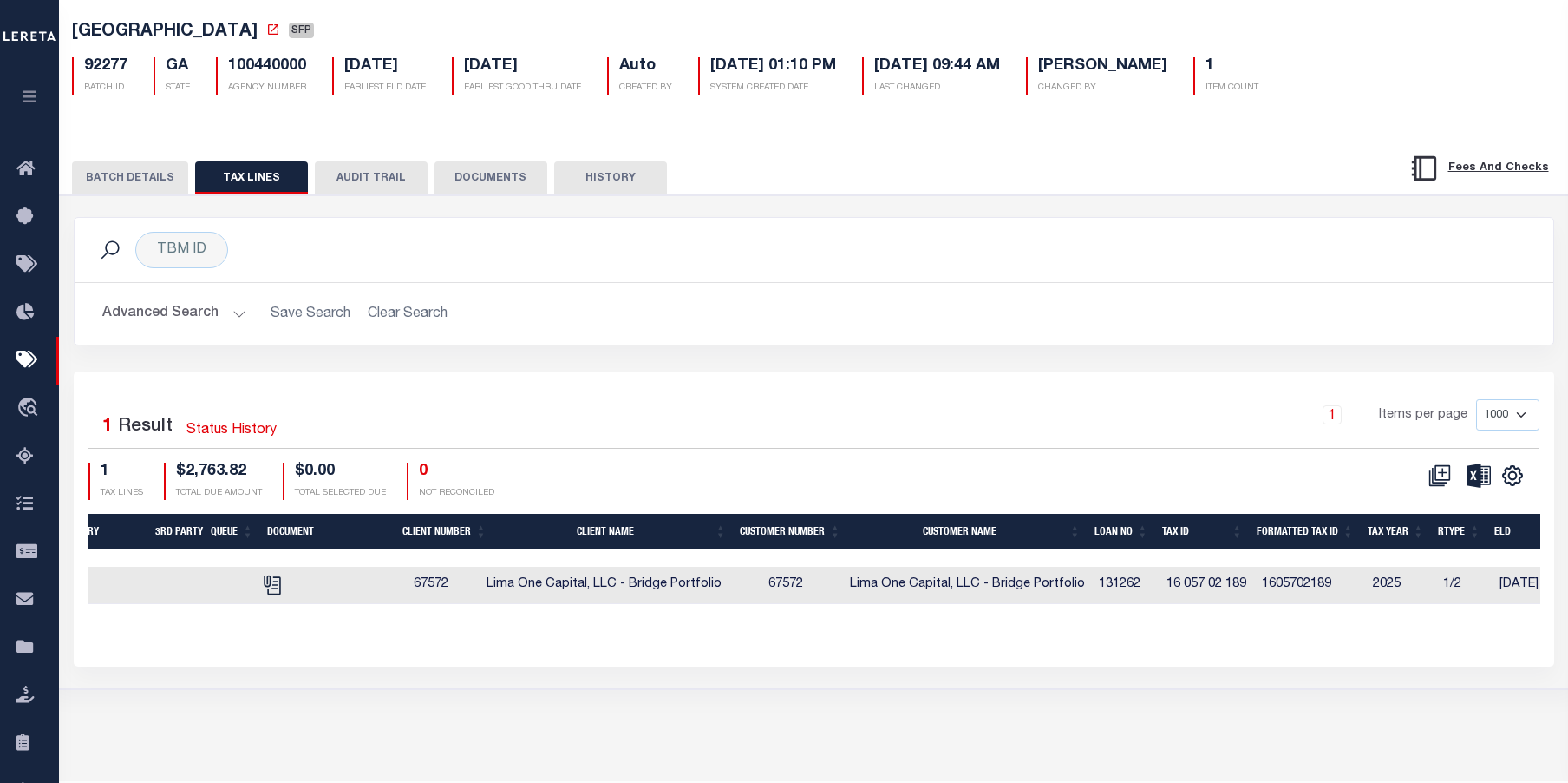
scroll to position [0, 349]
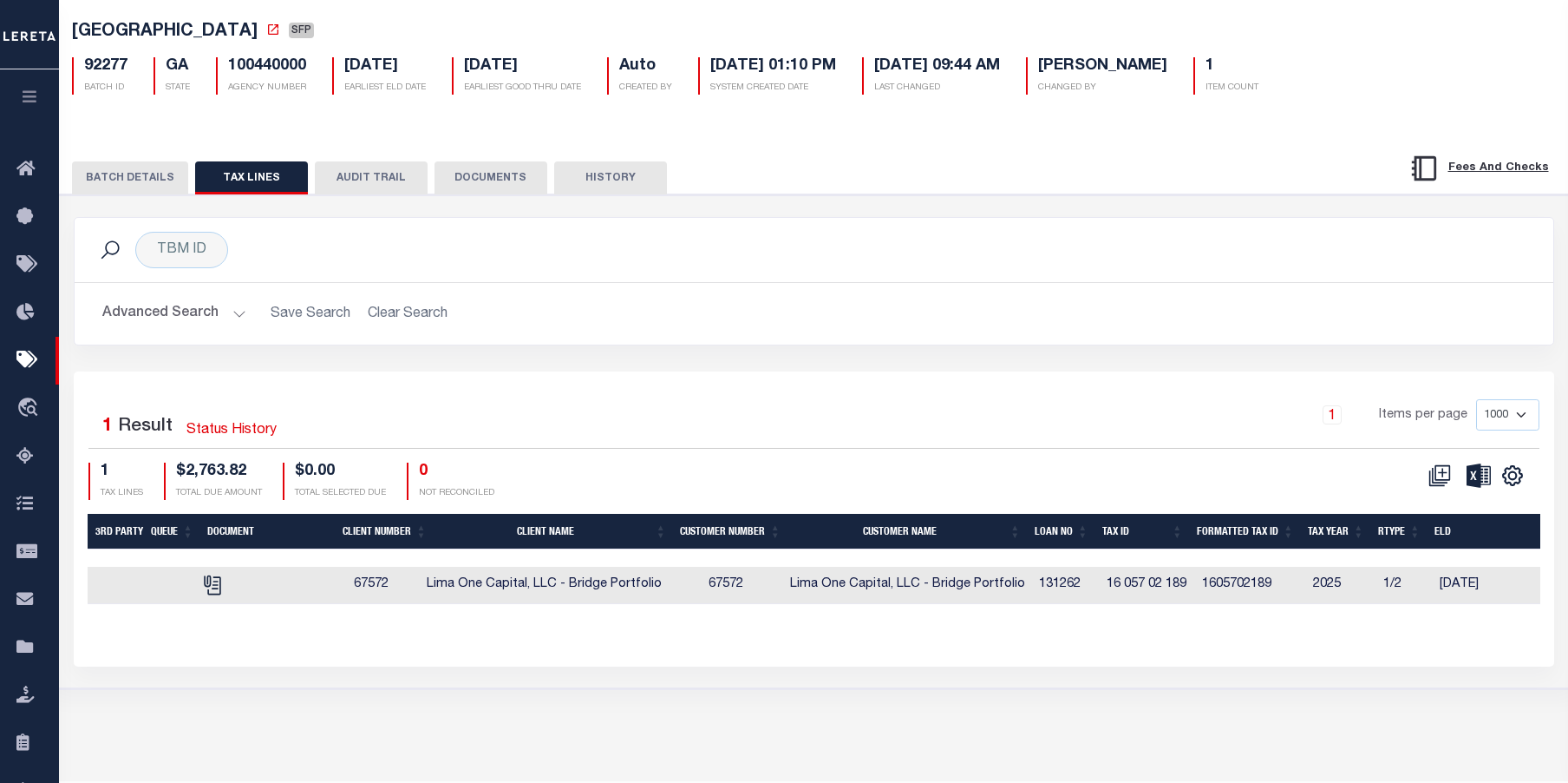
click at [145, 172] on button "BATCH DETAILS" at bounding box center [130, 178] width 117 height 33
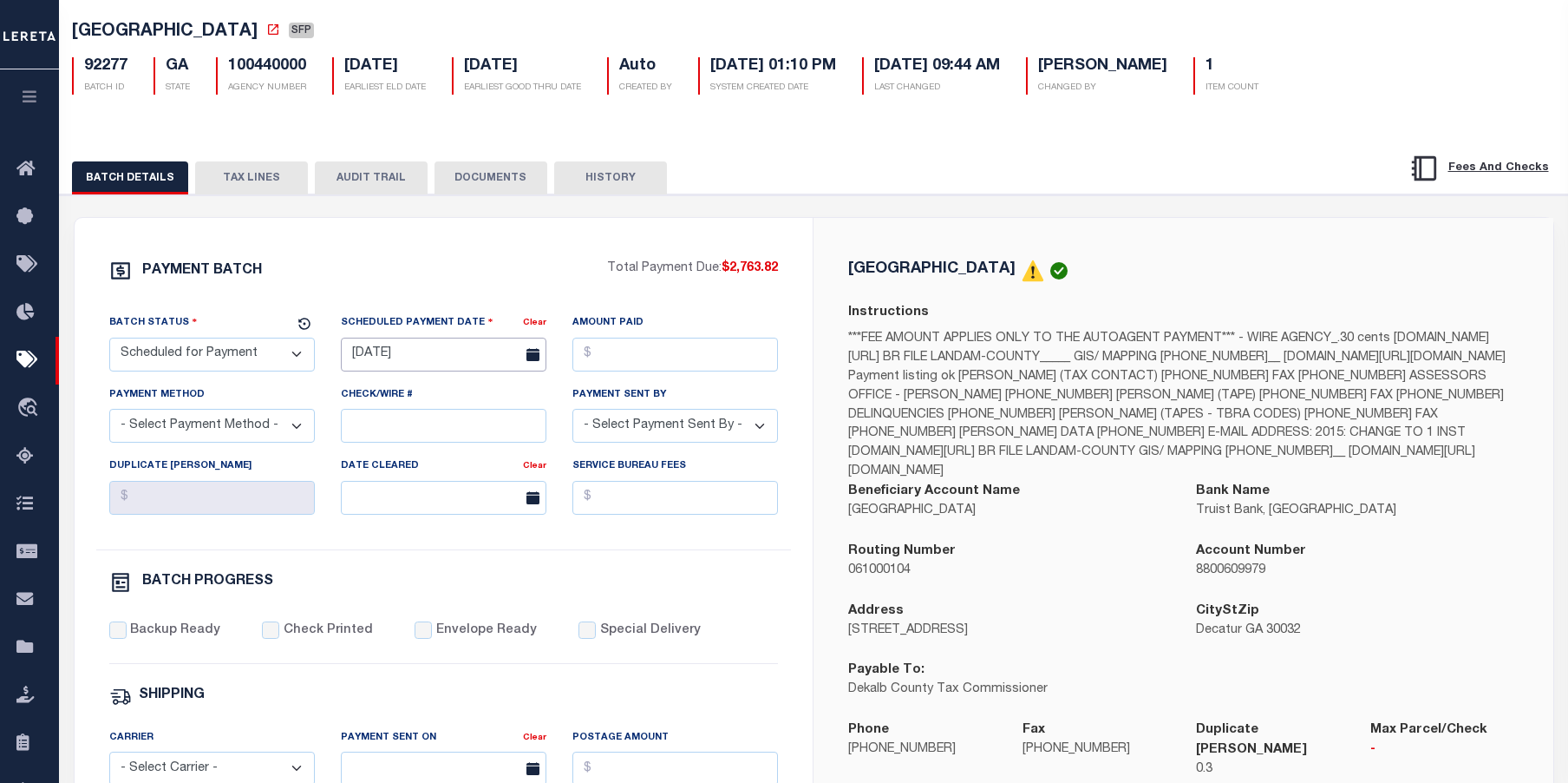
click at [436, 358] on input "[DATE]" at bounding box center [443, 354] width 206 height 34
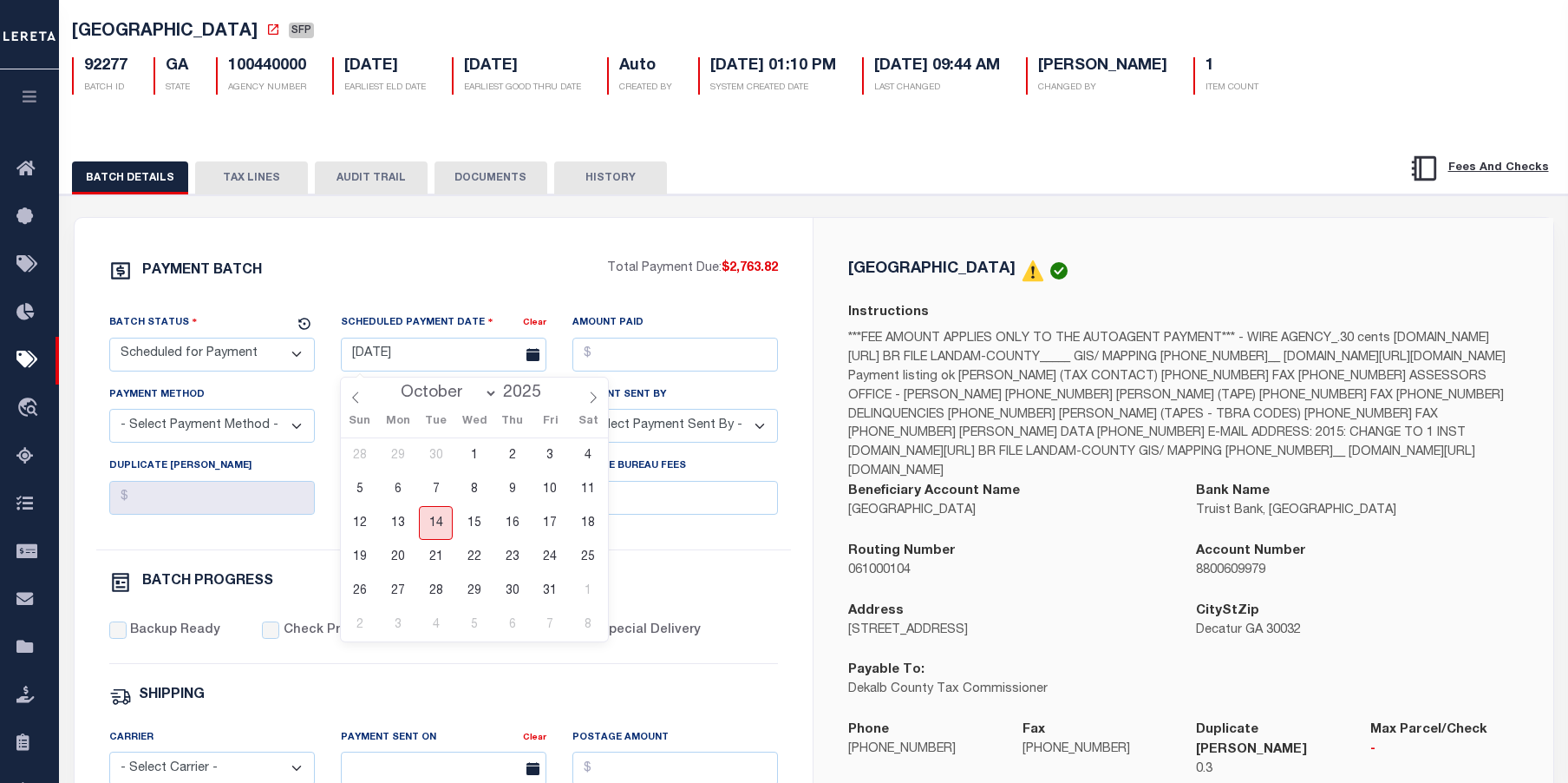
click at [442, 521] on span "14" at bounding box center [436, 523] width 34 height 34
type input "[DATE]"
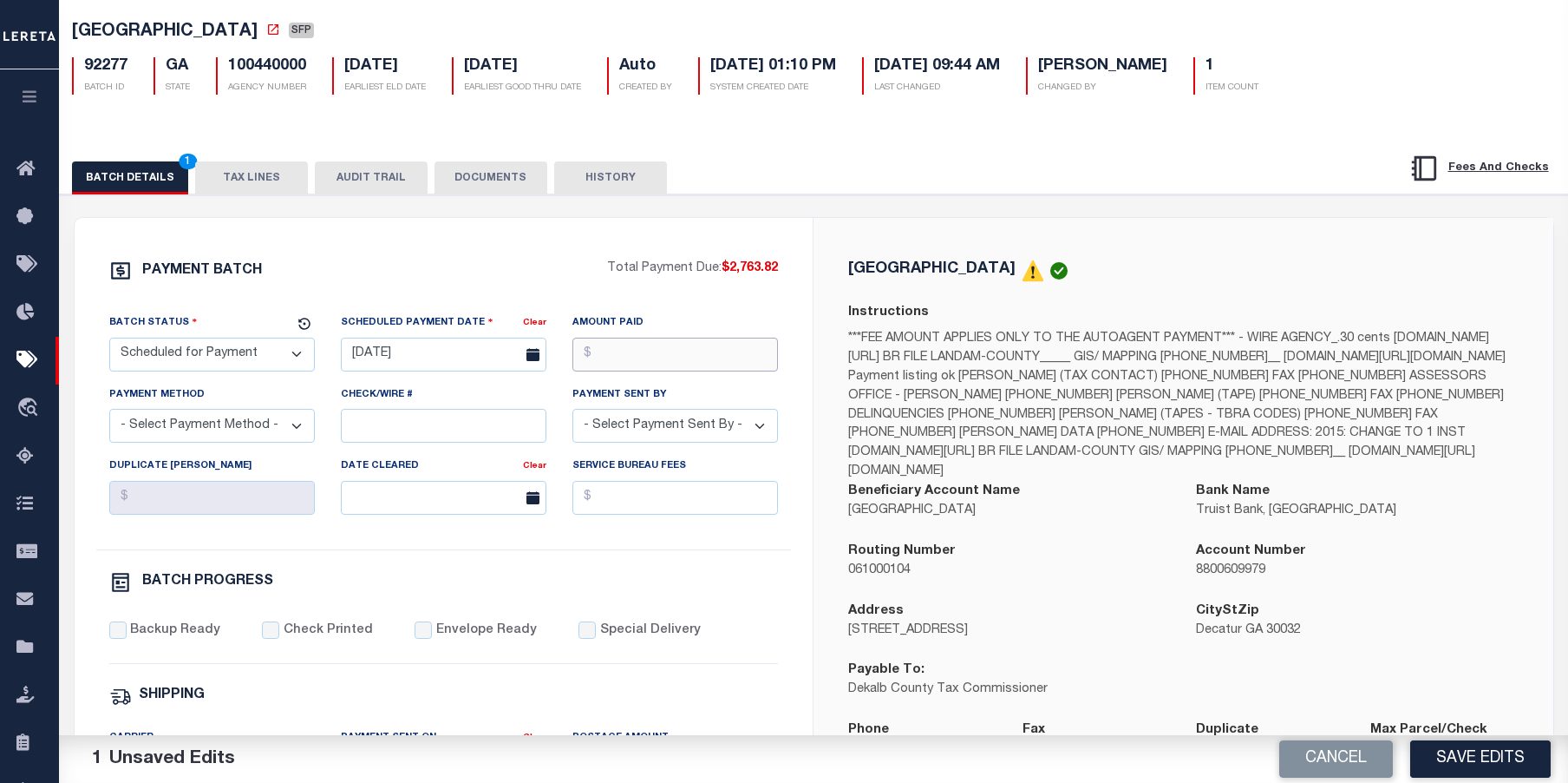
drag, startPoint x: 632, startPoint y: 358, endPoint x: 642, endPoint y: 310, distance: 49.0
click at [632, 356] on input "Amount Paid" at bounding box center [675, 354] width 206 height 34
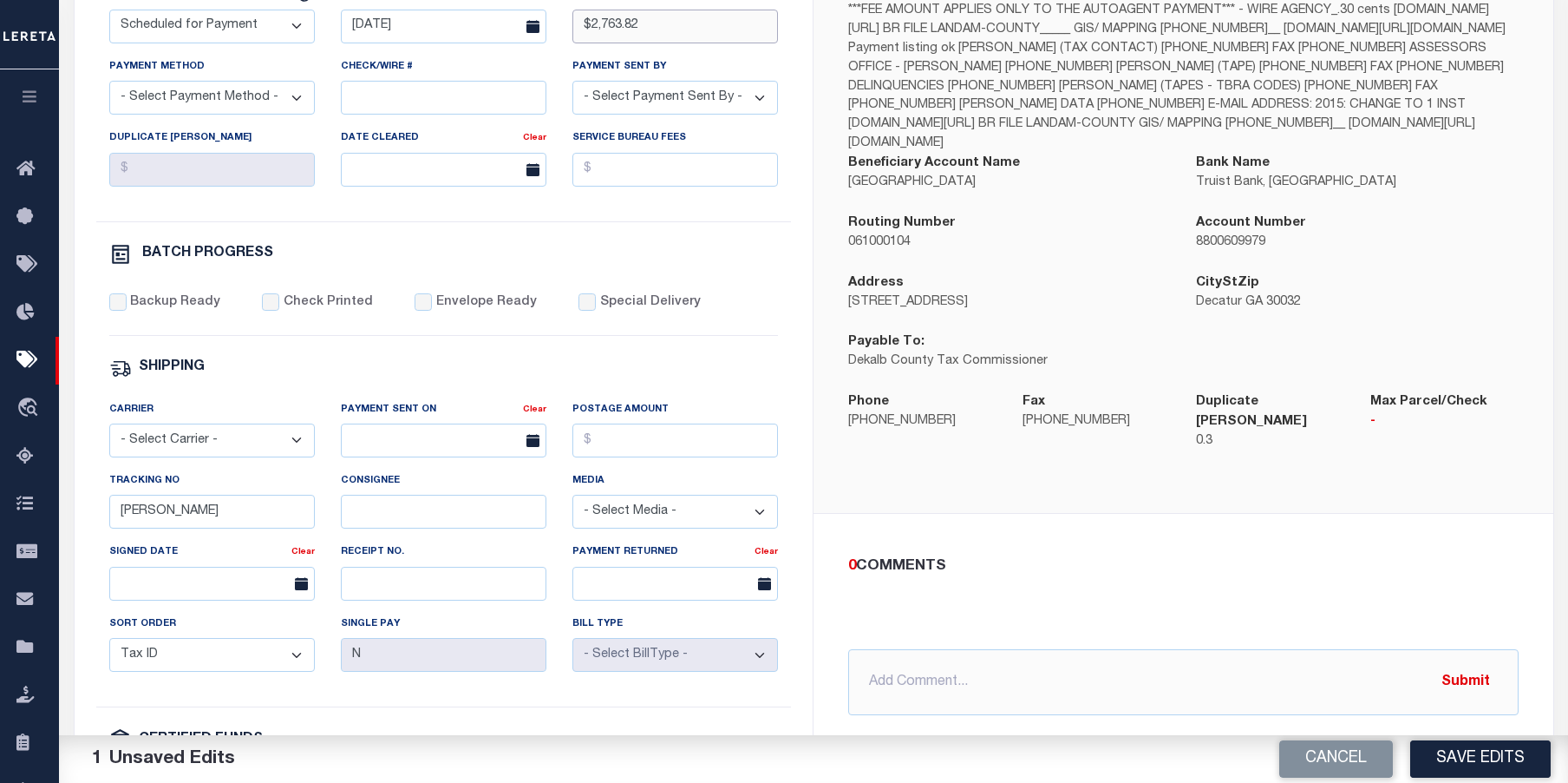
scroll to position [521, 0]
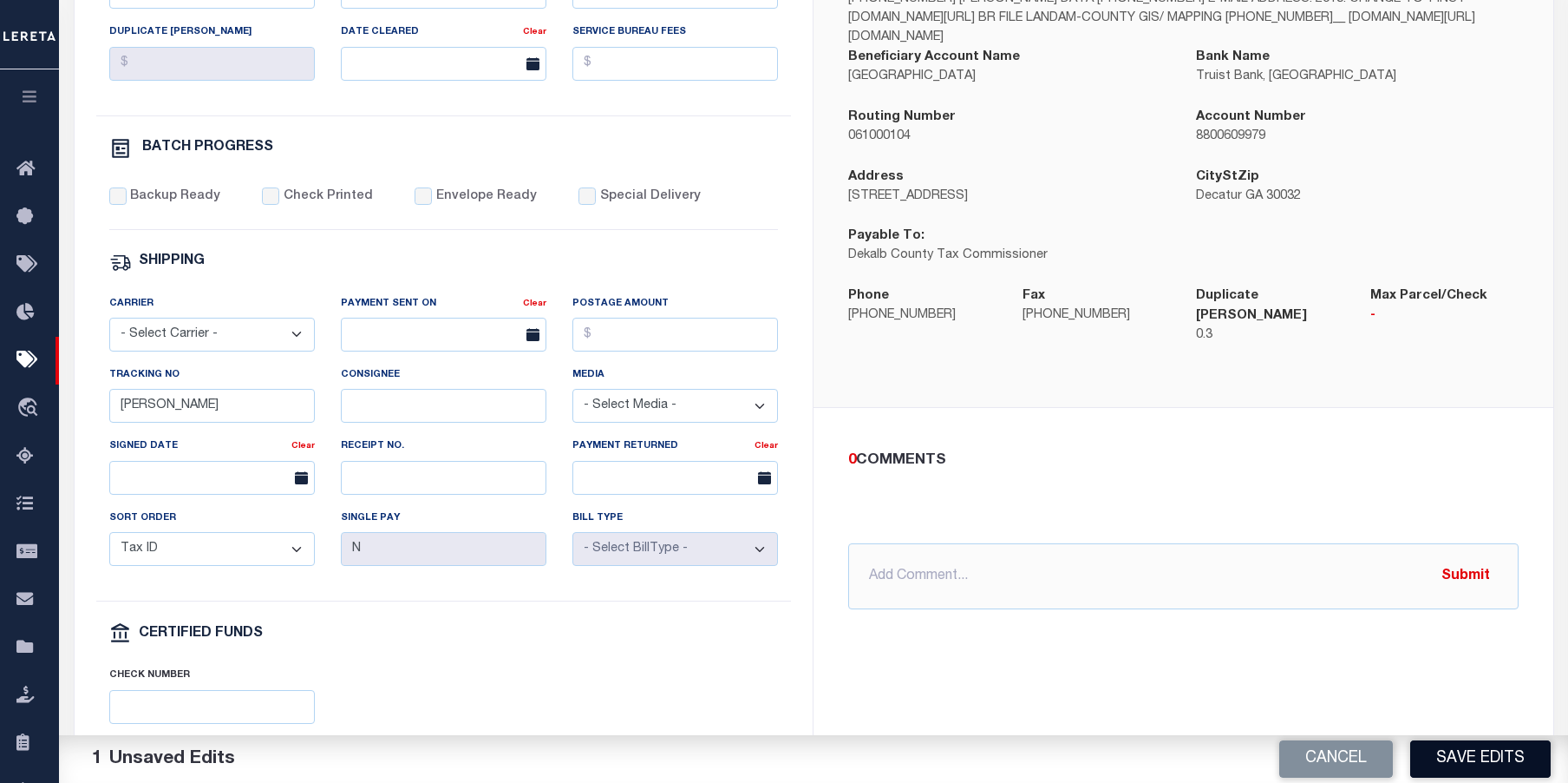
type input "$2,763.82"
click at [1511, 764] on button "Save Edits" at bounding box center [1480, 758] width 140 height 38
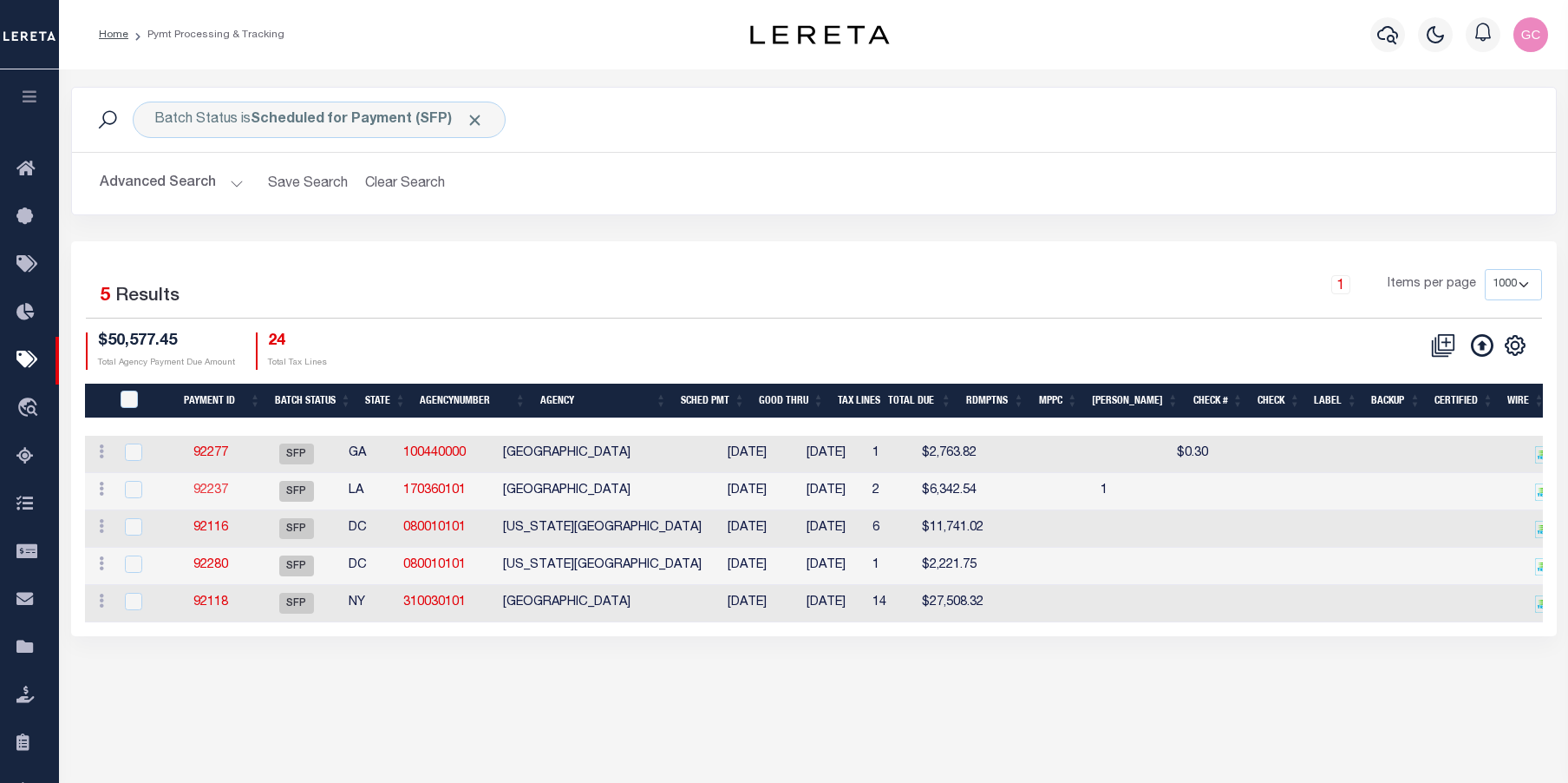
click at [226, 493] on link "92237" at bounding box center [211, 490] width 35 height 12
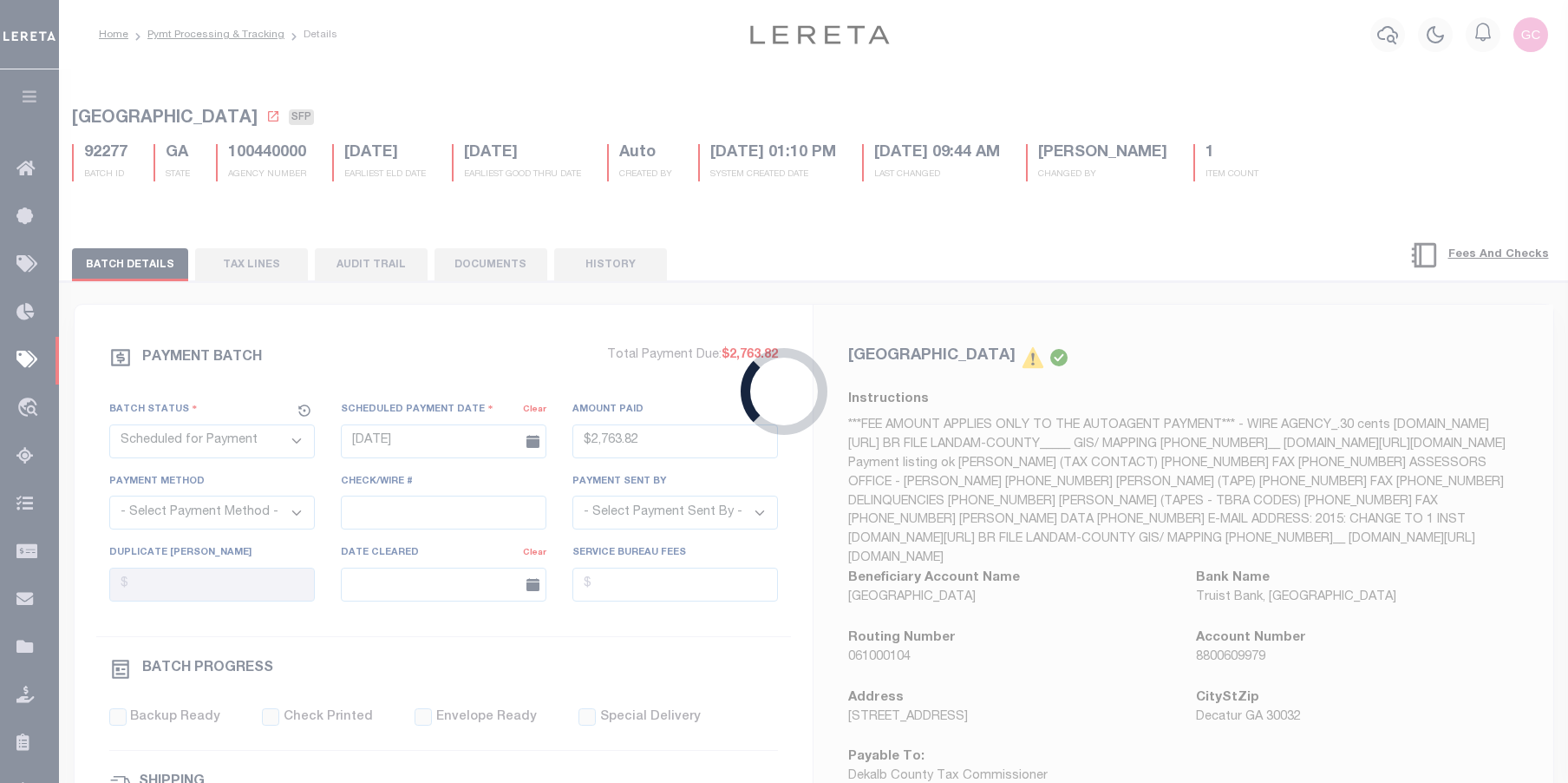
type input "[DATE]"
type input "$6,342.54"
select select "[PERSON_NAME]"
type input "1"
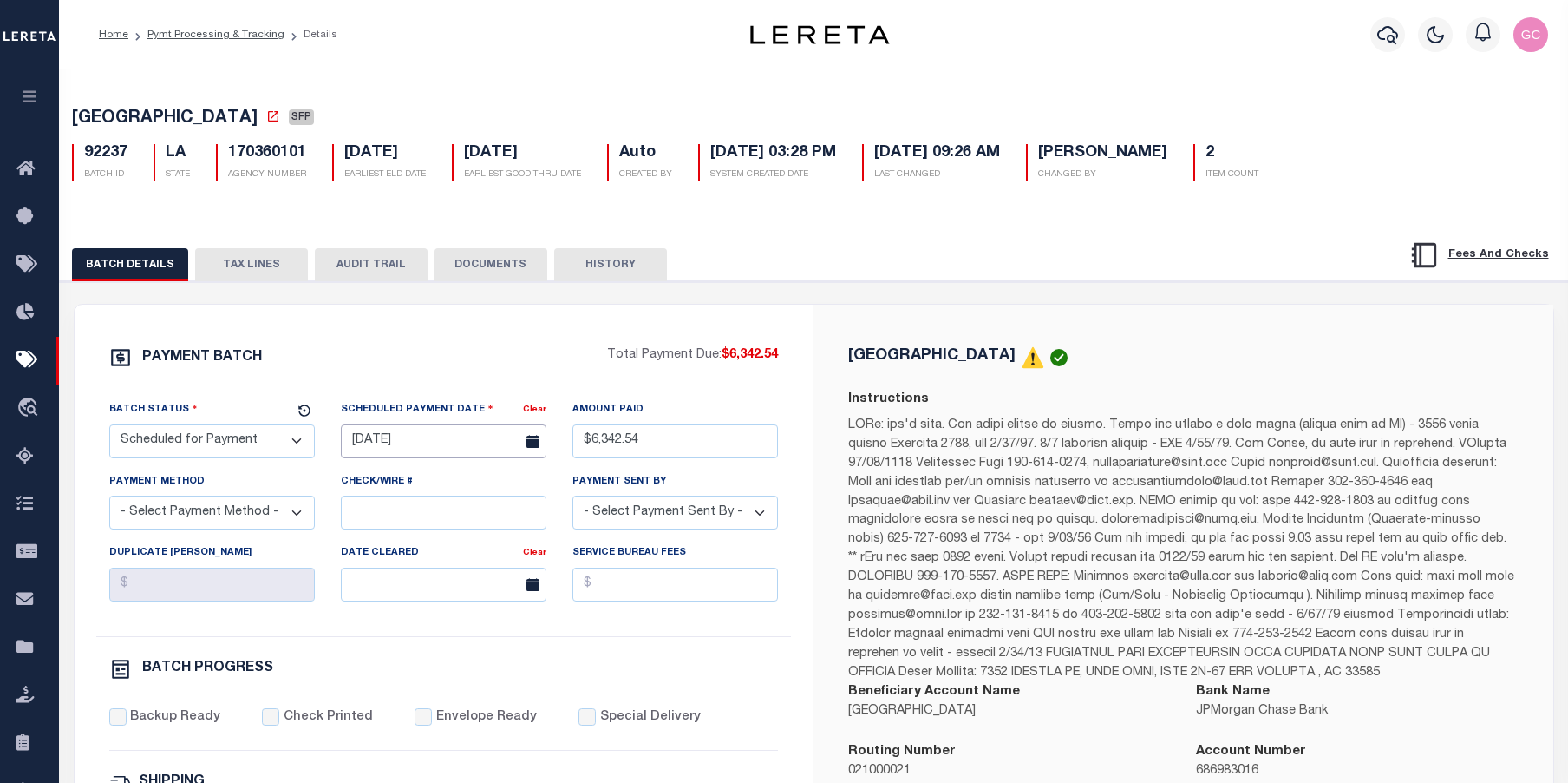
click at [429, 445] on input "[DATE]" at bounding box center [443, 441] width 206 height 34
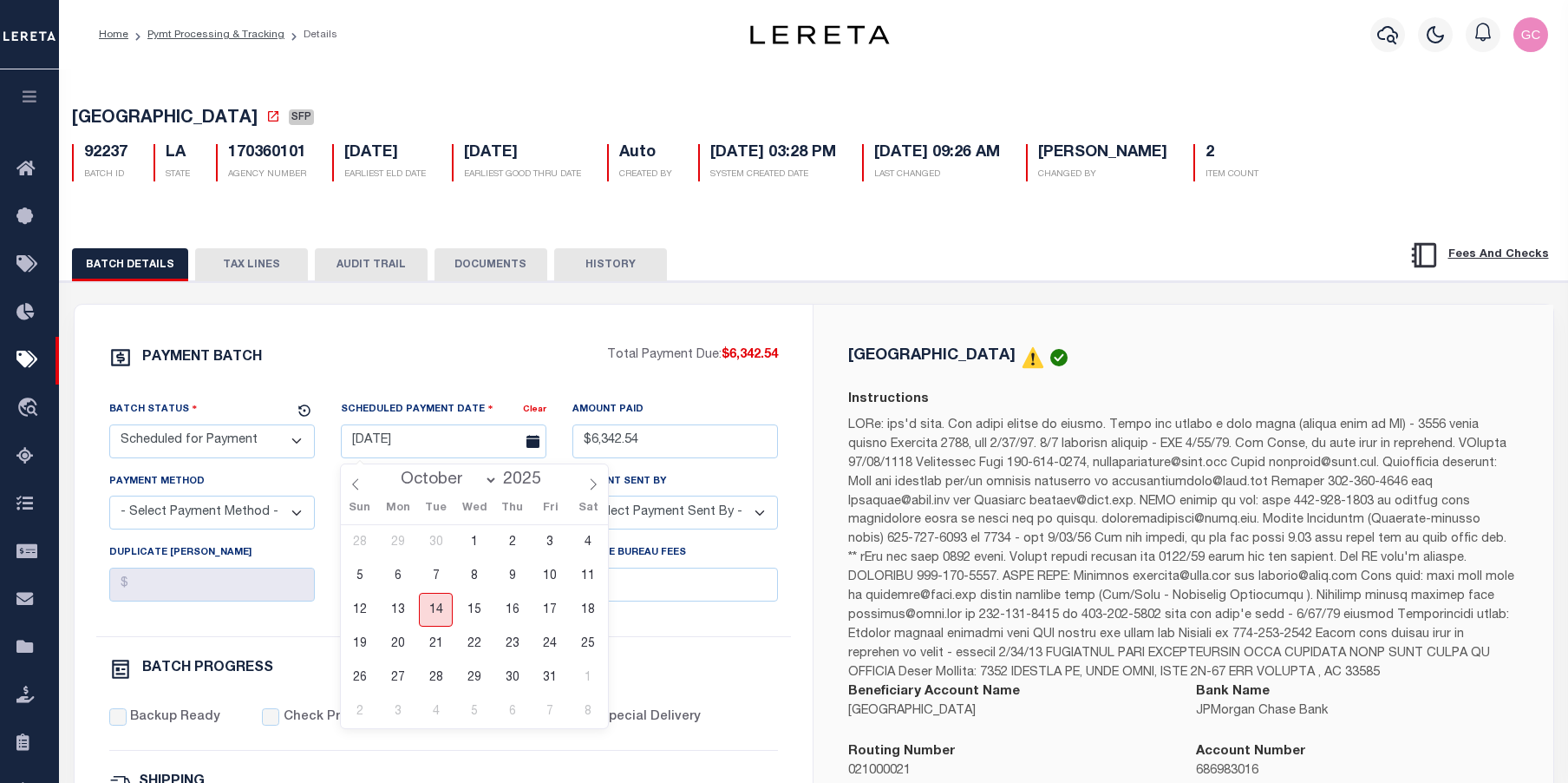
click at [429, 614] on span "14" at bounding box center [436, 609] width 34 height 34
type input "[DATE]"
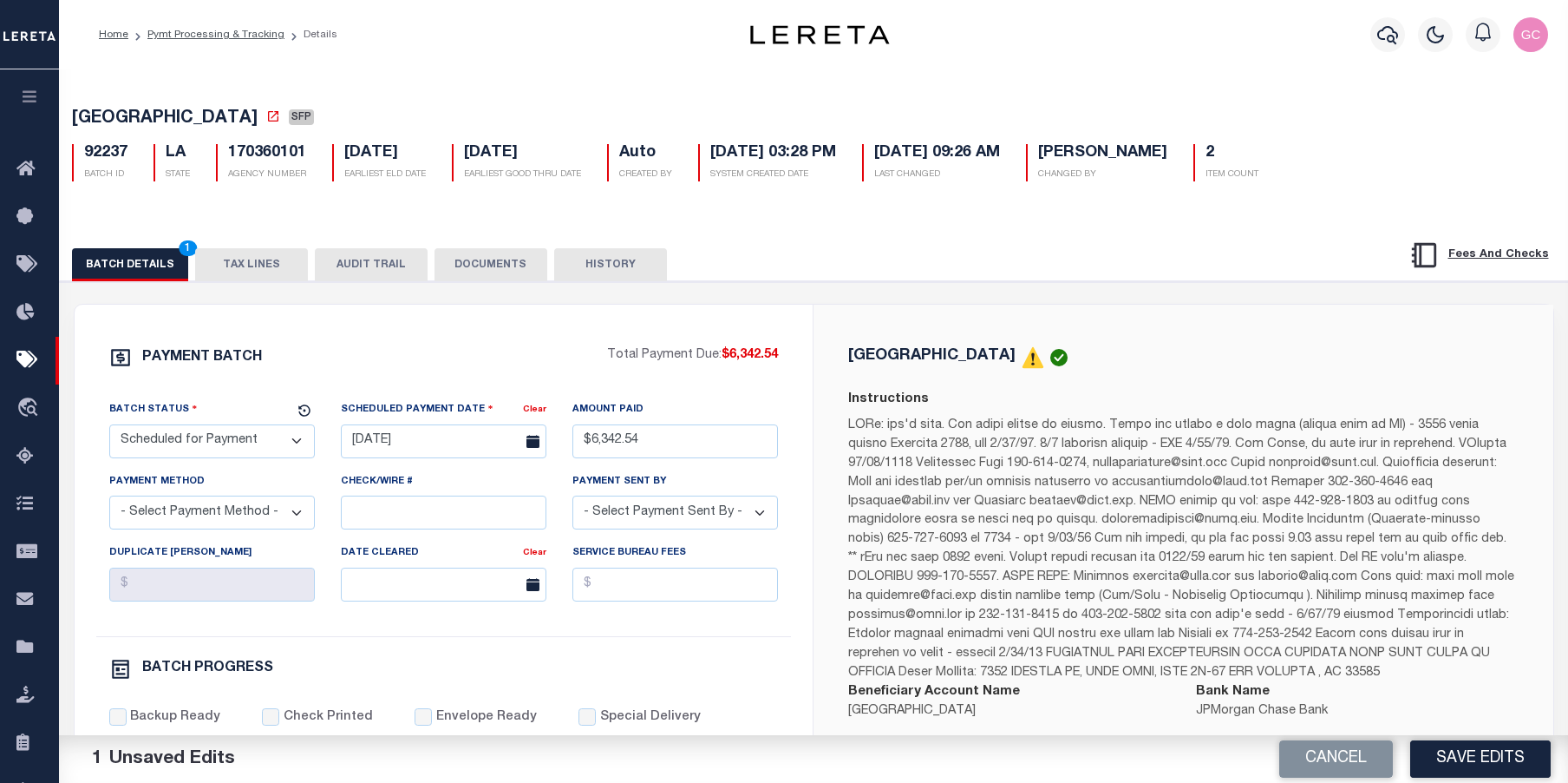
click at [842, 619] on div "Instructions" at bounding box center [1183, 536] width 697 height 293
click at [1506, 762] on button "Save Edits" at bounding box center [1480, 758] width 140 height 38
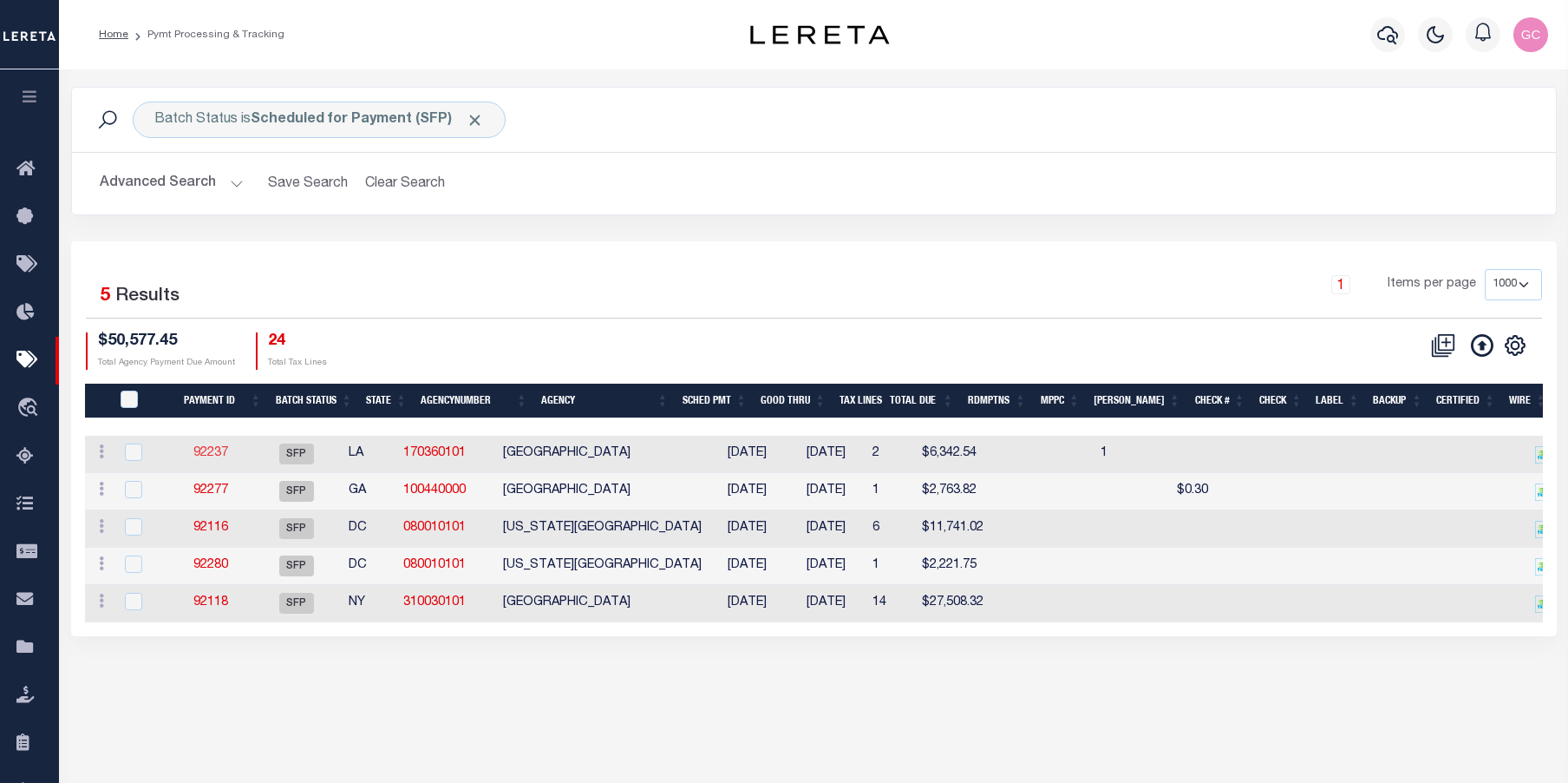
click at [219, 453] on link "92237" at bounding box center [211, 453] width 35 height 12
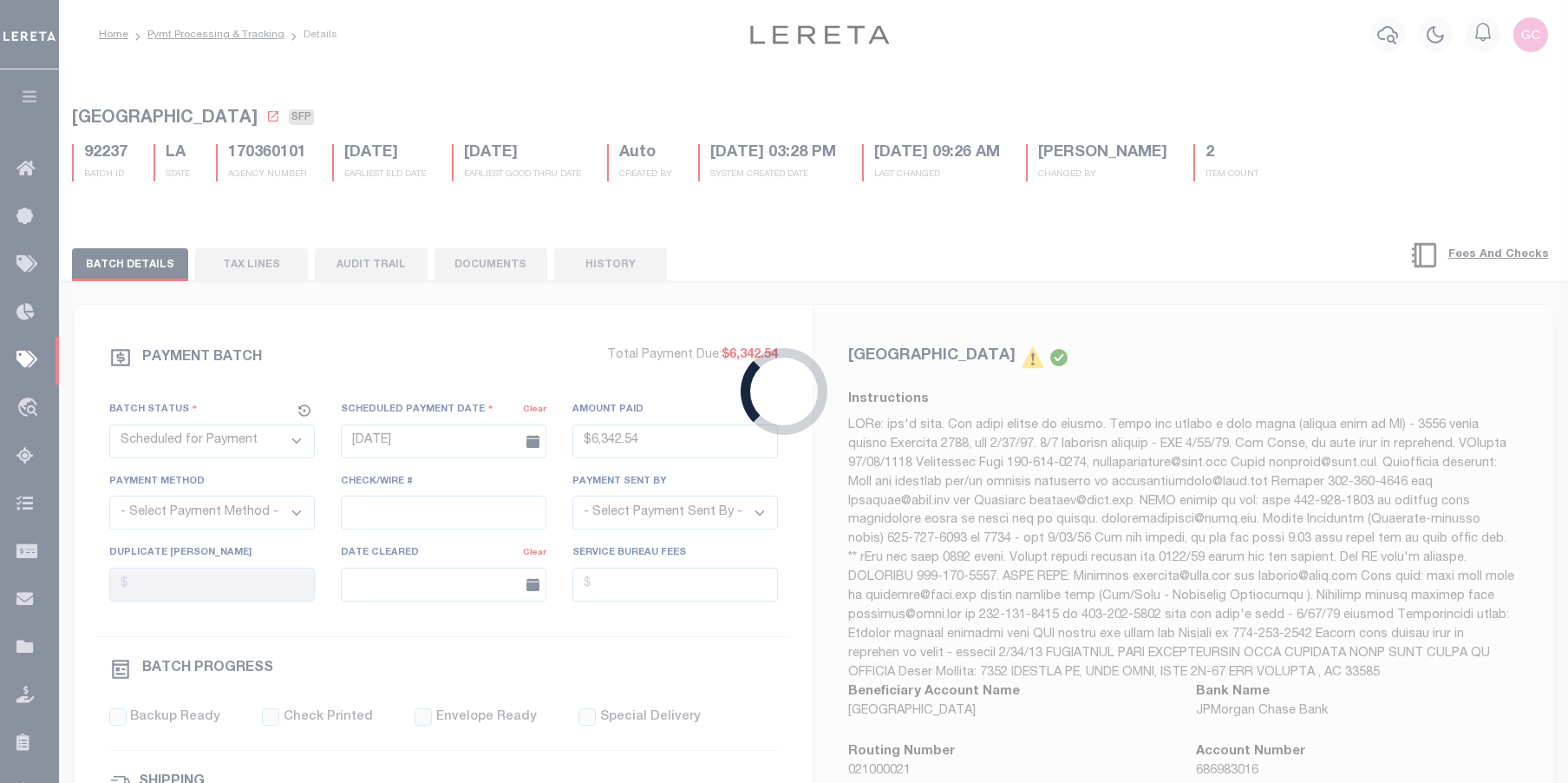
type input "$6,342.54"
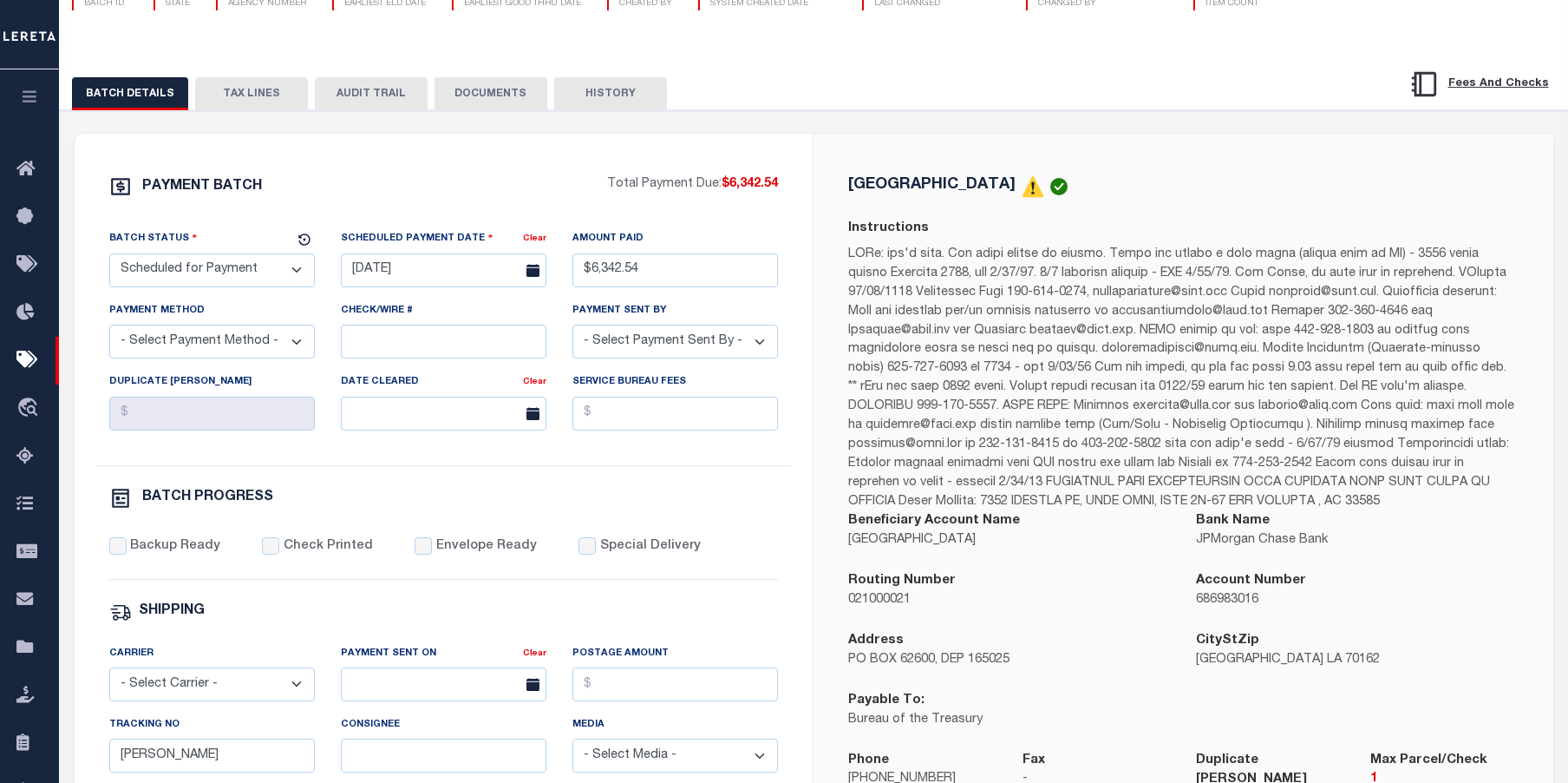
scroll to position [174, 0]
